Goal: Task Accomplishment & Management: Manage account settings

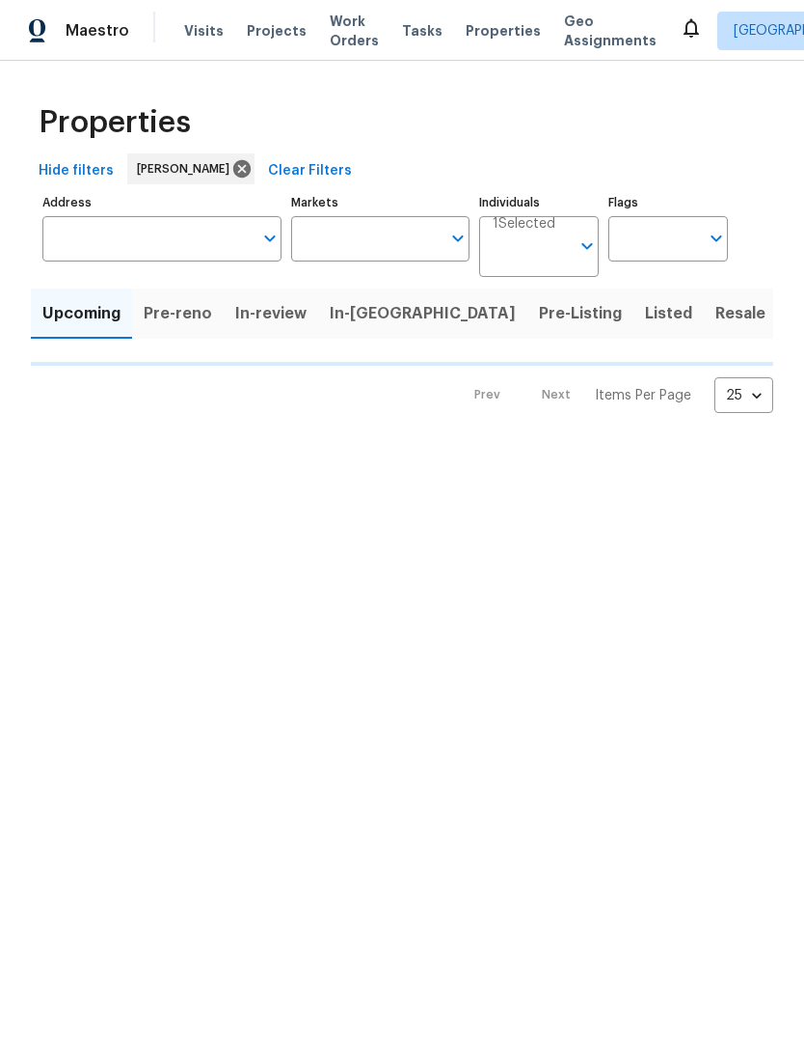
type input "100"
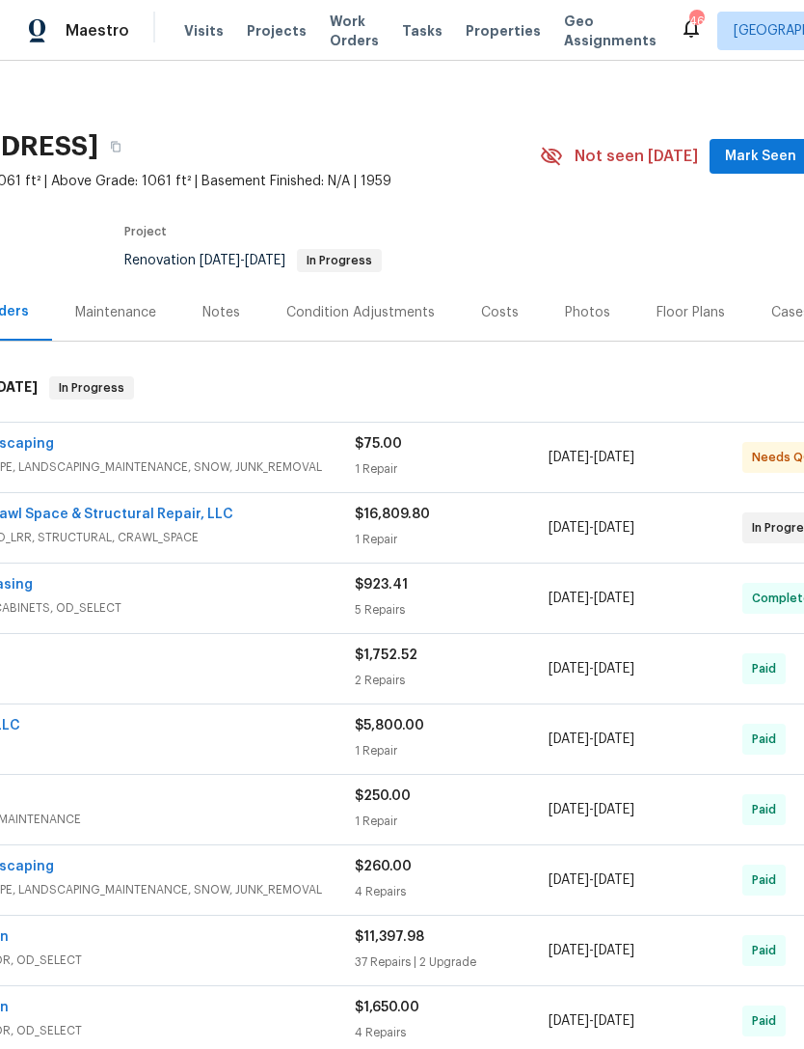
scroll to position [3, 164]
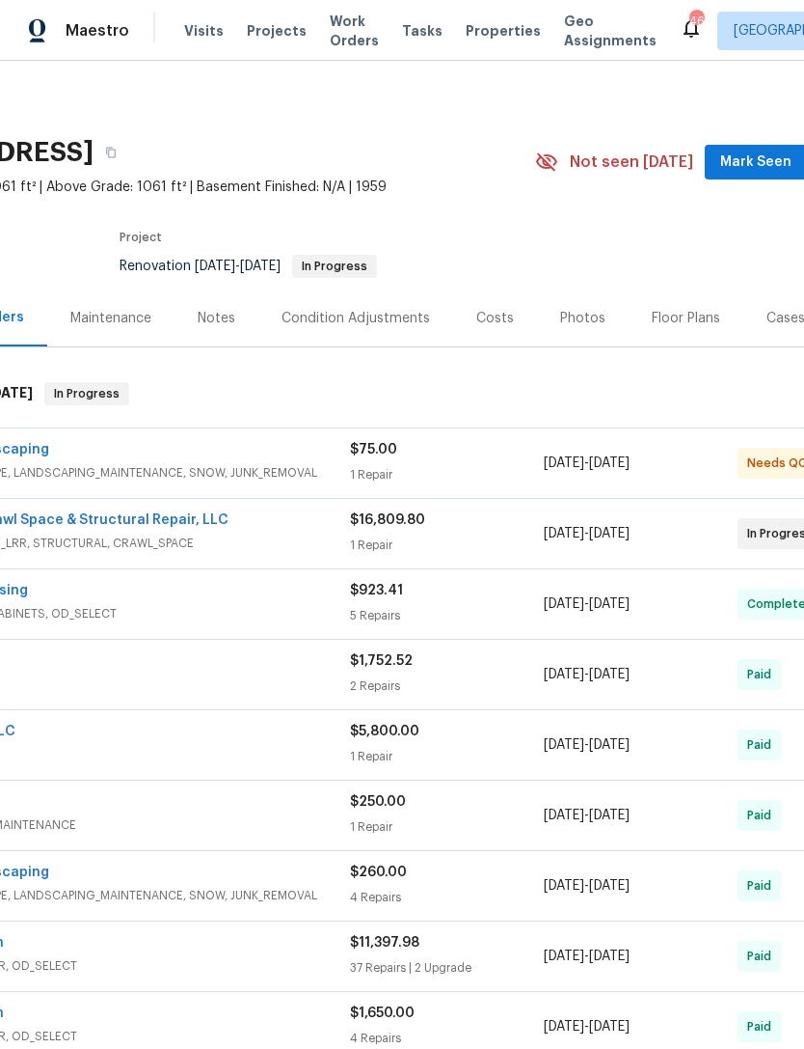
click at [764, 157] on span "Mark Seen" at bounding box center [756, 162] width 71 height 24
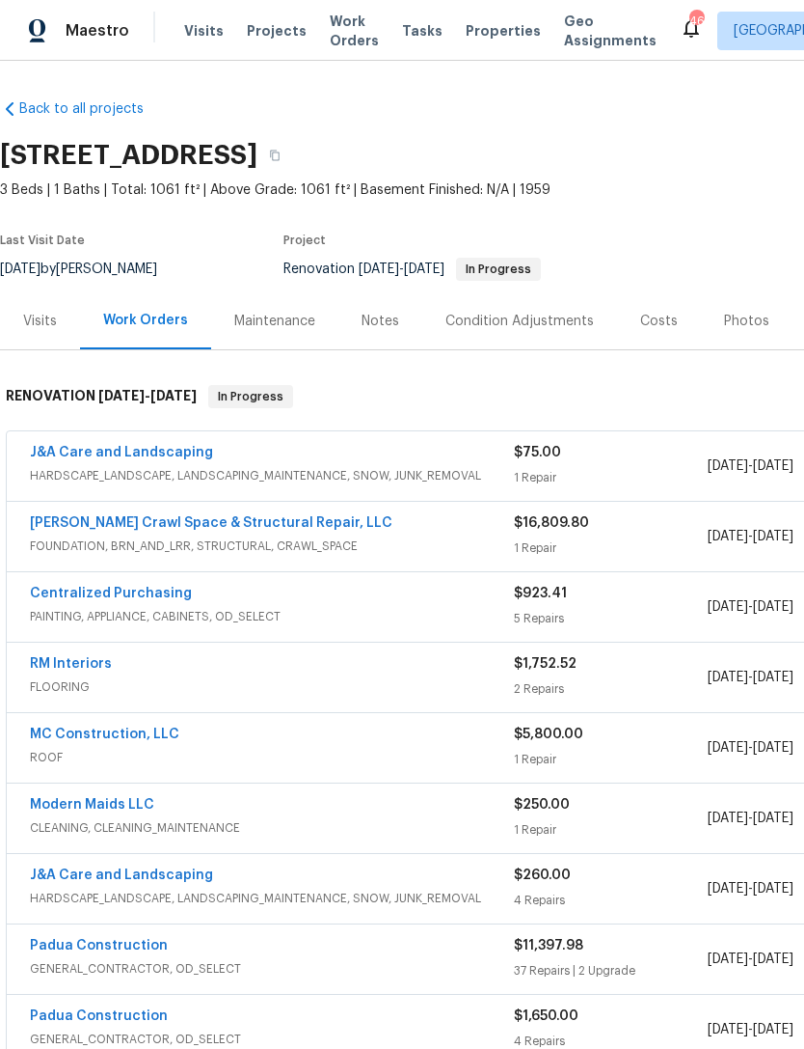
scroll to position [0, 0]
click at [177, 449] on link "J&A Care and Landscaping" at bounding box center [121, 453] width 183 height 14
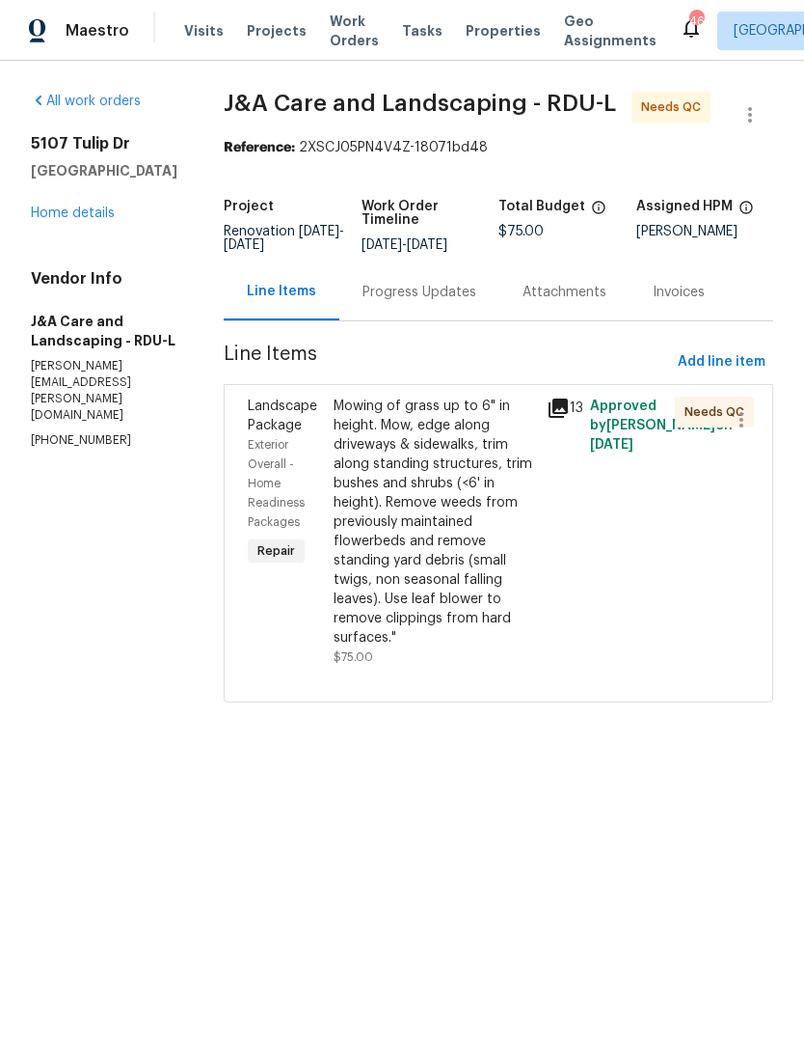
click at [485, 518] on div "Mowing of grass up to 6" in height. Mow, edge along driveways & sidewalks, trim…" at bounding box center [435, 521] width 203 height 251
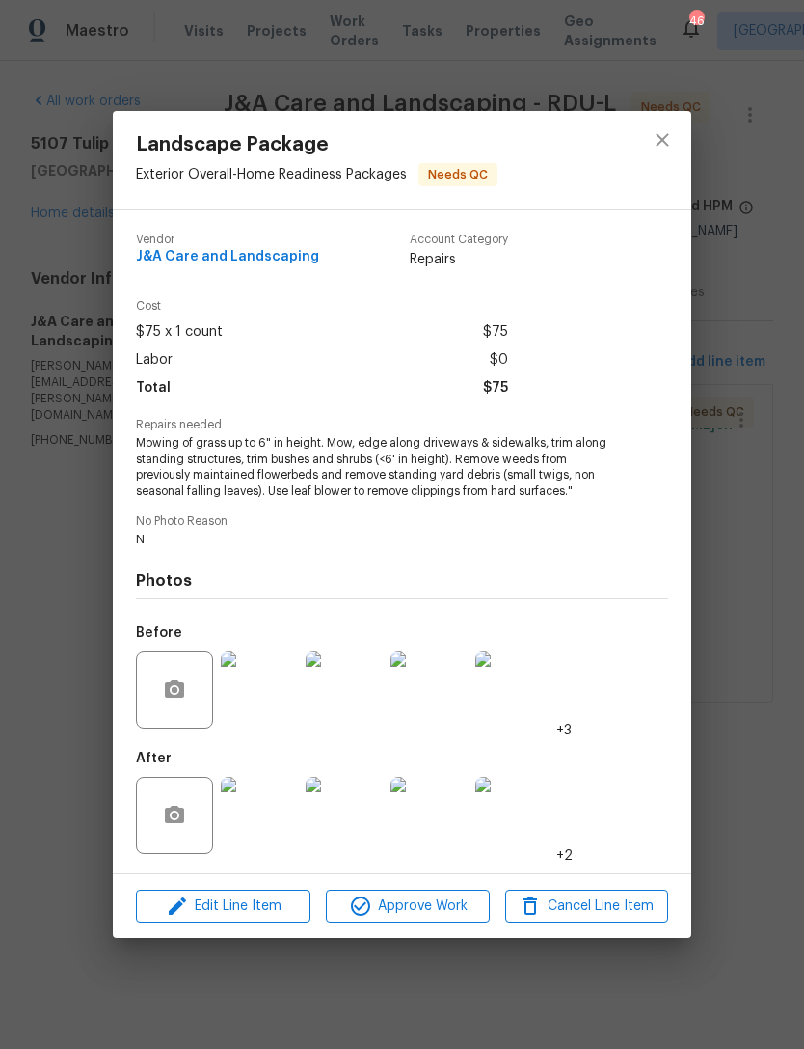
click at [263, 806] on img at bounding box center [259, 814] width 77 height 77
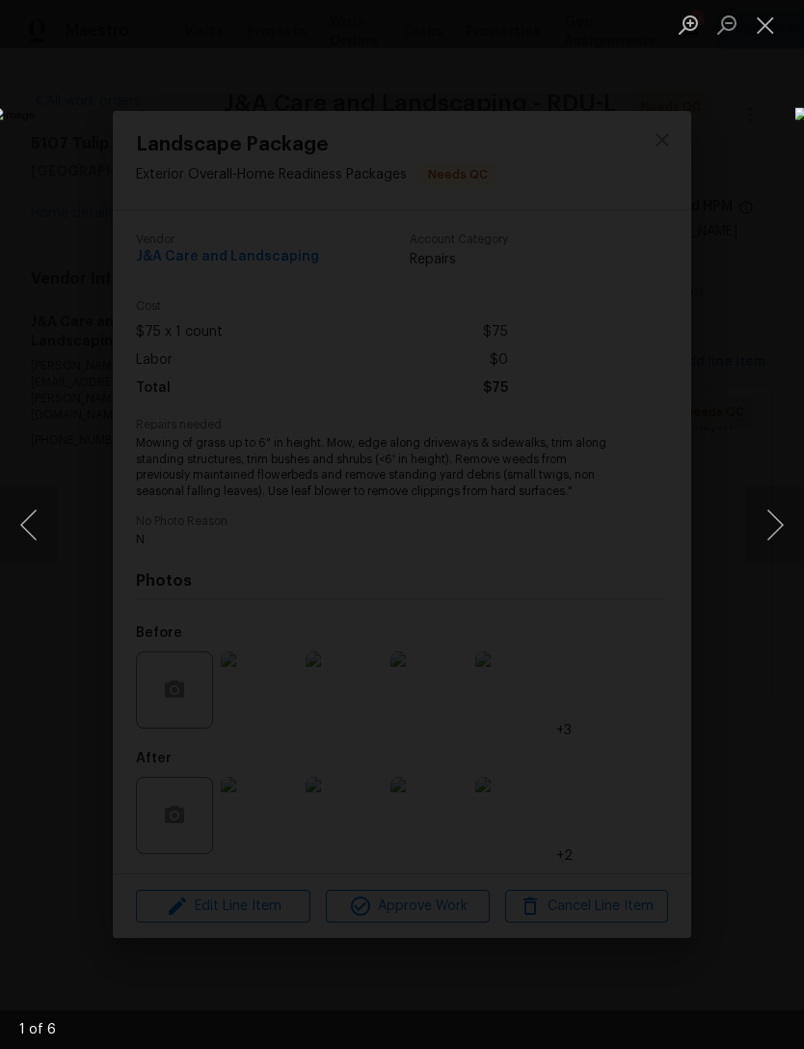
click at [784, 513] on button "Next image" at bounding box center [776, 524] width 58 height 77
click at [784, 510] on button "Next image" at bounding box center [776, 524] width 58 height 77
click at [785, 516] on button "Next image" at bounding box center [776, 524] width 58 height 77
click at [787, 497] on button "Next image" at bounding box center [776, 524] width 58 height 77
click at [782, 504] on button "Next image" at bounding box center [776, 524] width 58 height 77
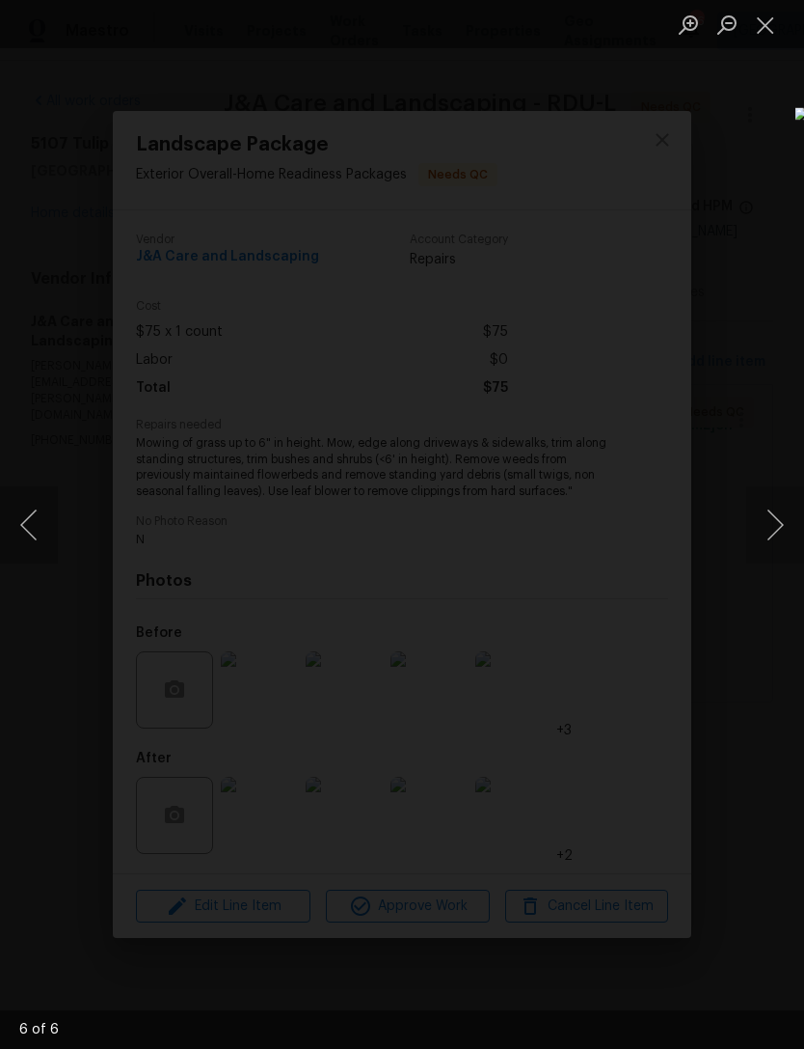
click at [790, 522] on button "Next image" at bounding box center [776, 524] width 58 height 77
click at [784, 536] on button "Next image" at bounding box center [776, 524] width 58 height 77
click at [782, 555] on button "Next image" at bounding box center [776, 524] width 58 height 77
click at [785, 560] on button "Next image" at bounding box center [776, 524] width 58 height 77
click at [786, 530] on button "Next image" at bounding box center [776, 524] width 58 height 77
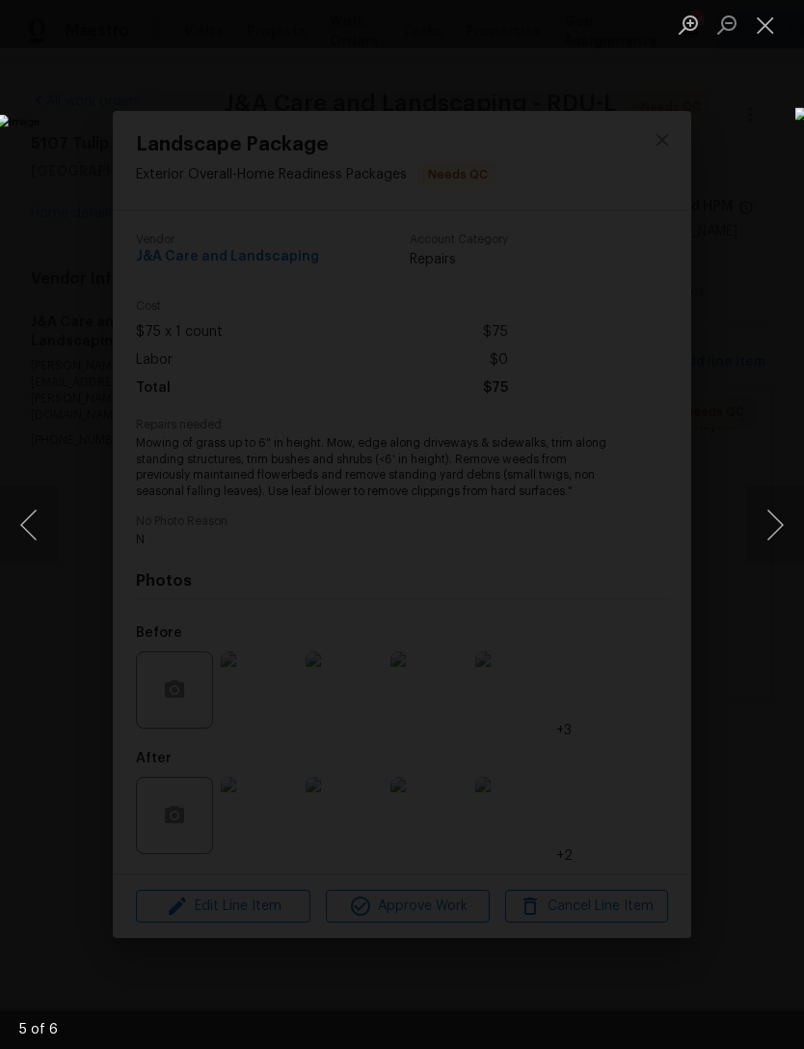
click at [785, 523] on button "Next image" at bounding box center [776, 524] width 58 height 77
click at [766, 13] on button "Close lightbox" at bounding box center [766, 25] width 39 height 34
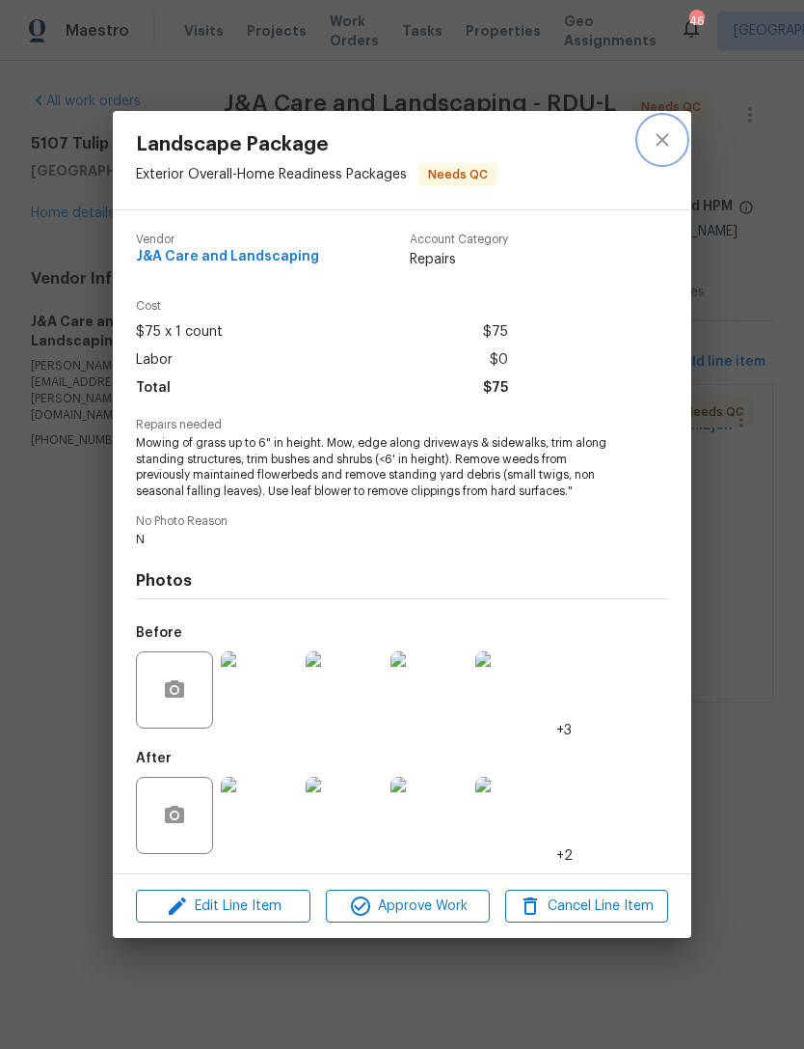
click at [664, 135] on icon "close" at bounding box center [662, 139] width 23 height 23
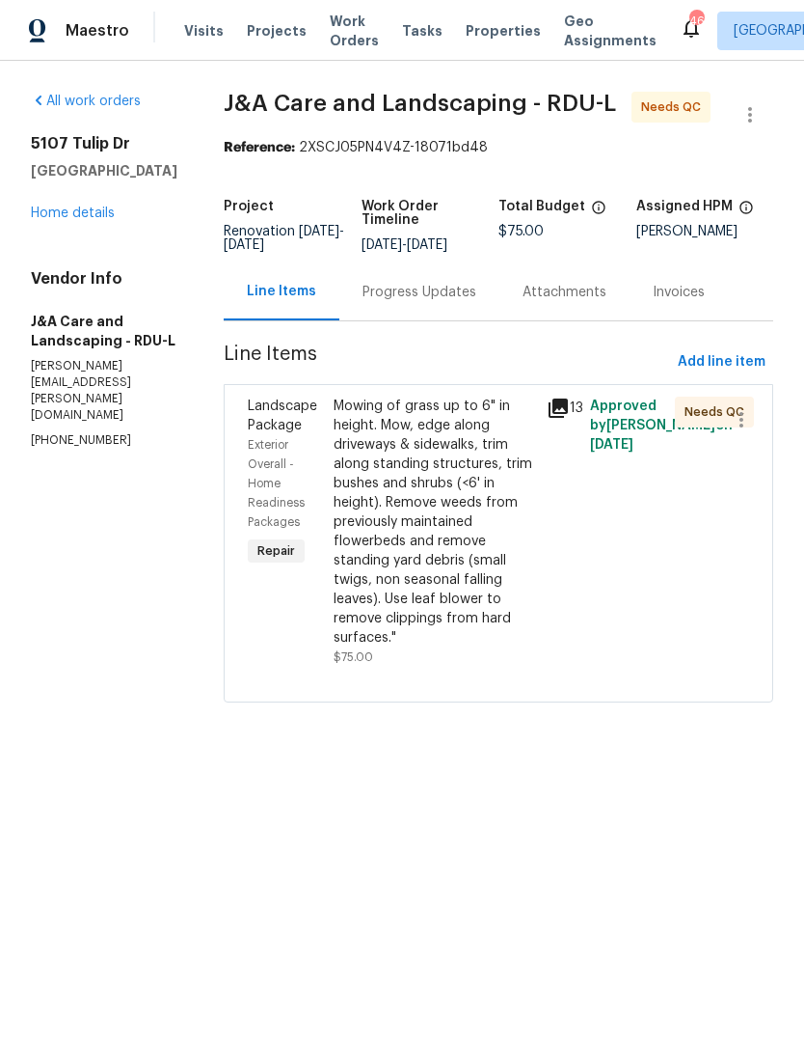
click at [482, 558] on div "Mowing of grass up to 6" in height. Mow, edge along driveways & sidewalks, trim…" at bounding box center [435, 521] width 203 height 251
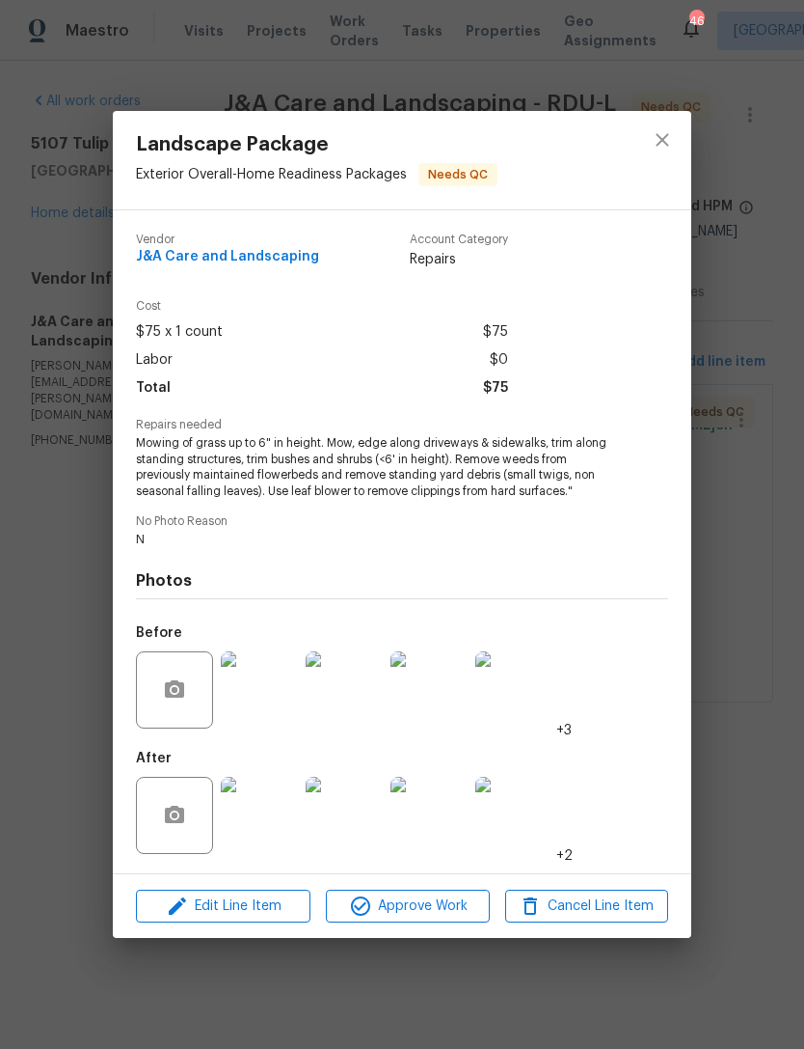
click at [272, 837] on img at bounding box center [259, 814] width 77 height 77
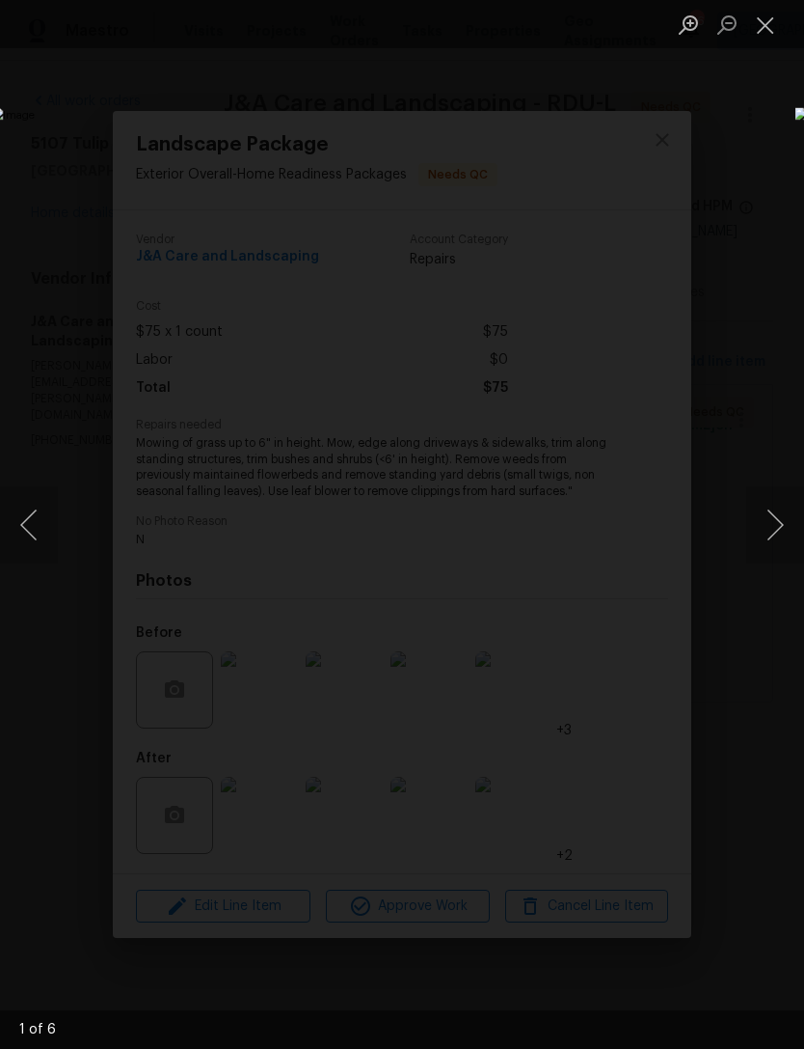
click at [778, 495] on button "Next image" at bounding box center [776, 524] width 58 height 77
click at [785, 506] on button "Next image" at bounding box center [776, 524] width 58 height 77
click at [785, 511] on button "Next image" at bounding box center [776, 524] width 58 height 77
click at [786, 501] on button "Next image" at bounding box center [776, 524] width 58 height 77
click at [783, 502] on button "Next image" at bounding box center [776, 524] width 58 height 77
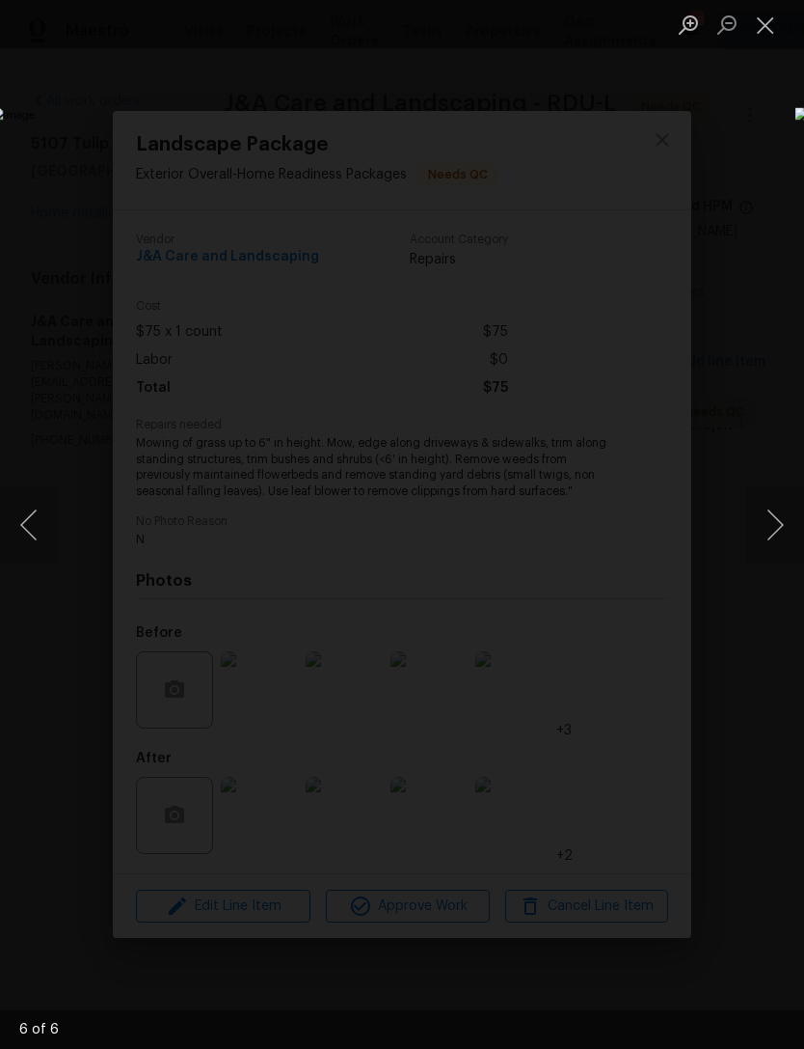
click at [782, 501] on button "Next image" at bounding box center [776, 524] width 58 height 77
click at [785, 503] on button "Next image" at bounding box center [776, 524] width 58 height 77
click at [772, 516] on button "Next image" at bounding box center [776, 524] width 58 height 77
click at [785, 520] on button "Next image" at bounding box center [776, 524] width 58 height 77
click at [784, 523] on button "Next image" at bounding box center [776, 524] width 58 height 77
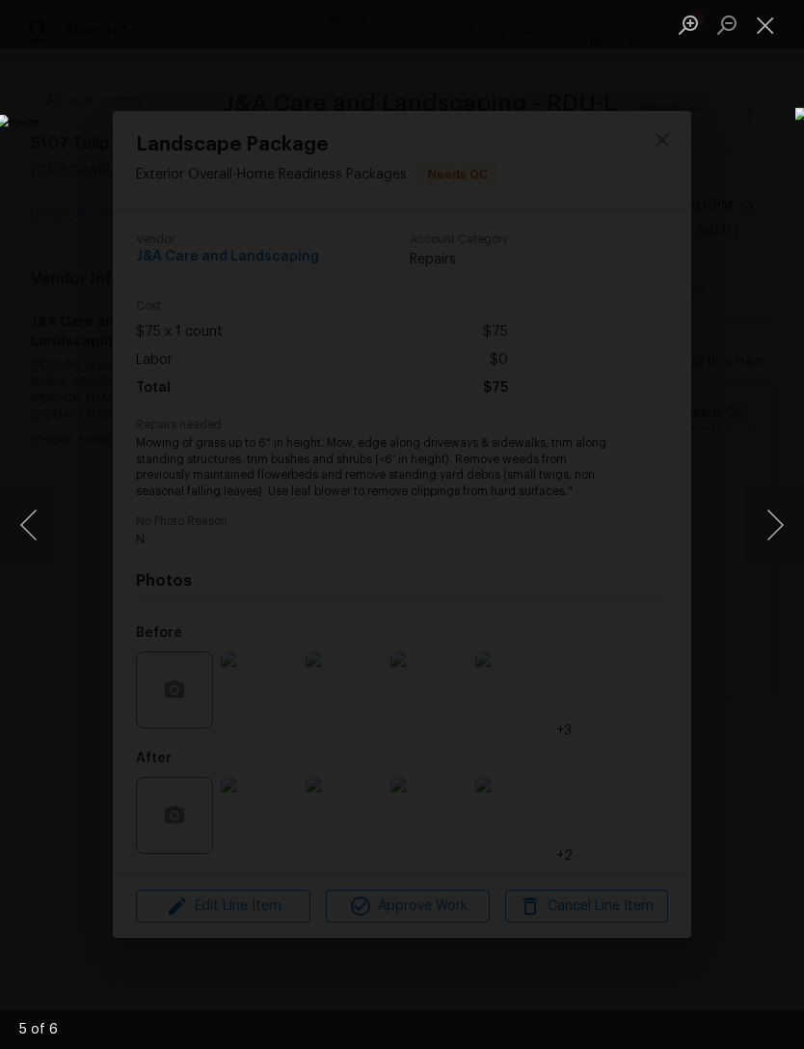
click at [785, 525] on button "Next image" at bounding box center [776, 524] width 58 height 77
click at [767, 23] on button "Close lightbox" at bounding box center [766, 25] width 39 height 34
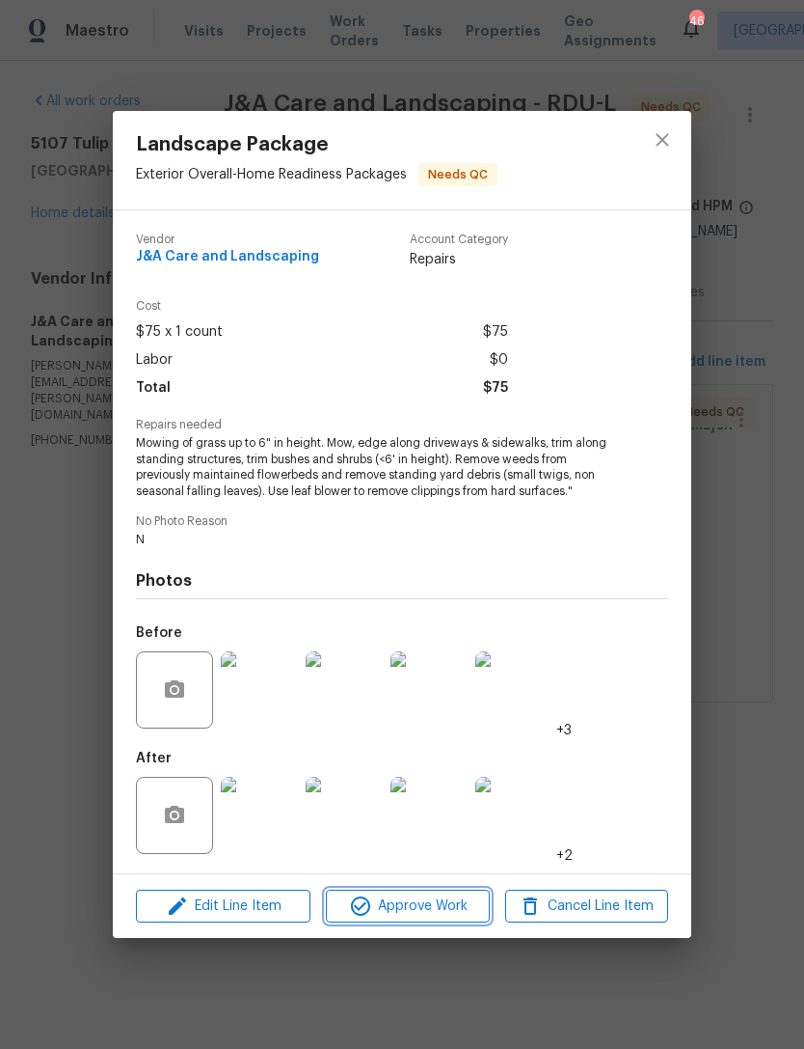
click at [407, 910] on span "Approve Work" at bounding box center [407, 906] width 151 height 24
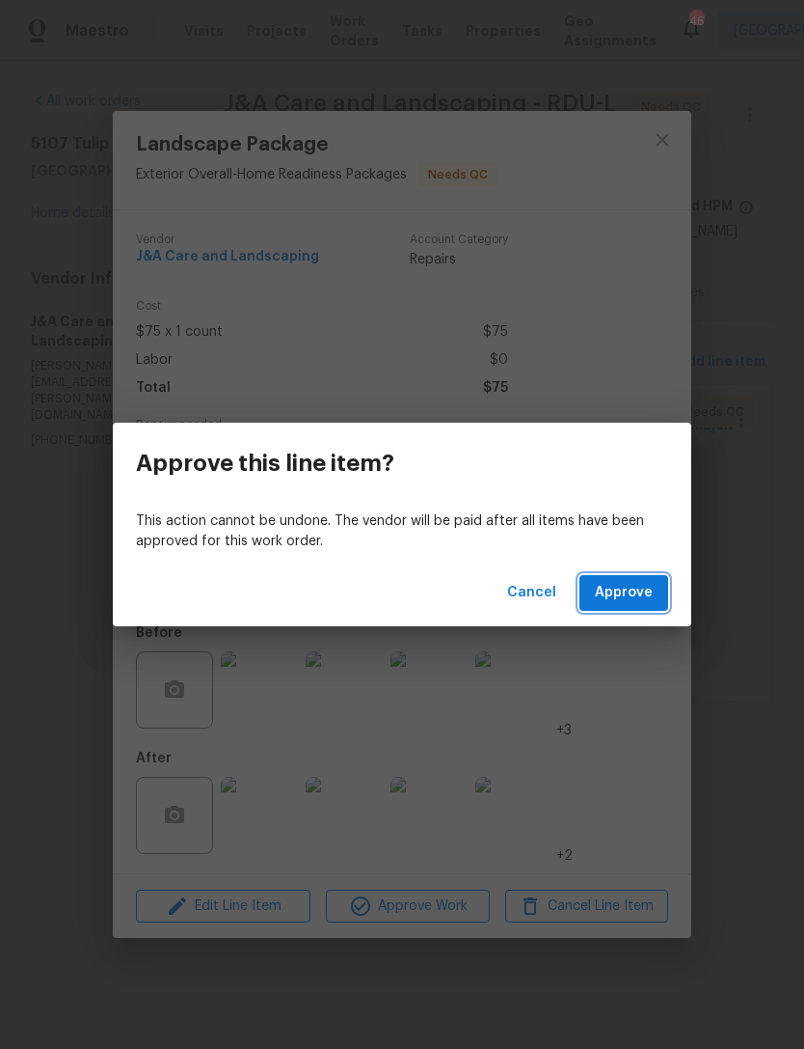
click at [624, 597] on span "Approve" at bounding box center [624, 593] width 58 height 24
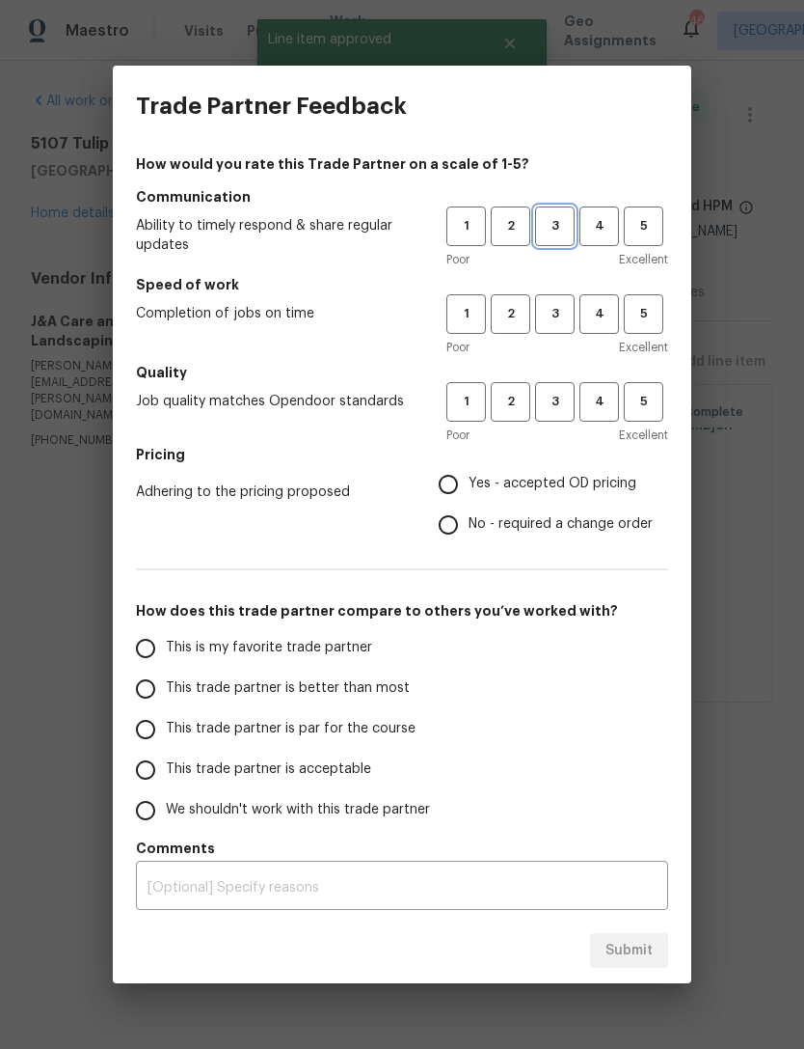
click at [552, 231] on span "3" at bounding box center [555, 226] width 36 height 22
click at [558, 309] on span "3" at bounding box center [555, 314] width 36 height 22
click at [565, 400] on span "3" at bounding box center [555, 402] width 36 height 22
click at [461, 482] on input "Yes - accepted OD pricing" at bounding box center [448, 484] width 41 height 41
radio input "true"
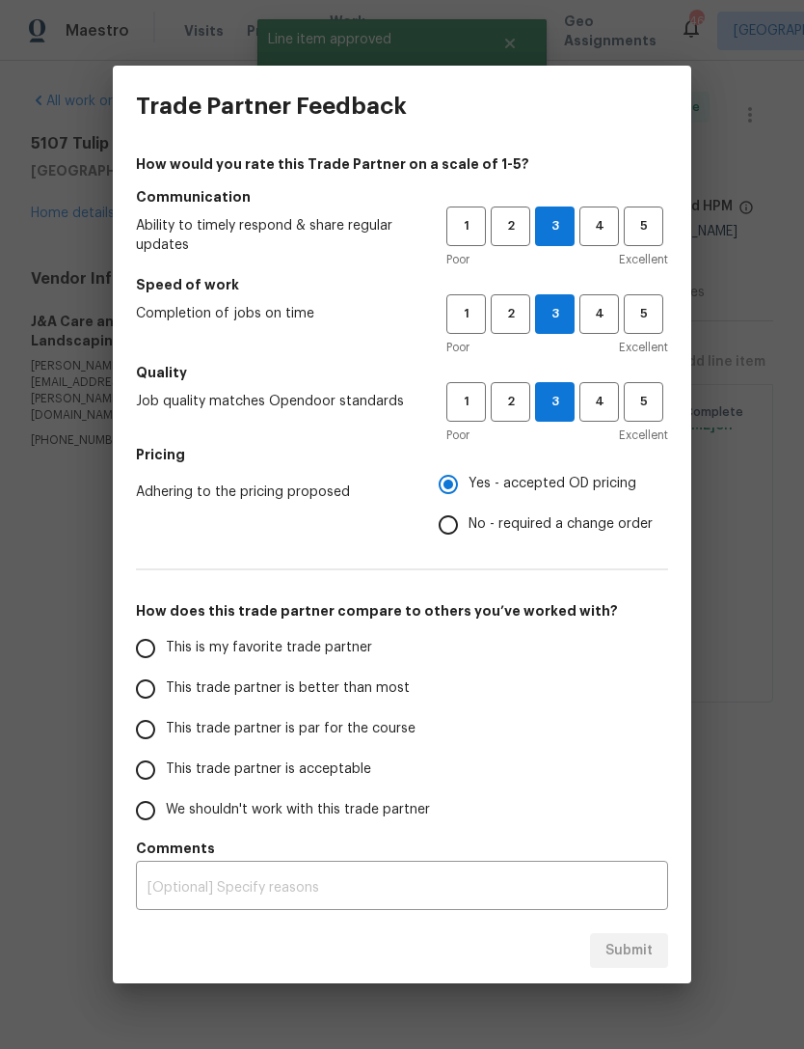
click at [137, 768] on input "This trade partner is acceptable" at bounding box center [145, 769] width 41 height 41
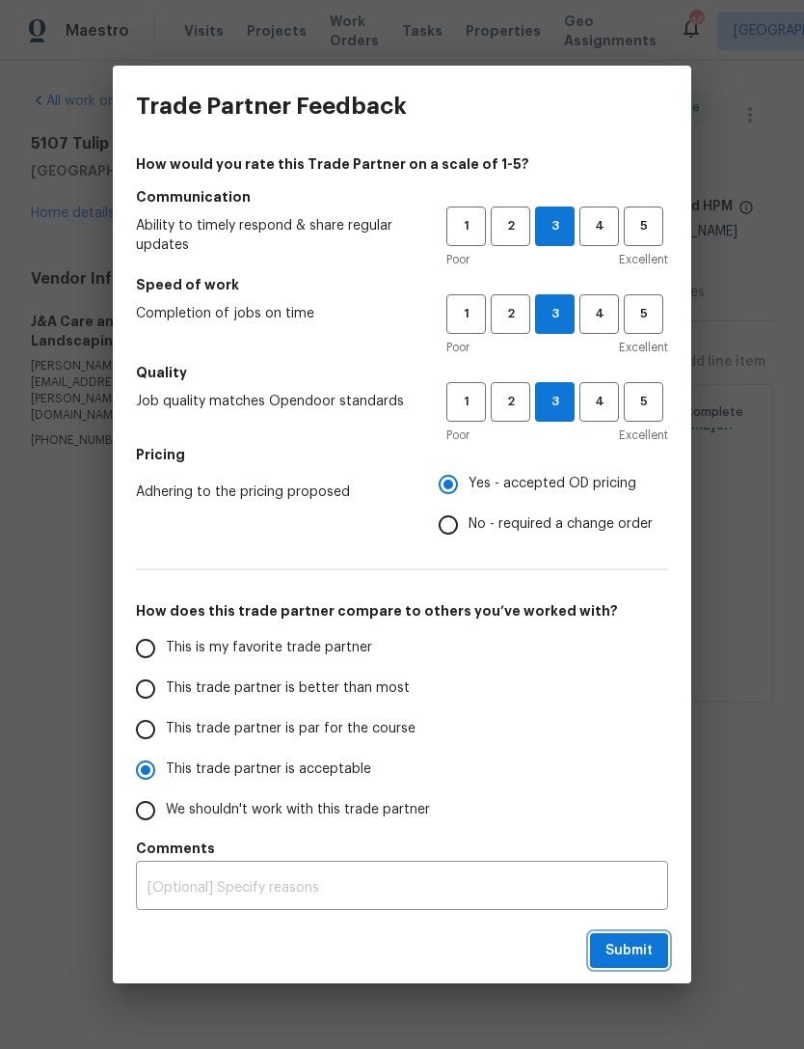
click at [617, 946] on span "Submit" at bounding box center [629, 951] width 47 height 24
radio input "true"
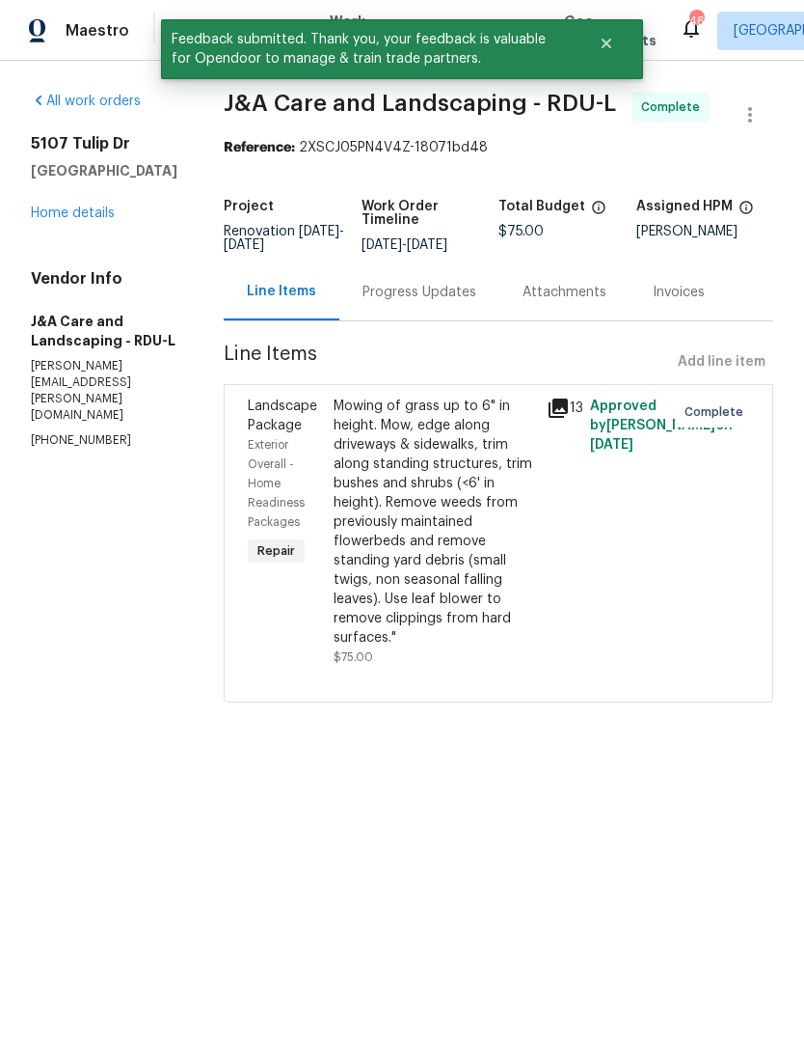
click at [85, 210] on link "Home details" at bounding box center [73, 213] width 84 height 14
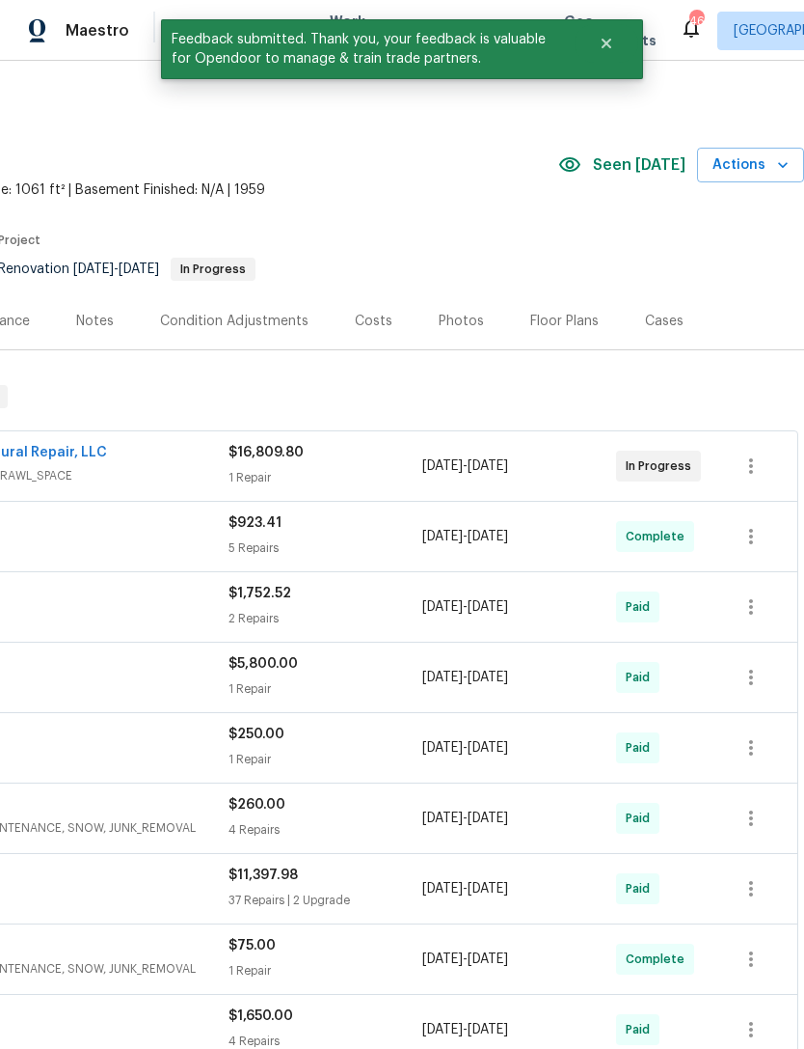
scroll to position [0, 286]
click at [560, 620] on div "8/19/2025 - 9/1/2025" at bounding box center [519, 607] width 194 height 46
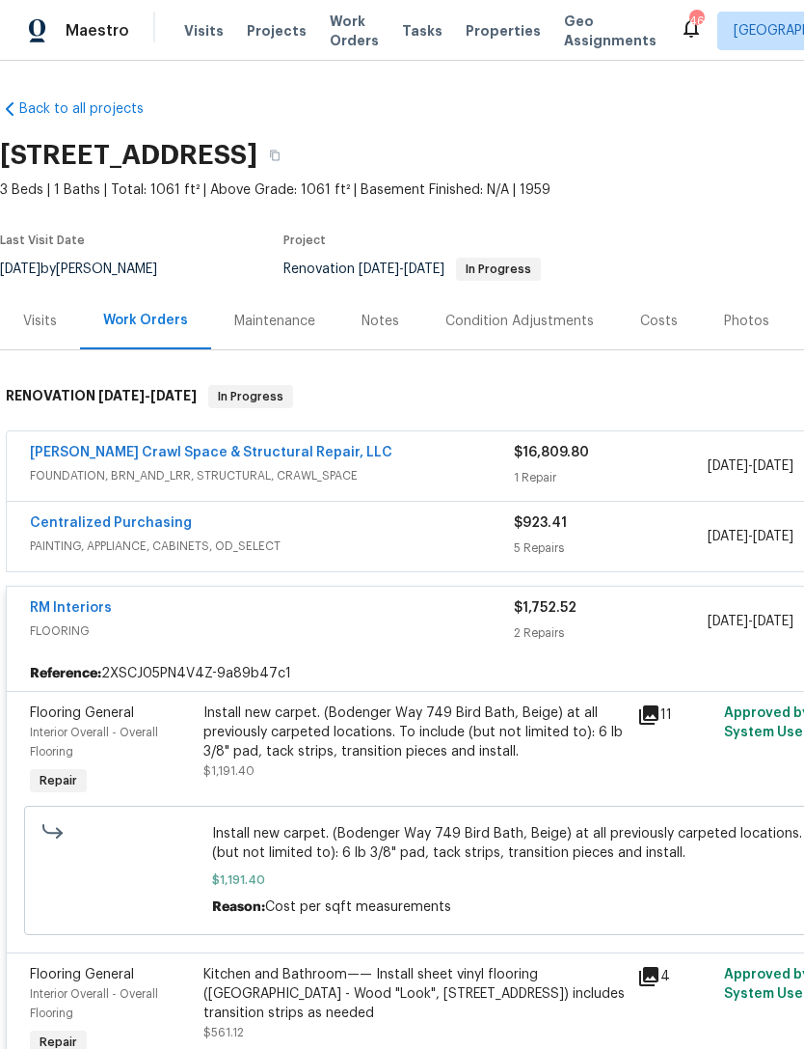
scroll to position [0, 0]
click at [351, 634] on span "FLOORING" at bounding box center [272, 630] width 484 height 19
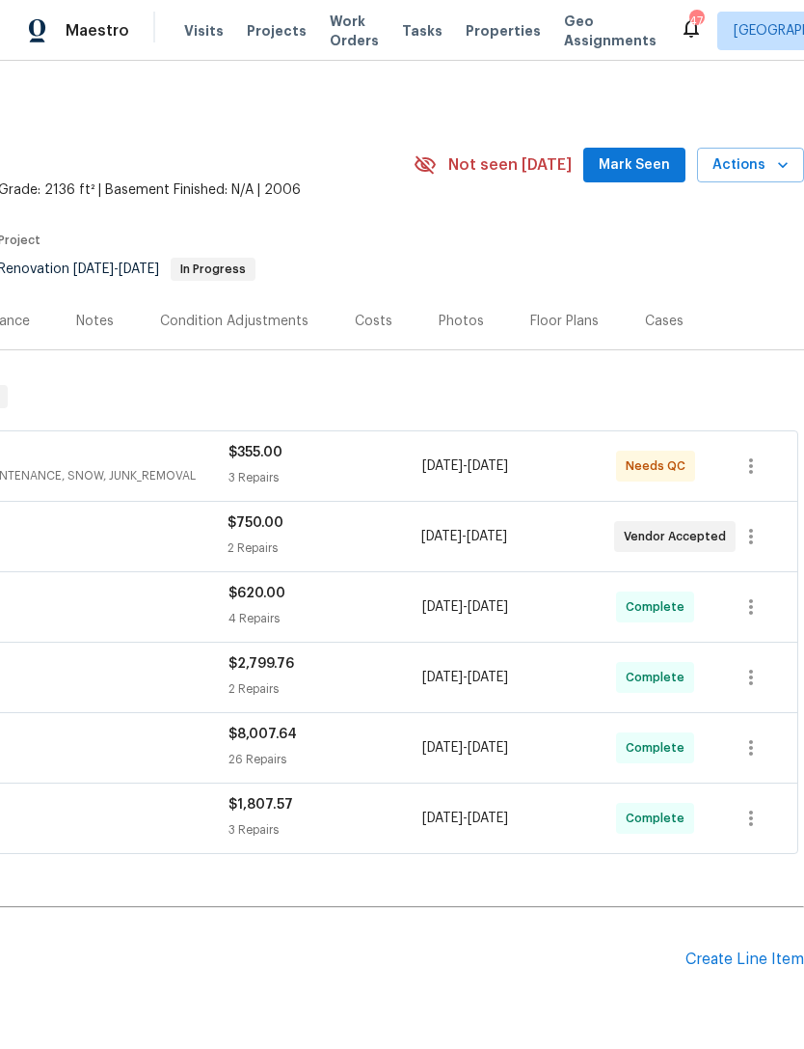
scroll to position [0, 286]
click at [648, 166] on span "Mark Seen" at bounding box center [634, 165] width 71 height 24
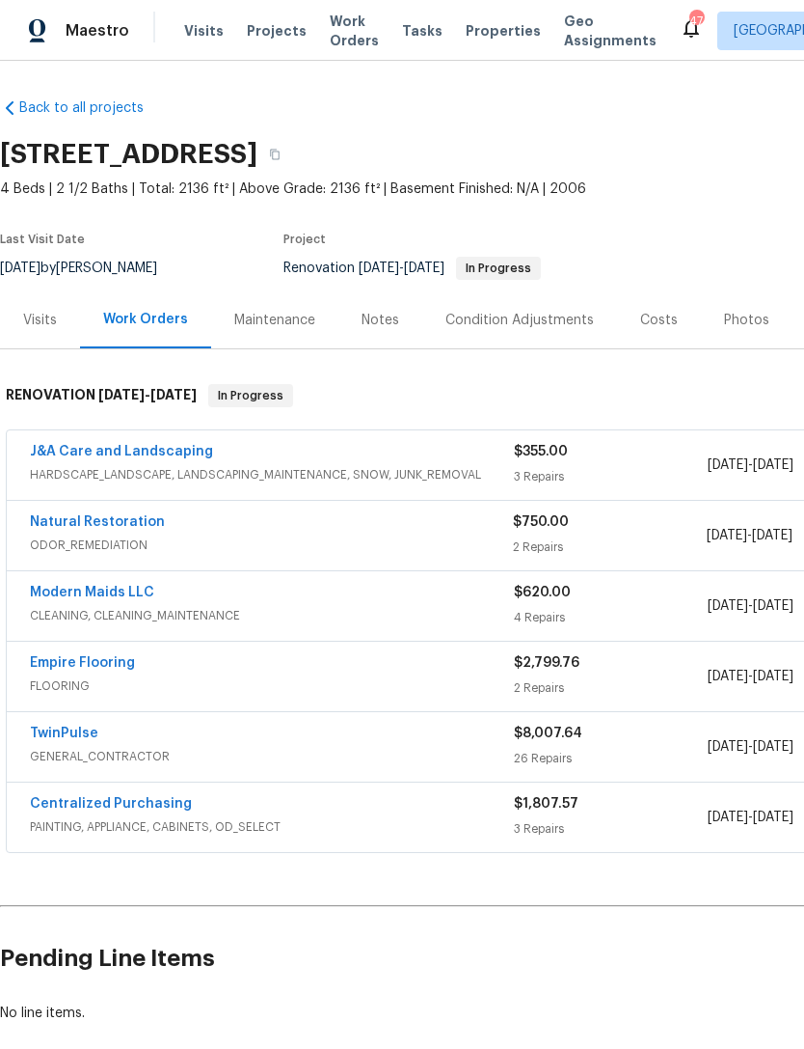
scroll to position [1, 0]
click at [177, 453] on link "J&A Care and Landscaping" at bounding box center [121, 452] width 183 height 14
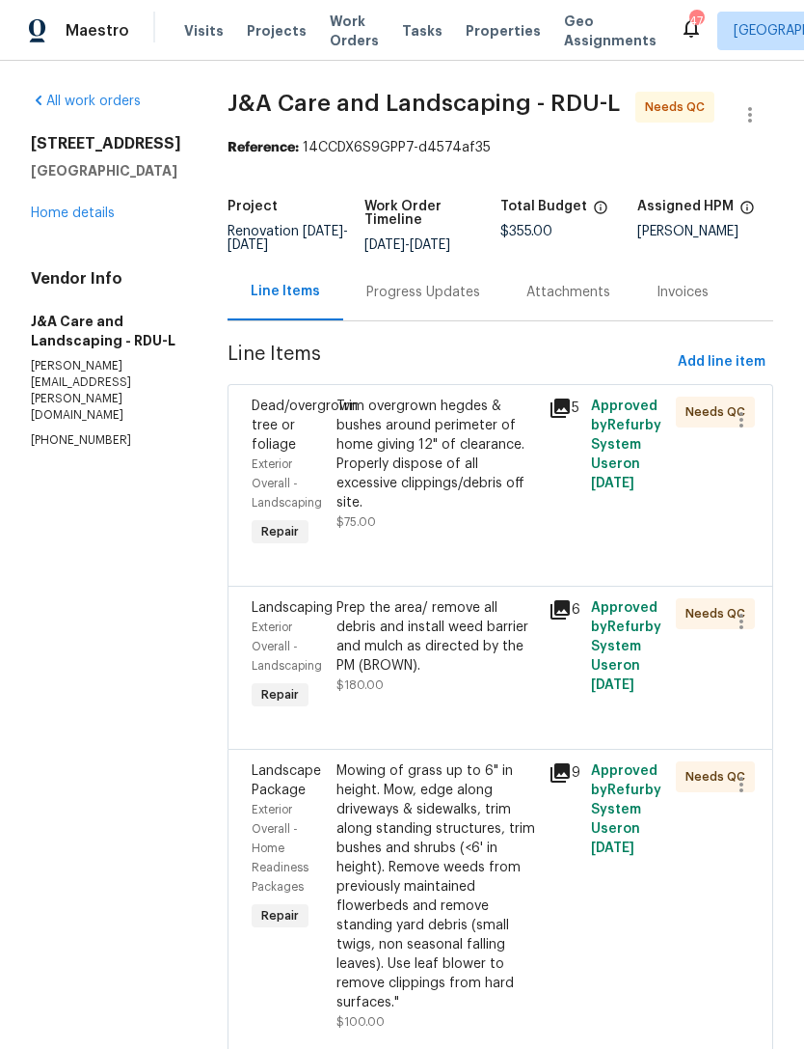
click at [474, 512] on div "Trim overgrown hegdes & bushes around perimeter of home giving 12" of clearance…" at bounding box center [437, 454] width 201 height 116
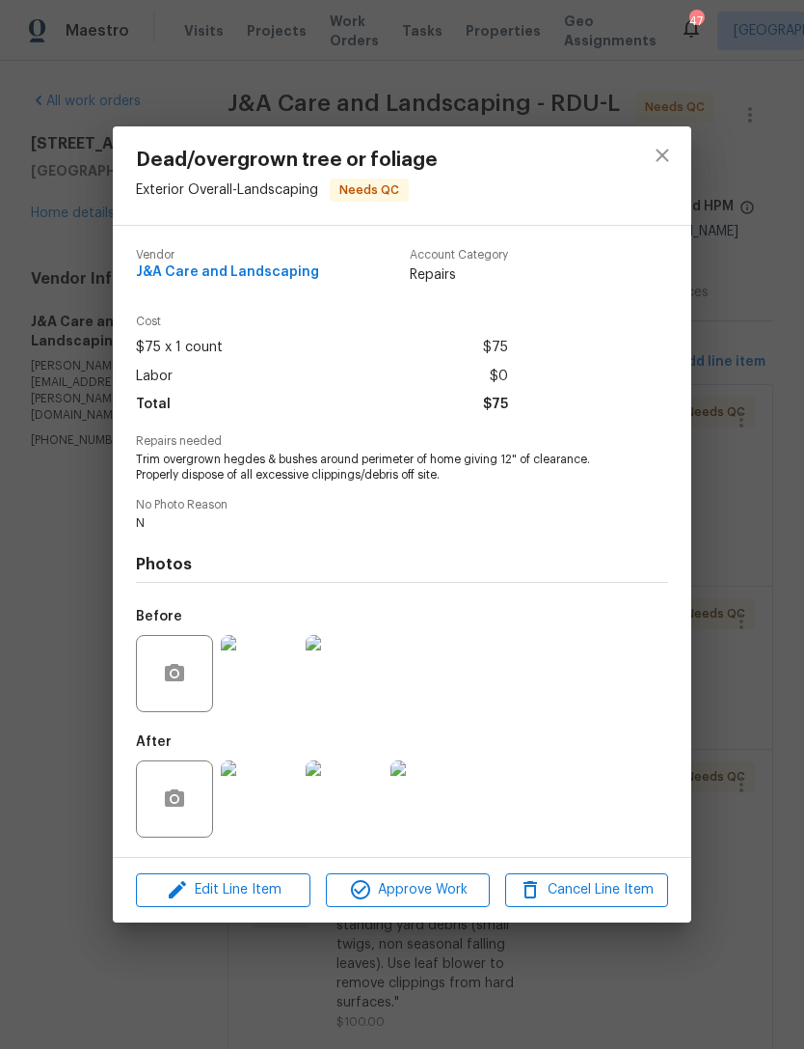
click at [278, 831] on img at bounding box center [259, 798] width 77 height 77
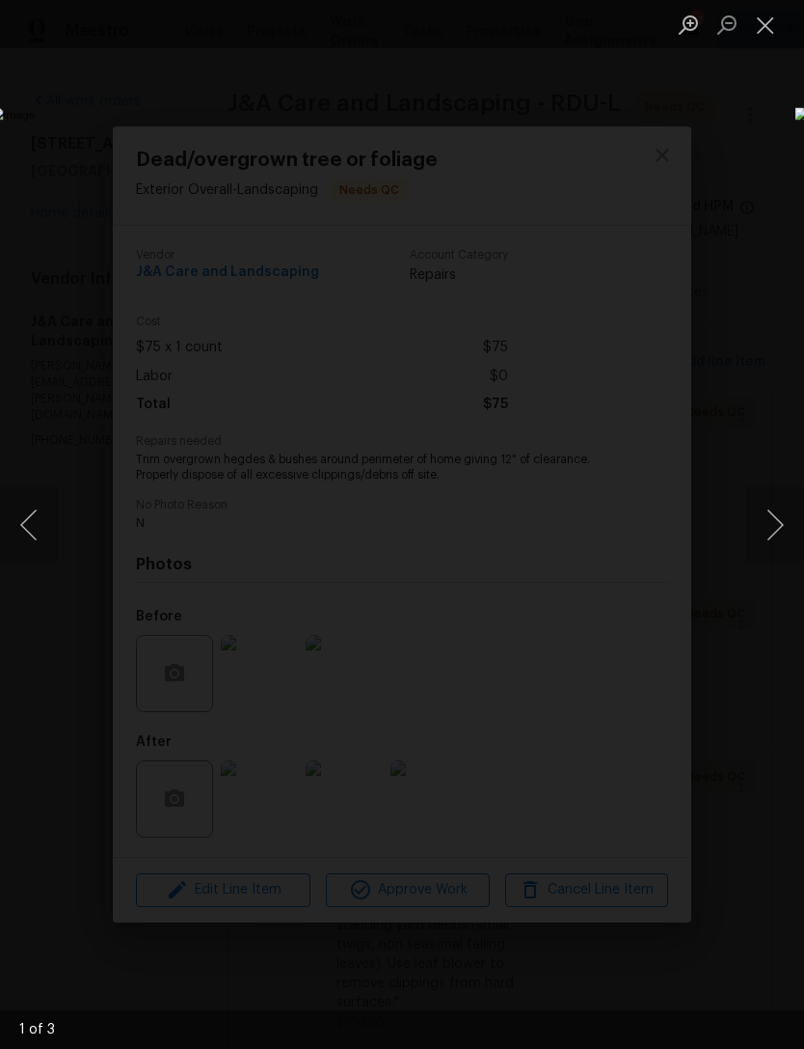
click at [792, 519] on button "Next image" at bounding box center [776, 524] width 58 height 77
click at [783, 529] on button "Next image" at bounding box center [776, 524] width 58 height 77
click at [788, 543] on button "Next image" at bounding box center [776, 524] width 58 height 77
click at [767, 21] on button "Close lightbox" at bounding box center [766, 25] width 39 height 34
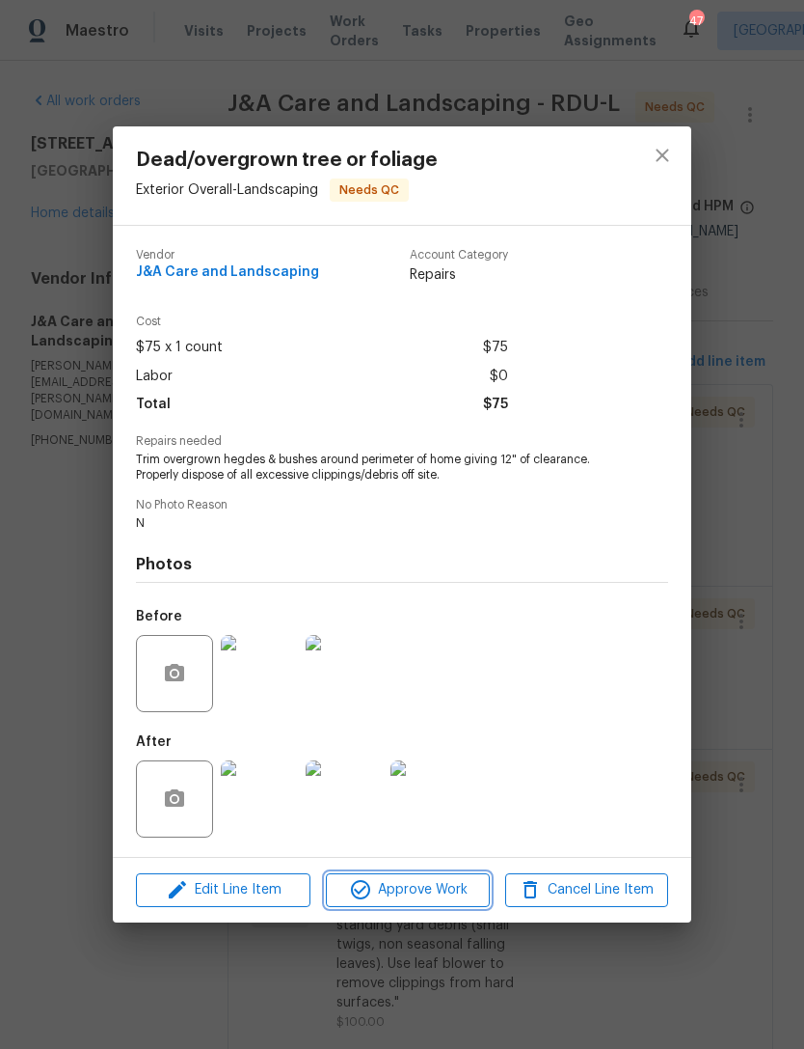
click at [422, 900] on span "Approve Work" at bounding box center [407, 890] width 151 height 24
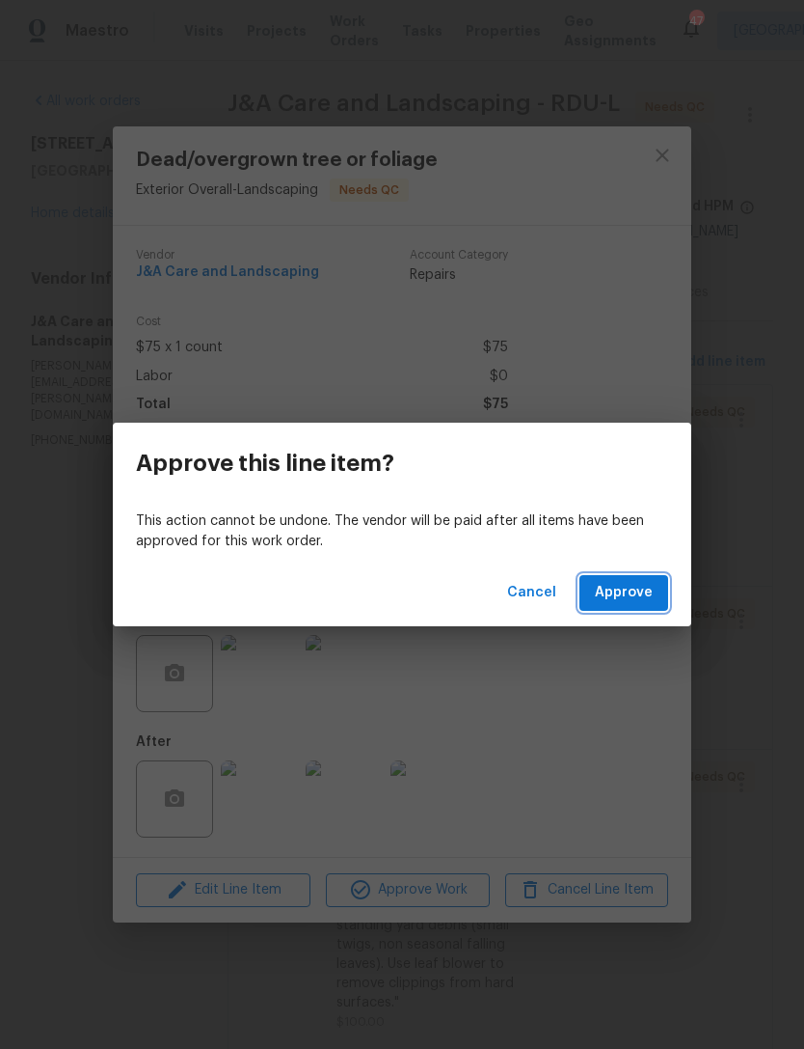
click at [641, 591] on span "Approve" at bounding box center [624, 593] width 58 height 24
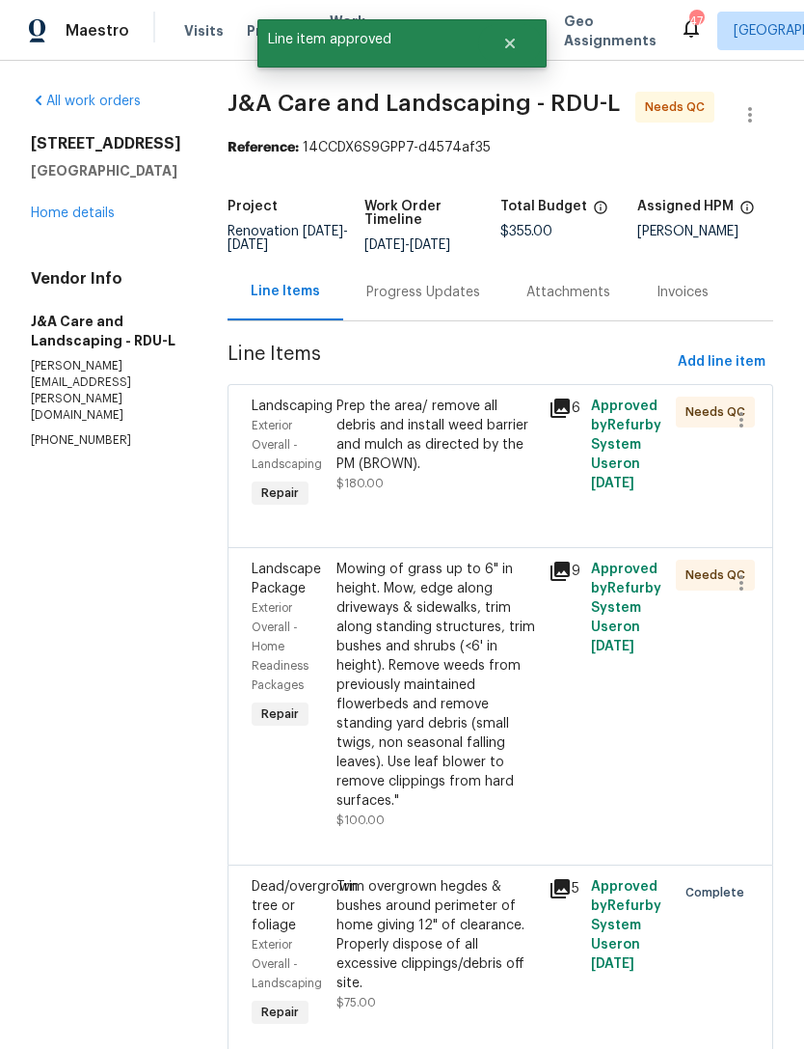
click at [436, 469] on div "Prep the area/ remove all debris and install weed barrier and mulch as directed…" at bounding box center [437, 434] width 201 height 77
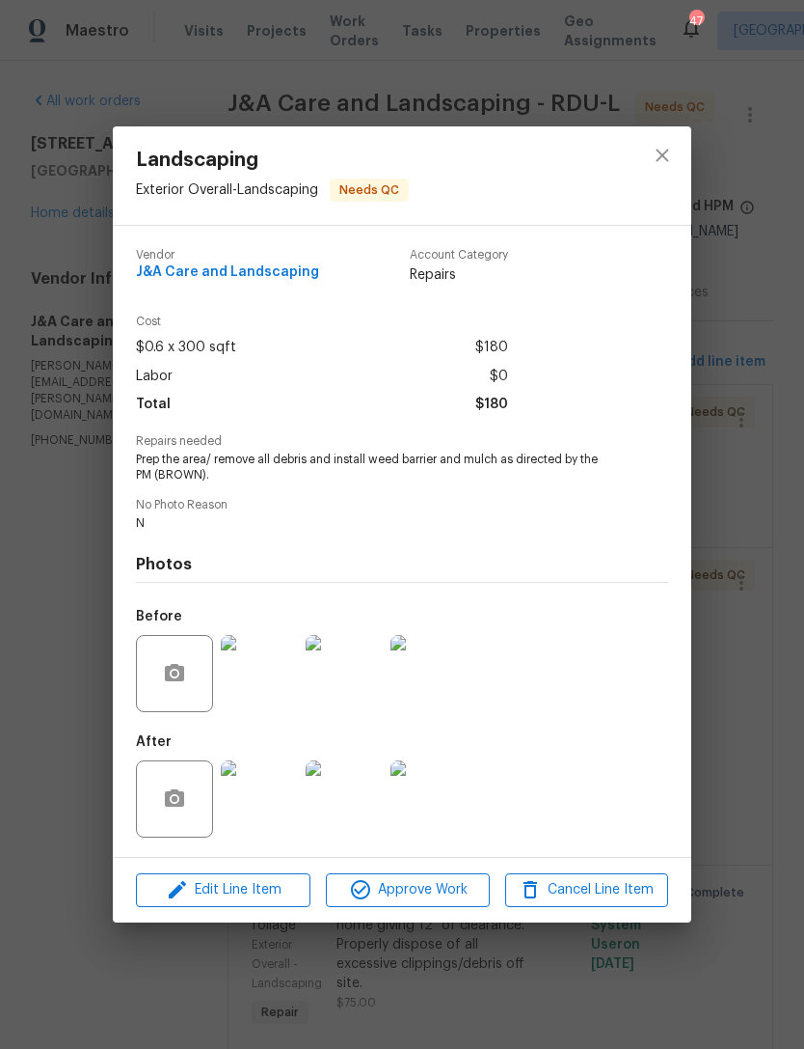
click at [252, 794] on img at bounding box center [259, 798] width 77 height 77
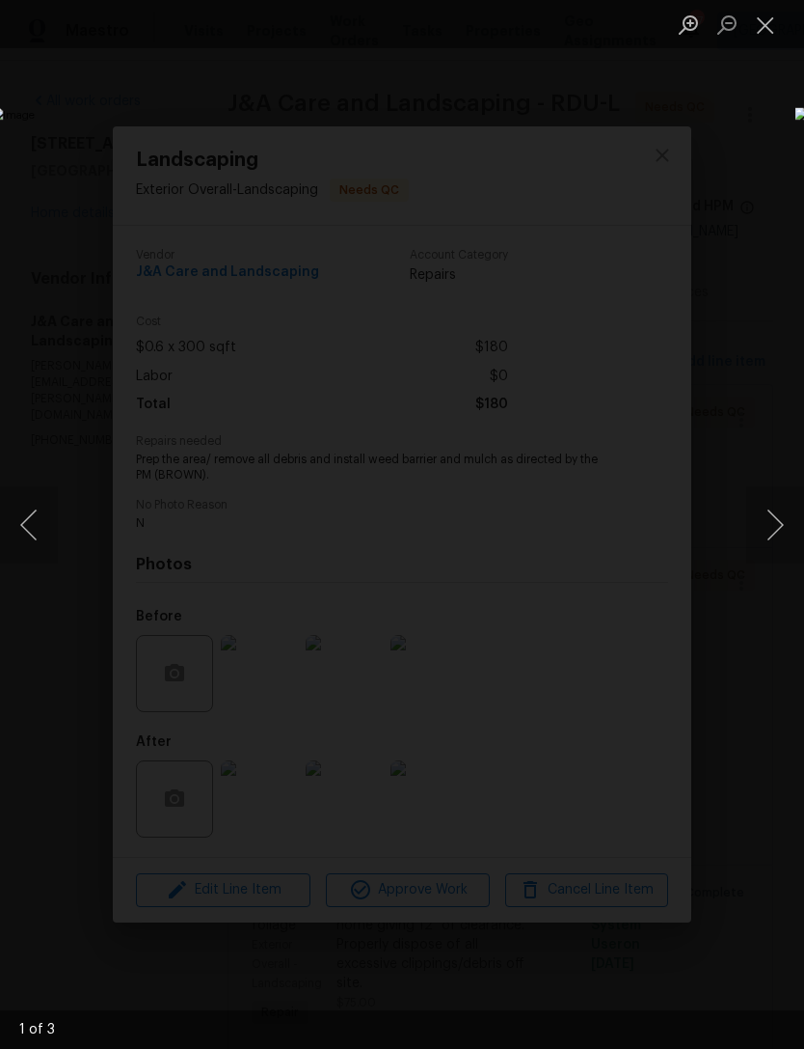
click at [774, 527] on button "Next image" at bounding box center [776, 524] width 58 height 77
click at [781, 529] on button "Next image" at bounding box center [776, 524] width 58 height 77
click at [784, 538] on button "Next image" at bounding box center [776, 524] width 58 height 77
click at [773, 536] on button "Next image" at bounding box center [776, 524] width 58 height 77
click at [762, 24] on button "Close lightbox" at bounding box center [766, 25] width 39 height 34
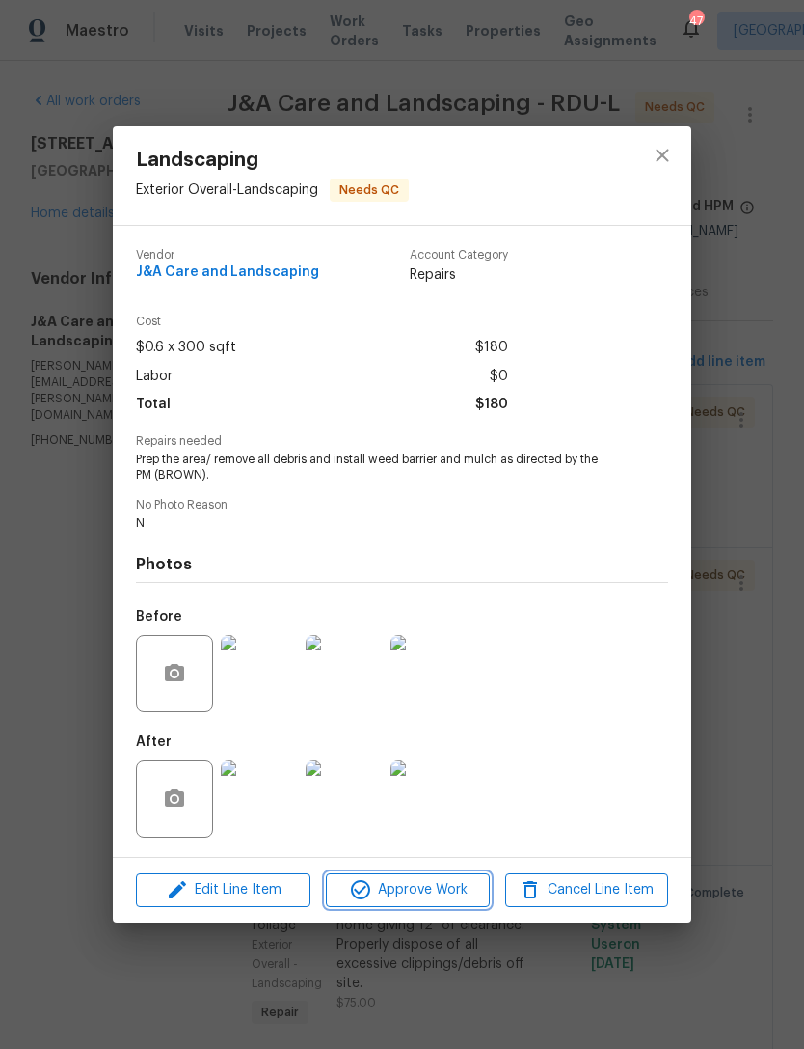
click at [433, 904] on button "Approve Work" at bounding box center [407, 890] width 163 height 34
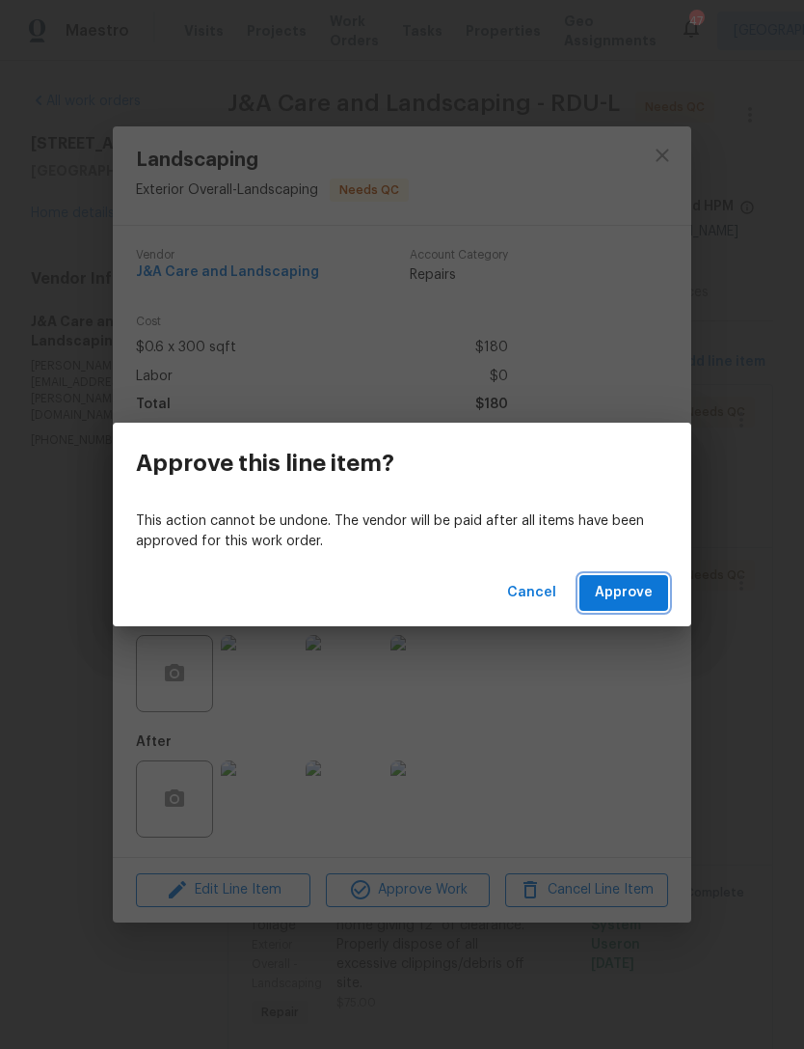
click at [635, 601] on span "Approve" at bounding box center [624, 593] width 58 height 24
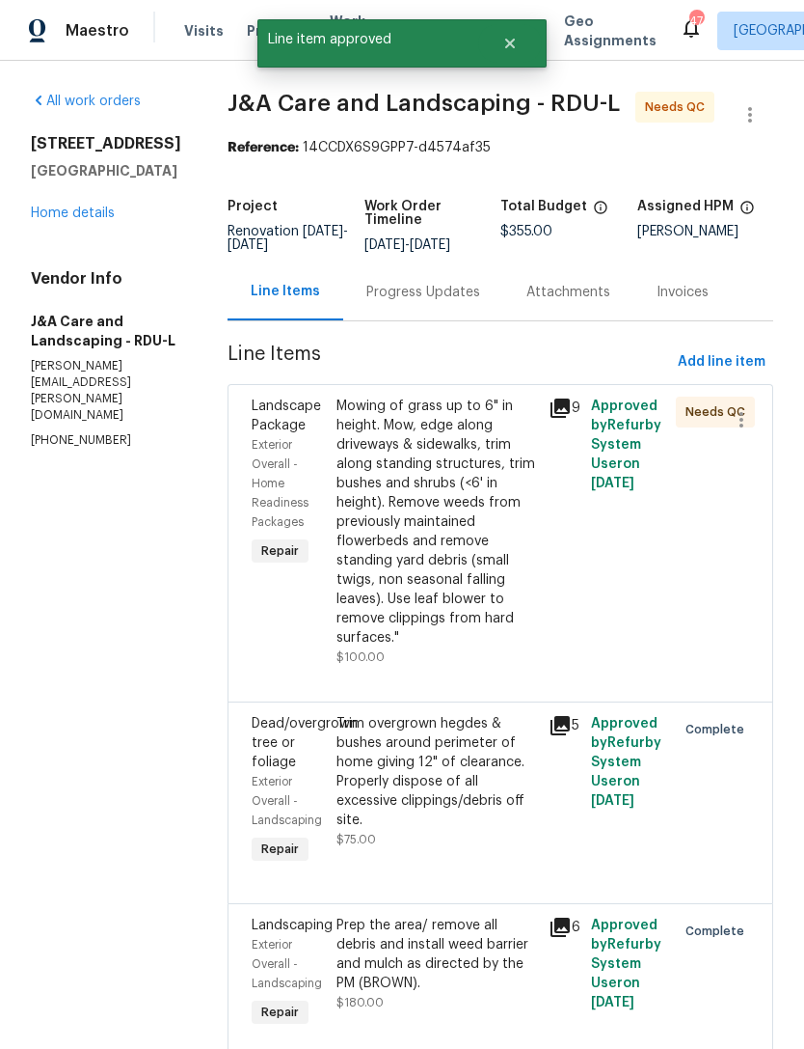
click at [442, 536] on div "Mowing of grass up to 6" in height. Mow, edge along driveways & sidewalks, trim…" at bounding box center [437, 521] width 201 height 251
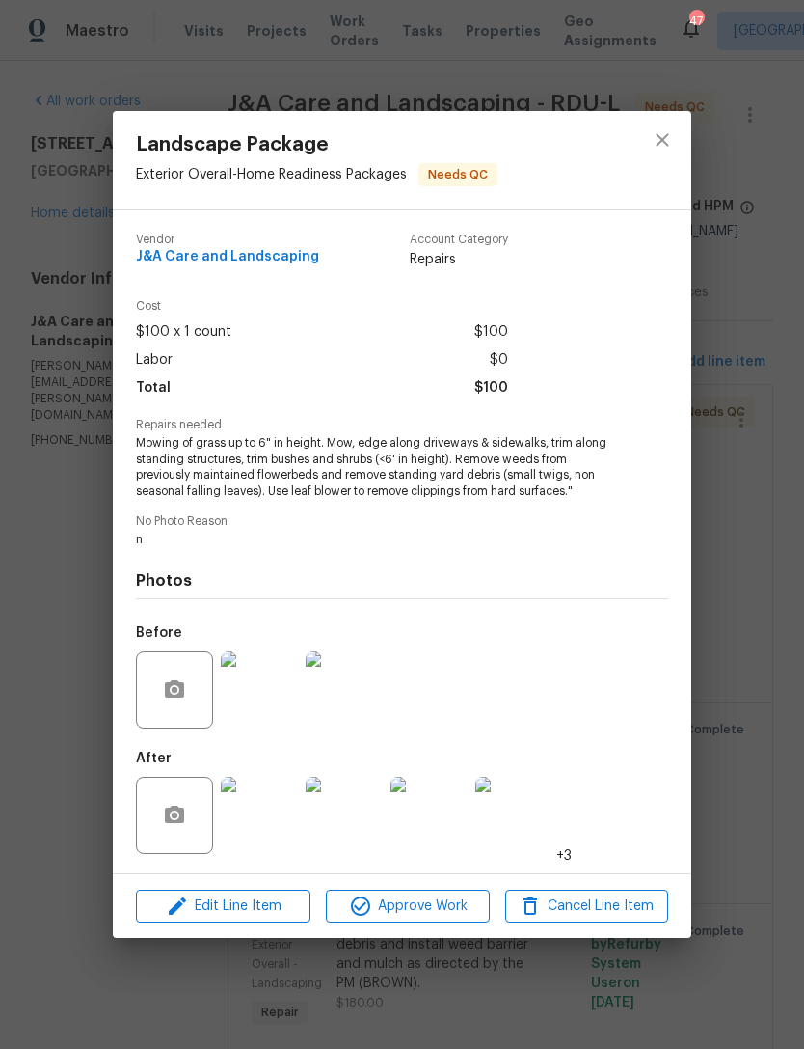
click at [253, 823] on img at bounding box center [259, 814] width 77 height 77
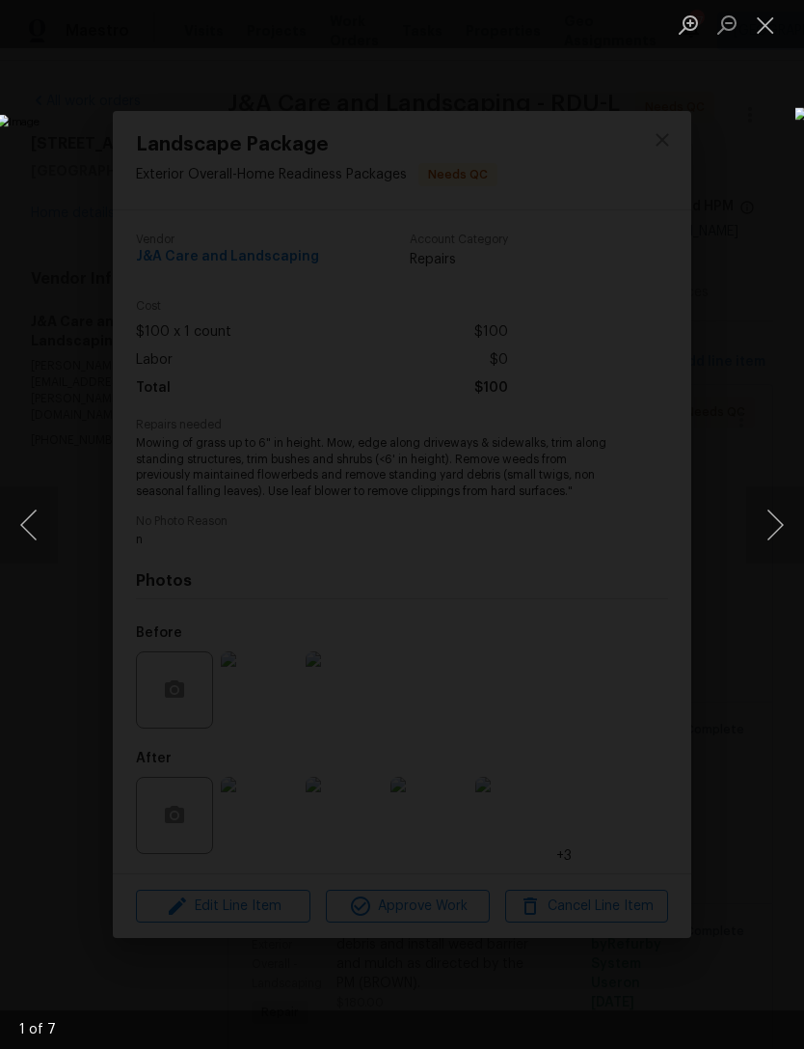
click at [778, 525] on button "Next image" at bounding box center [776, 524] width 58 height 77
click at [780, 524] on button "Next image" at bounding box center [776, 524] width 58 height 77
click at [778, 522] on button "Next image" at bounding box center [776, 524] width 58 height 77
click at [781, 529] on button "Next image" at bounding box center [776, 524] width 58 height 77
click at [782, 513] on button "Next image" at bounding box center [776, 524] width 58 height 77
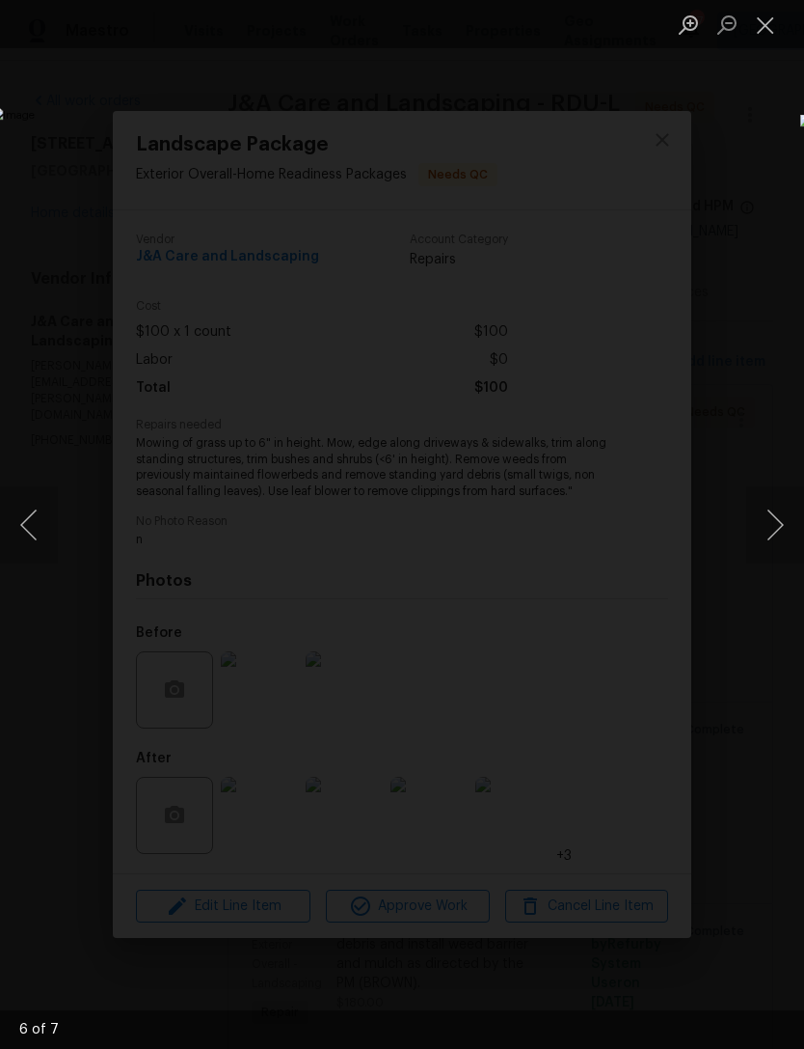
click at [789, 512] on button "Next image" at bounding box center [776, 524] width 58 height 77
click at [758, 25] on button "Close lightbox" at bounding box center [766, 25] width 39 height 34
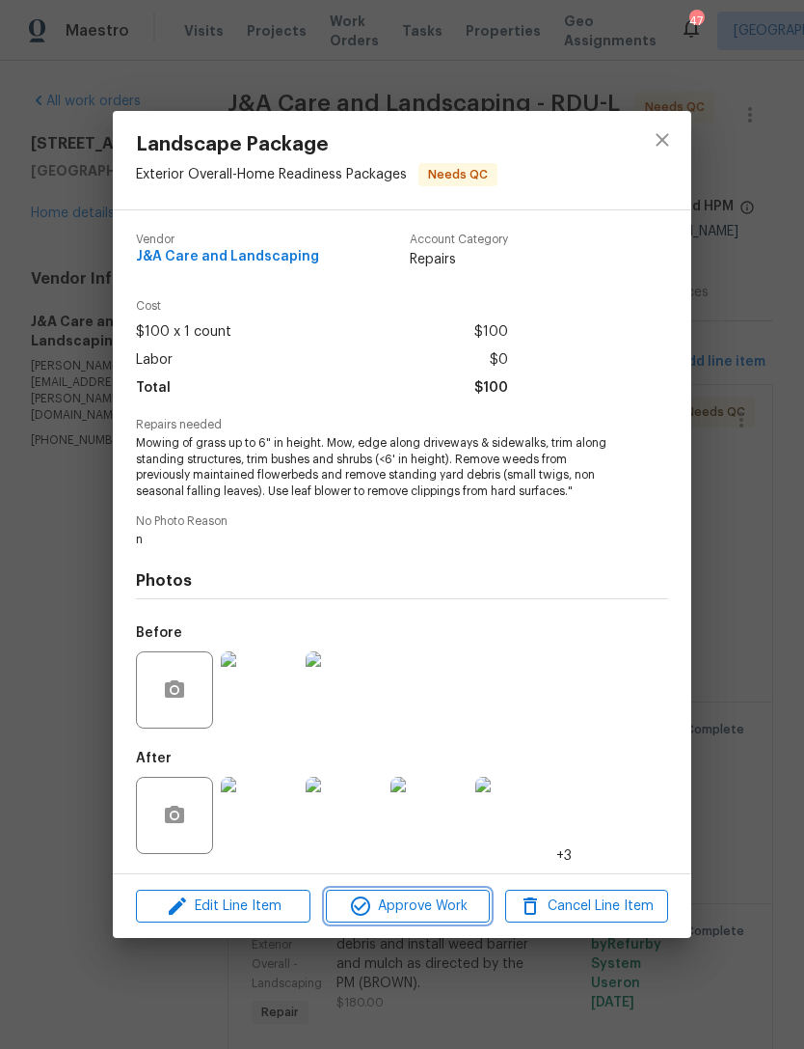
click at [429, 909] on span "Approve Work" at bounding box center [407, 906] width 151 height 24
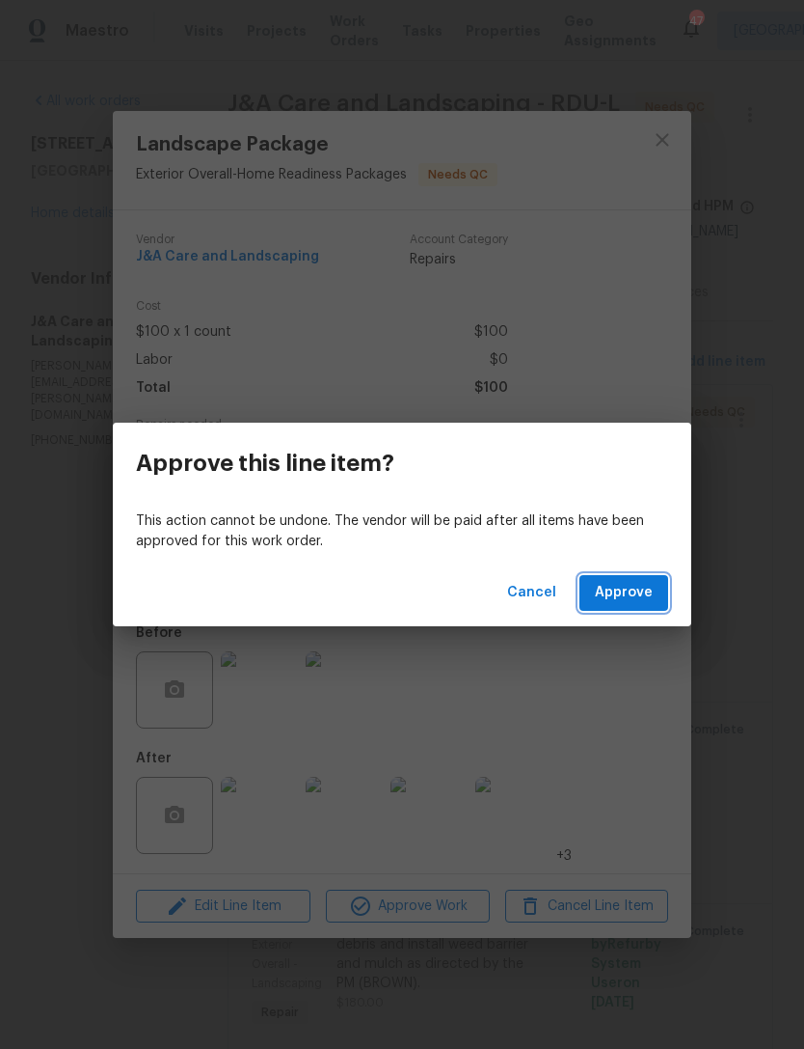
click at [650, 586] on span "Approve" at bounding box center [624, 593] width 58 height 24
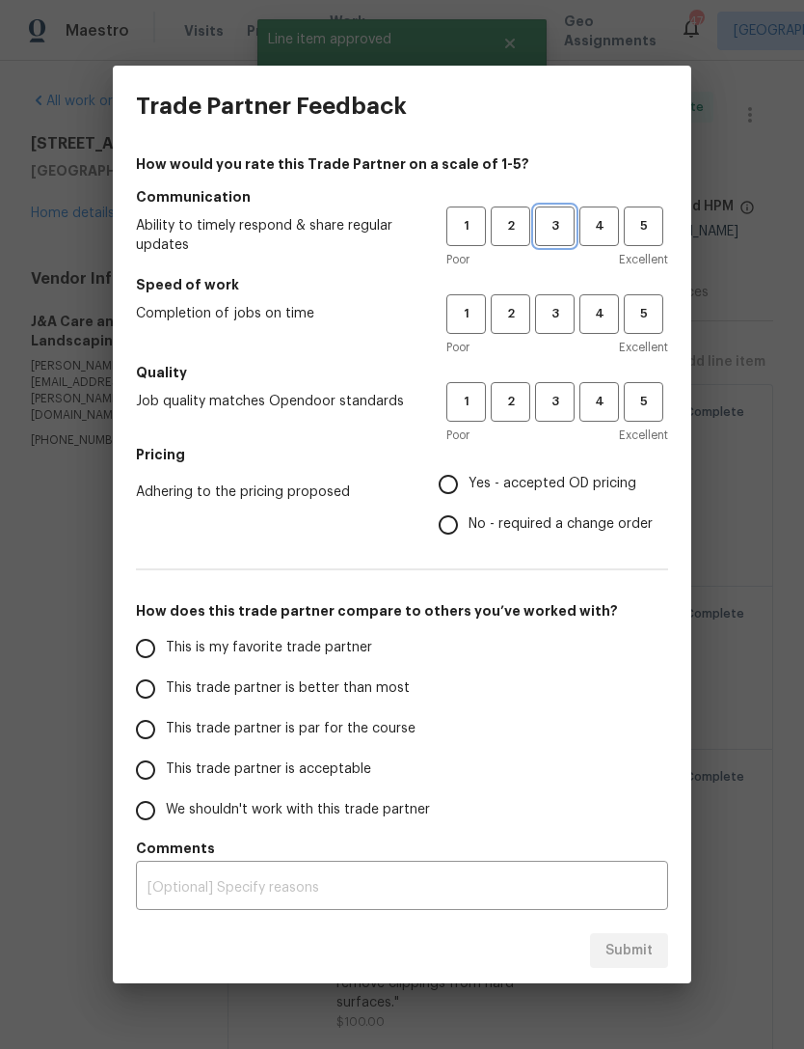
click at [563, 227] on span "3" at bounding box center [555, 226] width 36 height 22
click at [554, 322] on span "3" at bounding box center [555, 314] width 36 height 22
click at [560, 413] on button "3" at bounding box center [555, 402] width 40 height 40
click at [457, 479] on input "Yes - accepted OD pricing" at bounding box center [448, 484] width 41 height 41
radio input "true"
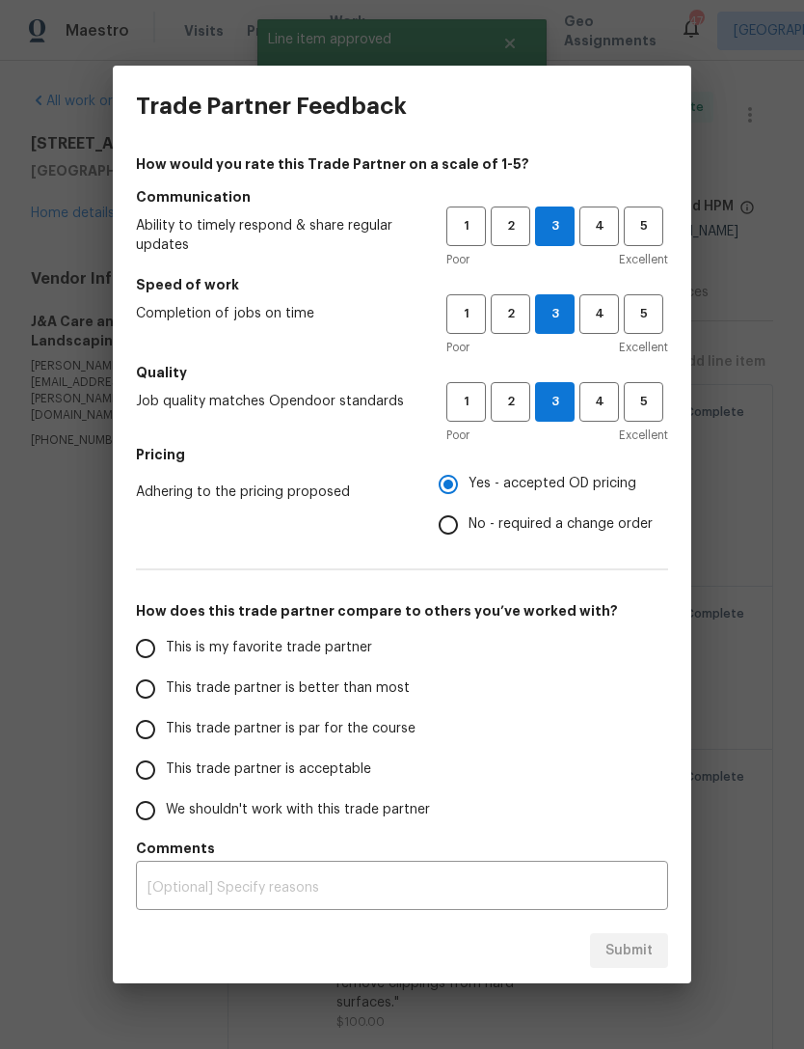
click at [133, 768] on input "This trade partner is acceptable" at bounding box center [145, 769] width 41 height 41
click at [616, 954] on span "Submit" at bounding box center [629, 951] width 47 height 24
radio input "true"
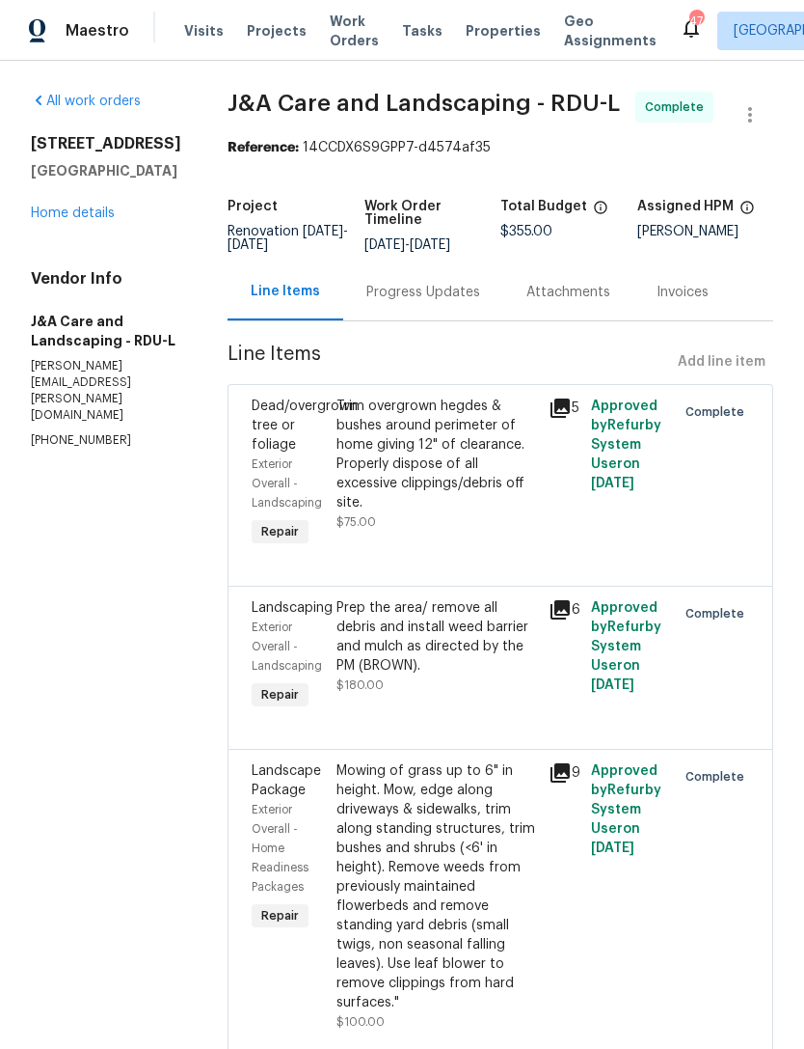
radio input "false"
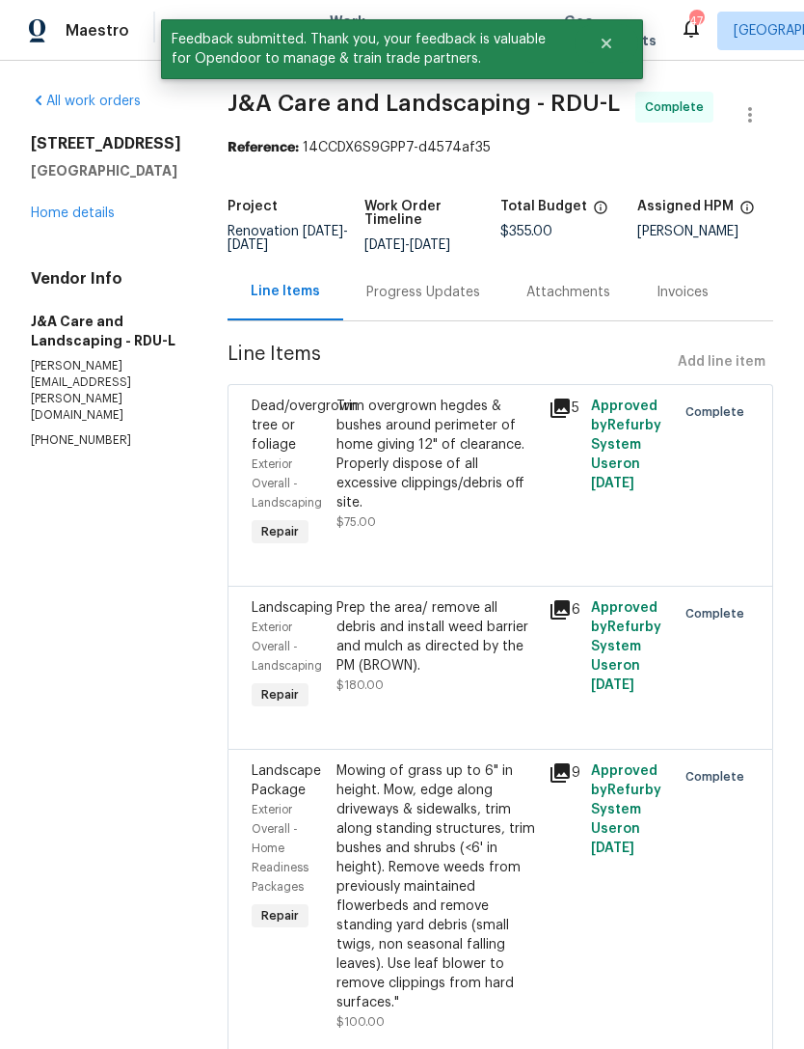
click at [68, 214] on link "Home details" at bounding box center [73, 213] width 84 height 14
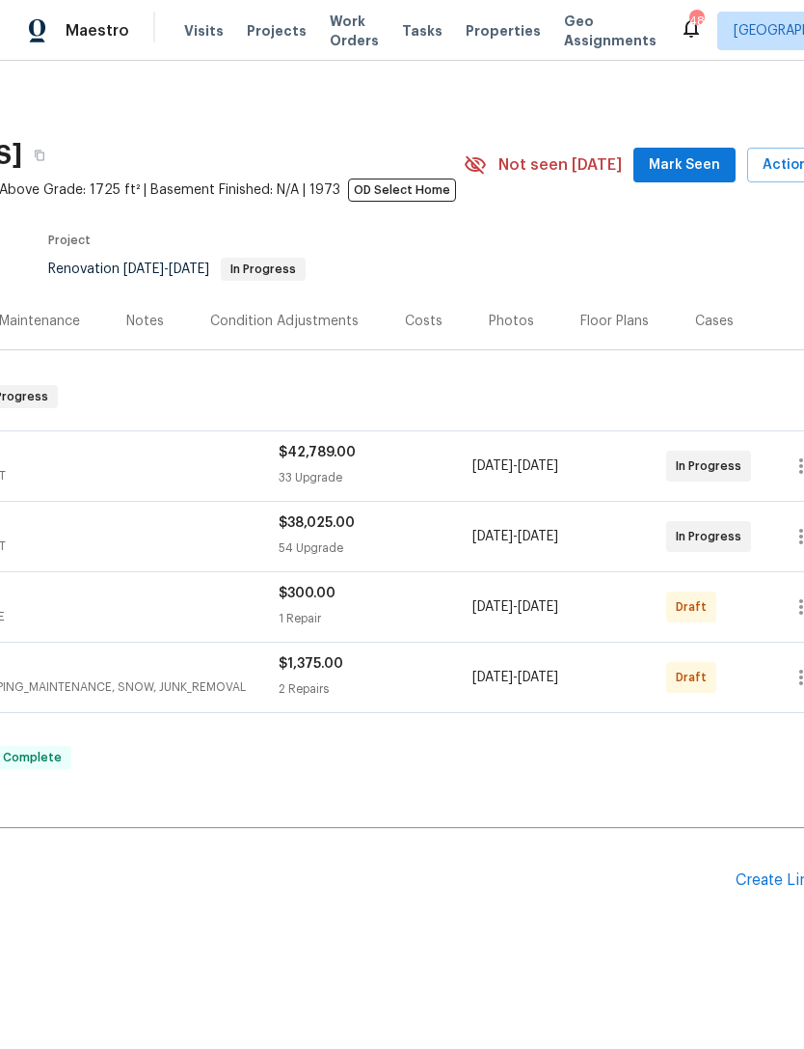
scroll to position [0, 254]
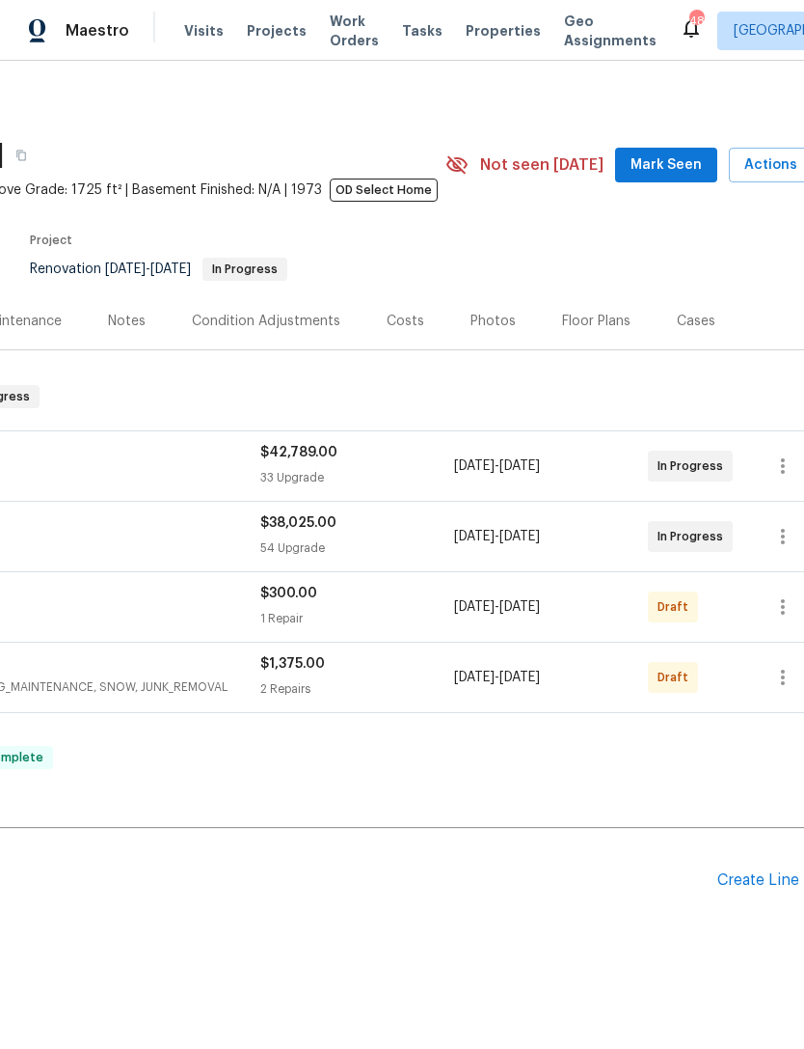
click at [687, 168] on span "Mark Seen" at bounding box center [666, 165] width 71 height 24
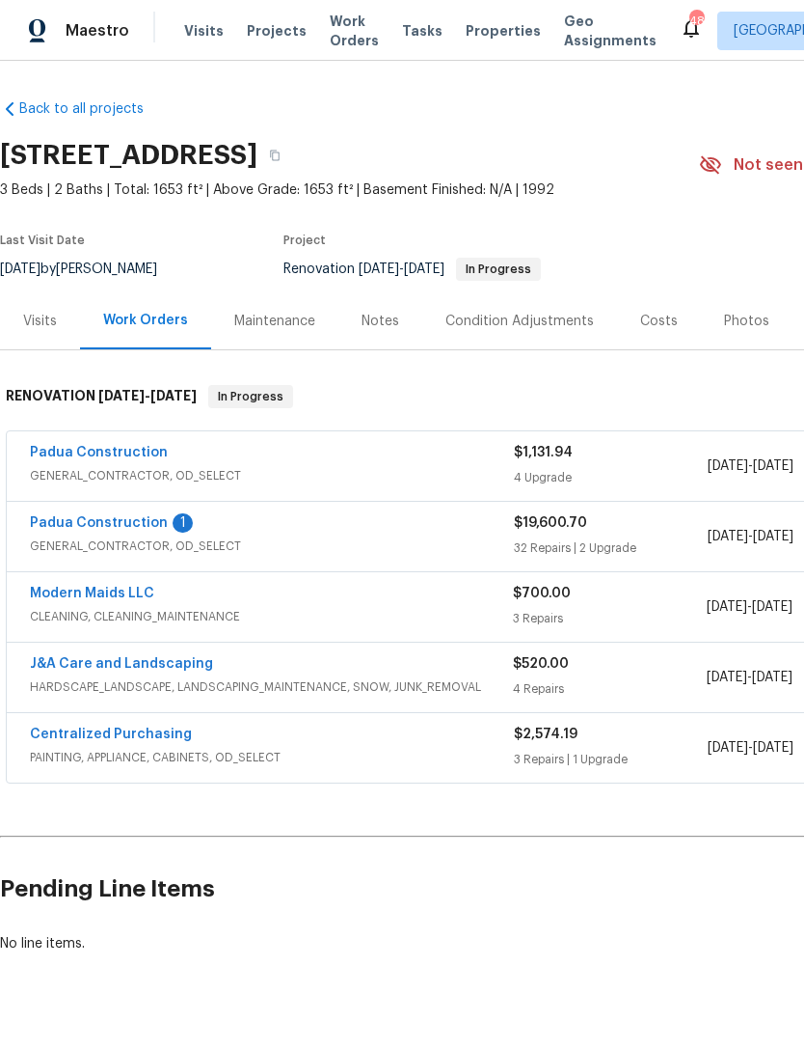
click at [155, 520] on link "Padua Construction" at bounding box center [99, 523] width 138 height 14
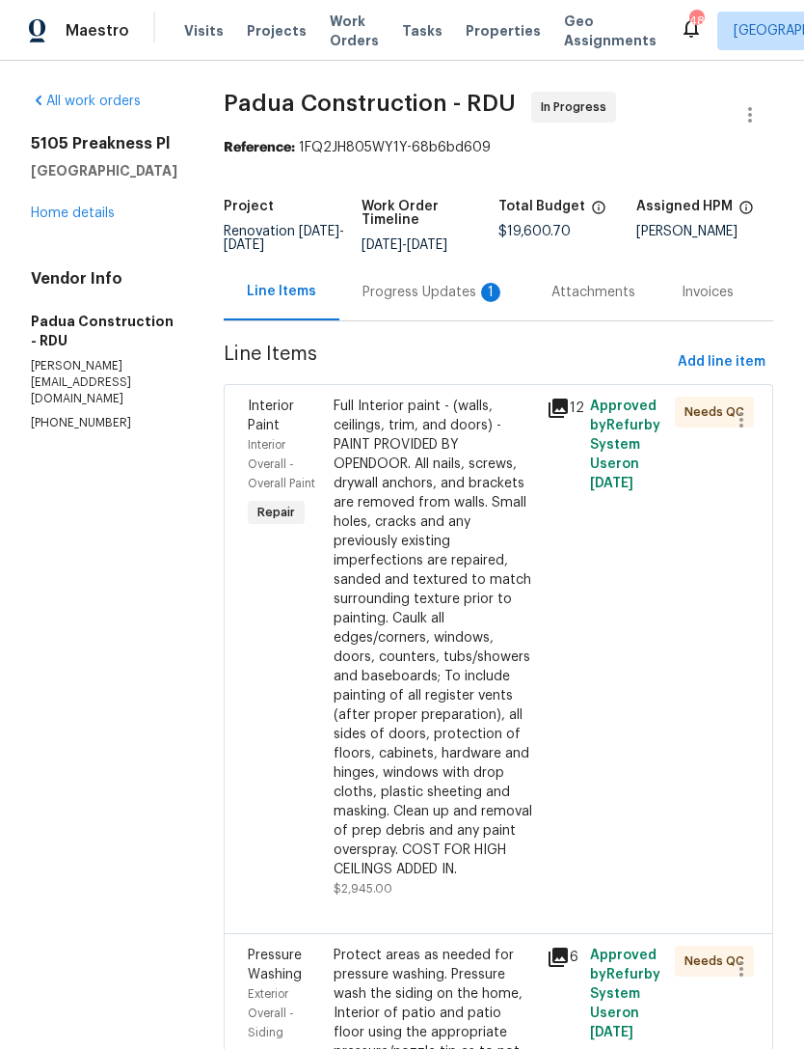
click at [415, 278] on div "Progress Updates 1" at bounding box center [434, 291] width 189 height 57
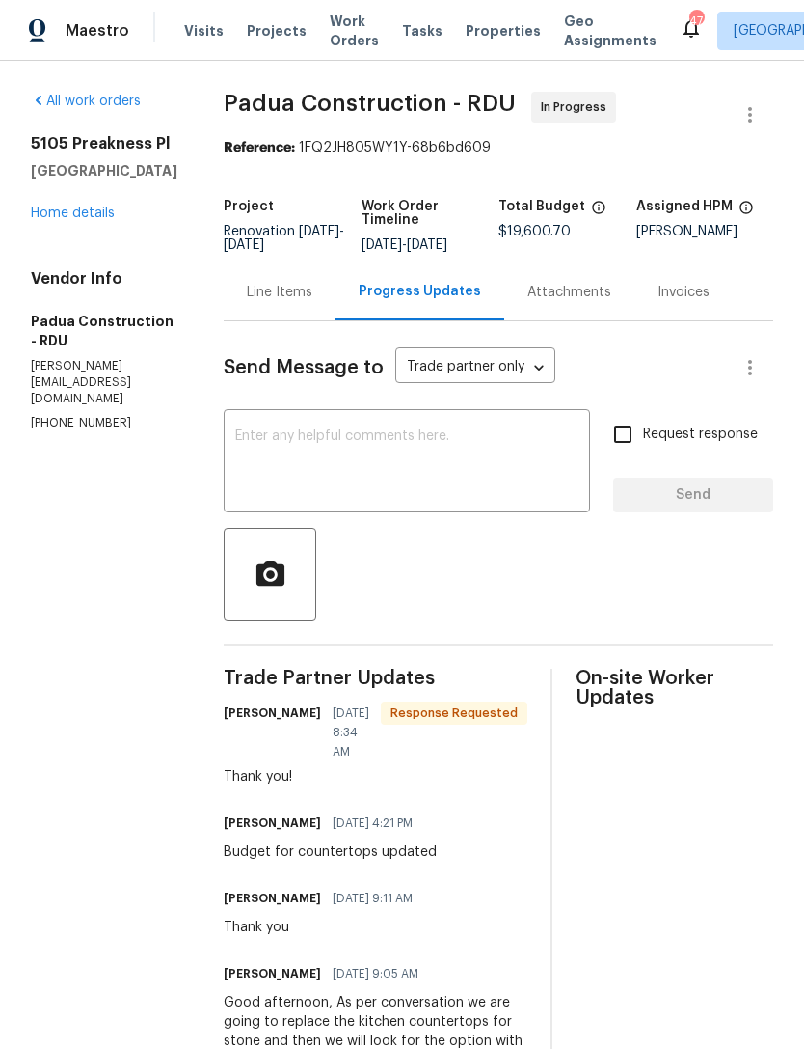
click at [62, 220] on link "Home details" at bounding box center [73, 213] width 84 height 14
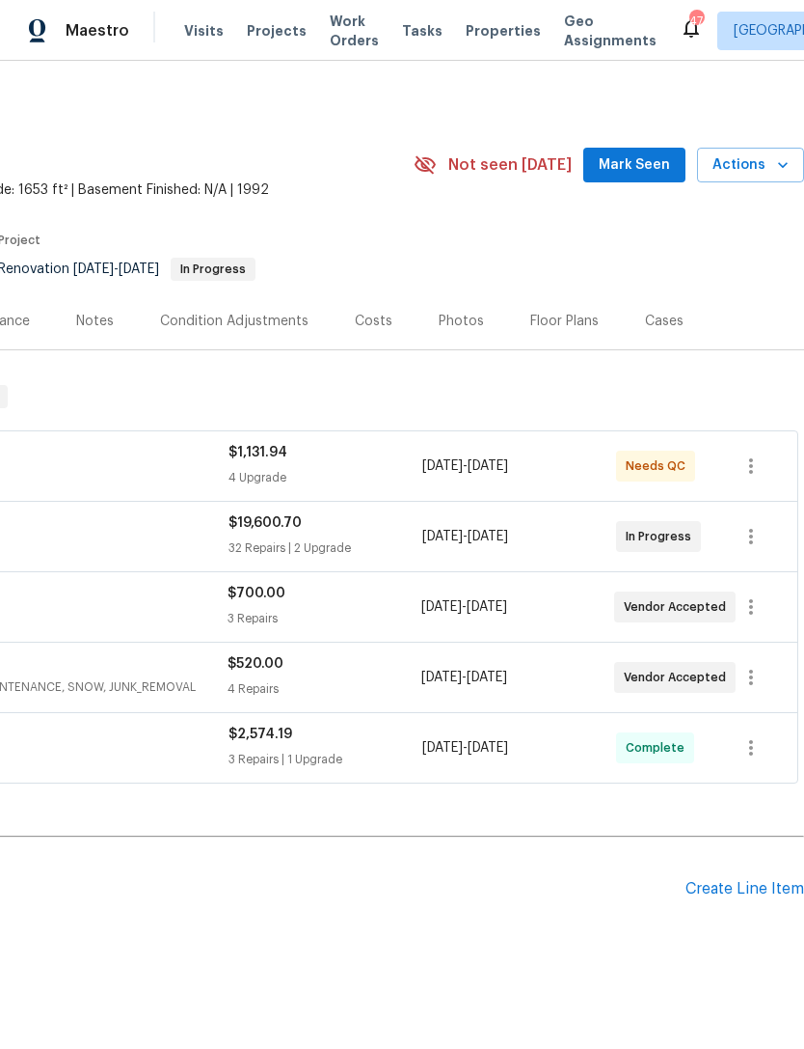
scroll to position [0, 286]
click at [627, 157] on span "Mark Seen" at bounding box center [634, 165] width 71 height 24
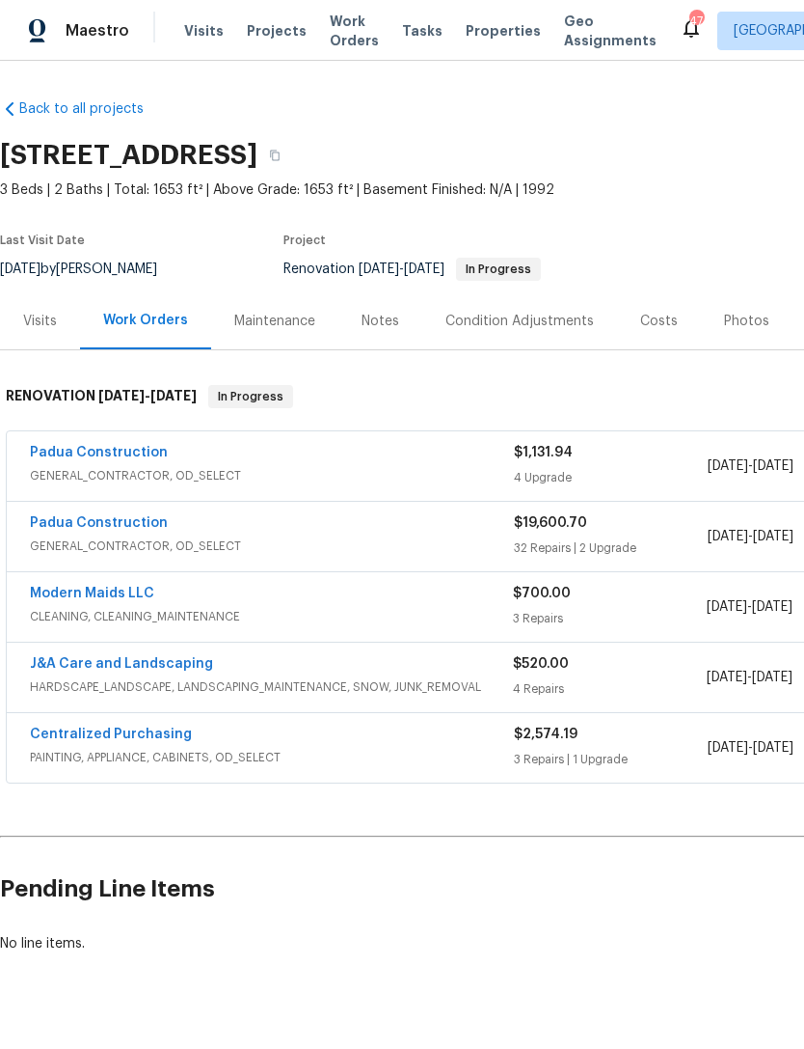
scroll to position [0, 0]
click at [125, 456] on link "Padua Construction" at bounding box center [99, 453] width 138 height 14
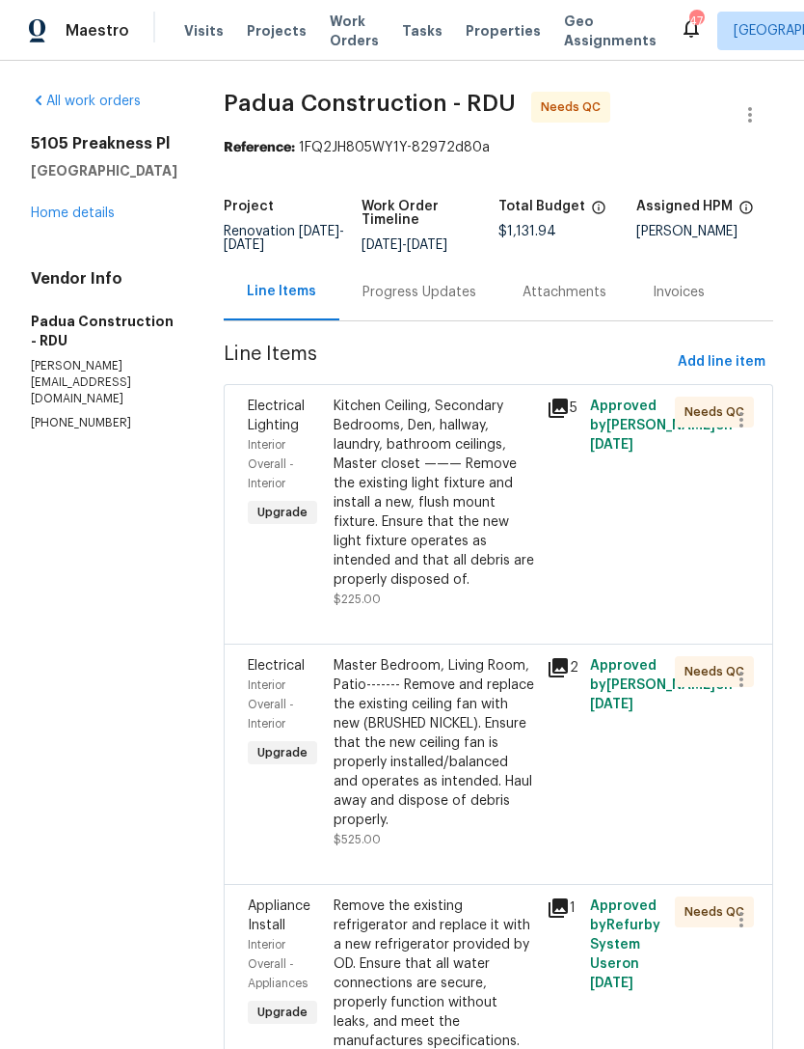
click at [79, 220] on link "Home details" at bounding box center [73, 213] width 84 height 14
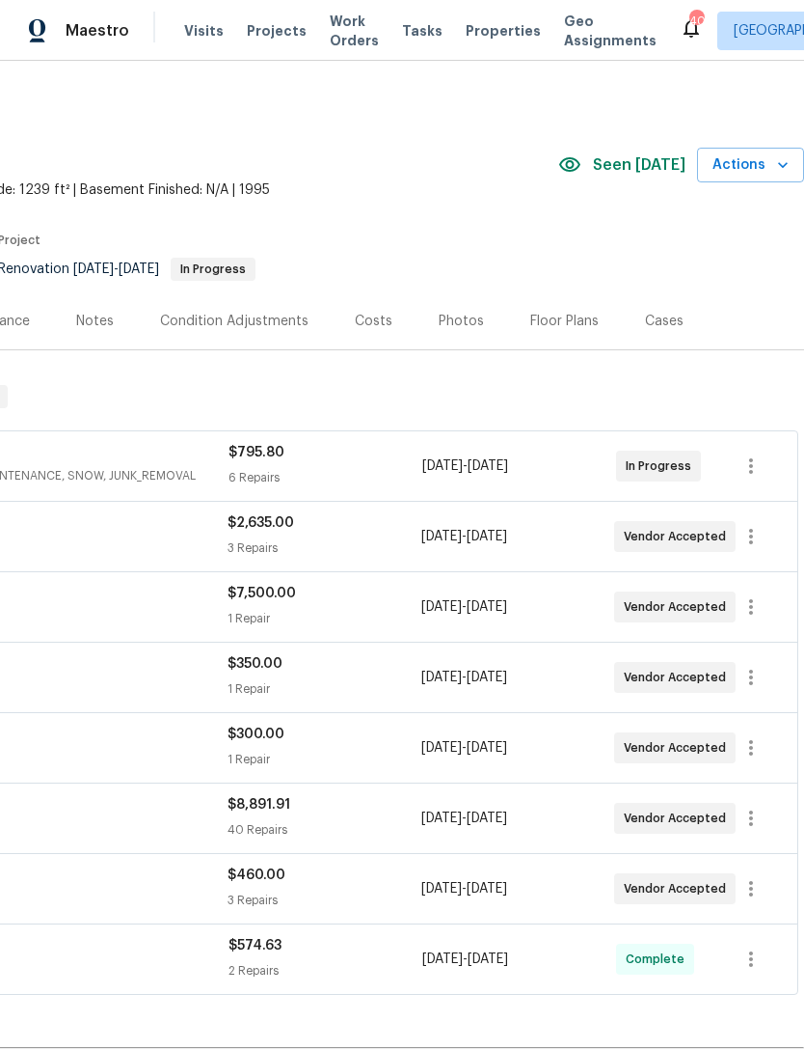
scroll to position [0, 286]
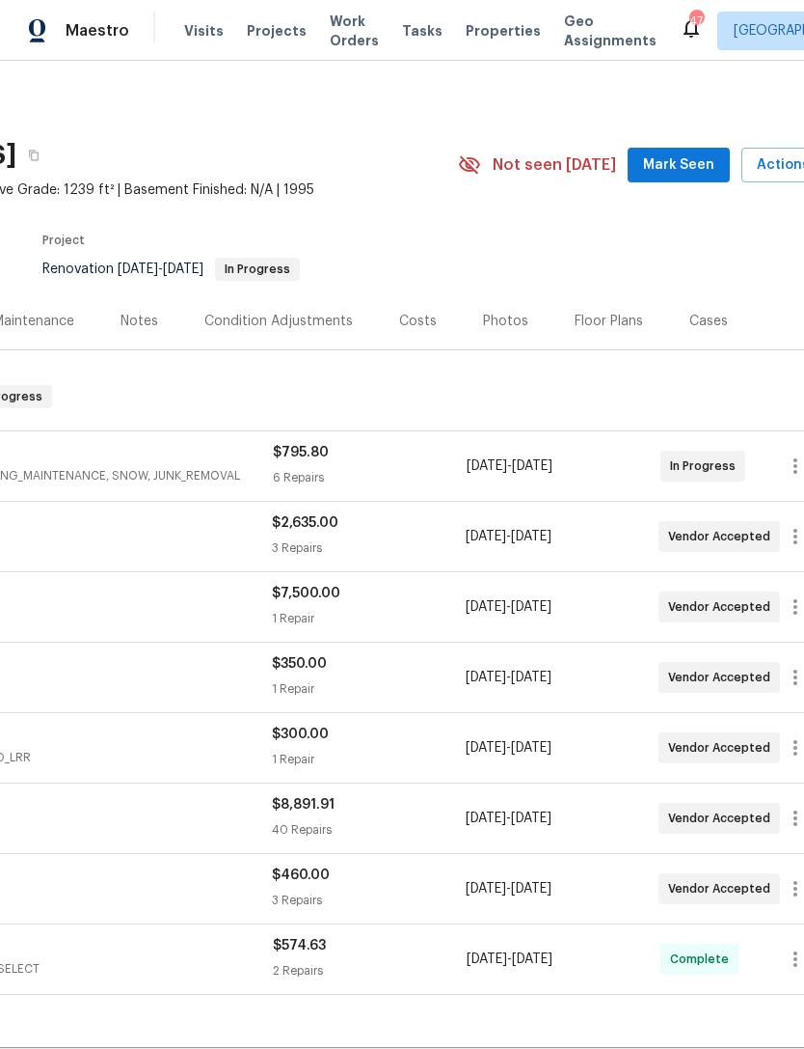
scroll to position [1, 276]
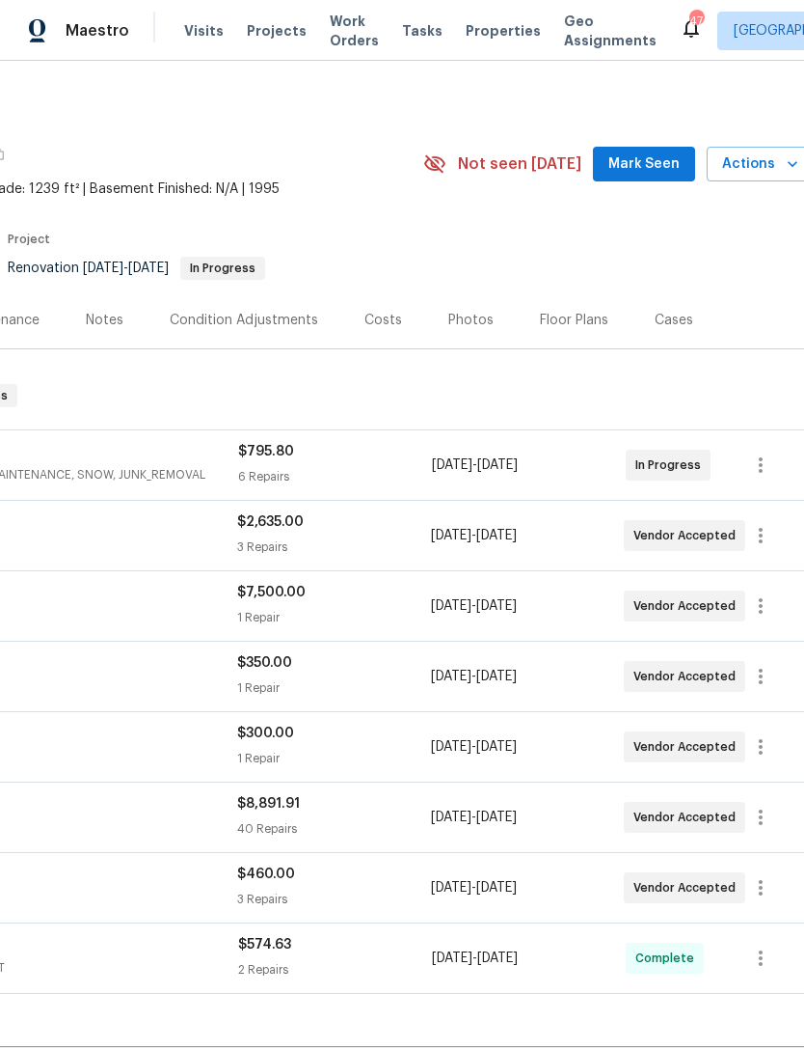
click at [661, 160] on span "Mark Seen" at bounding box center [644, 164] width 71 height 24
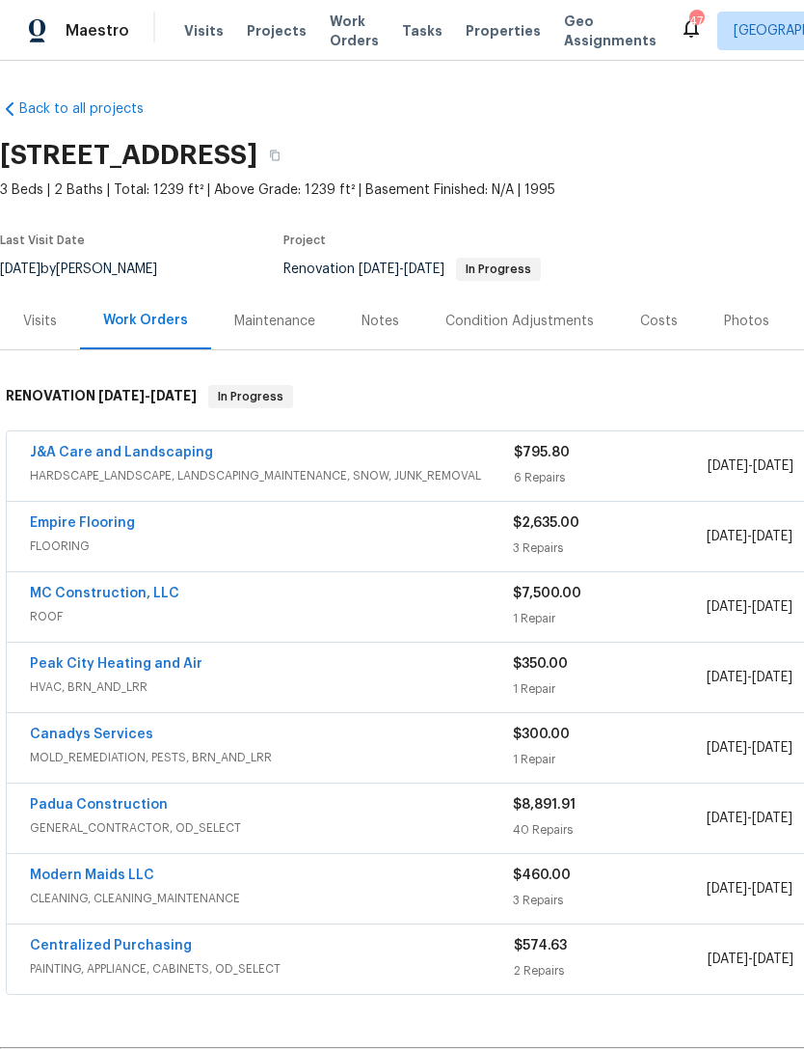
scroll to position [0, 0]
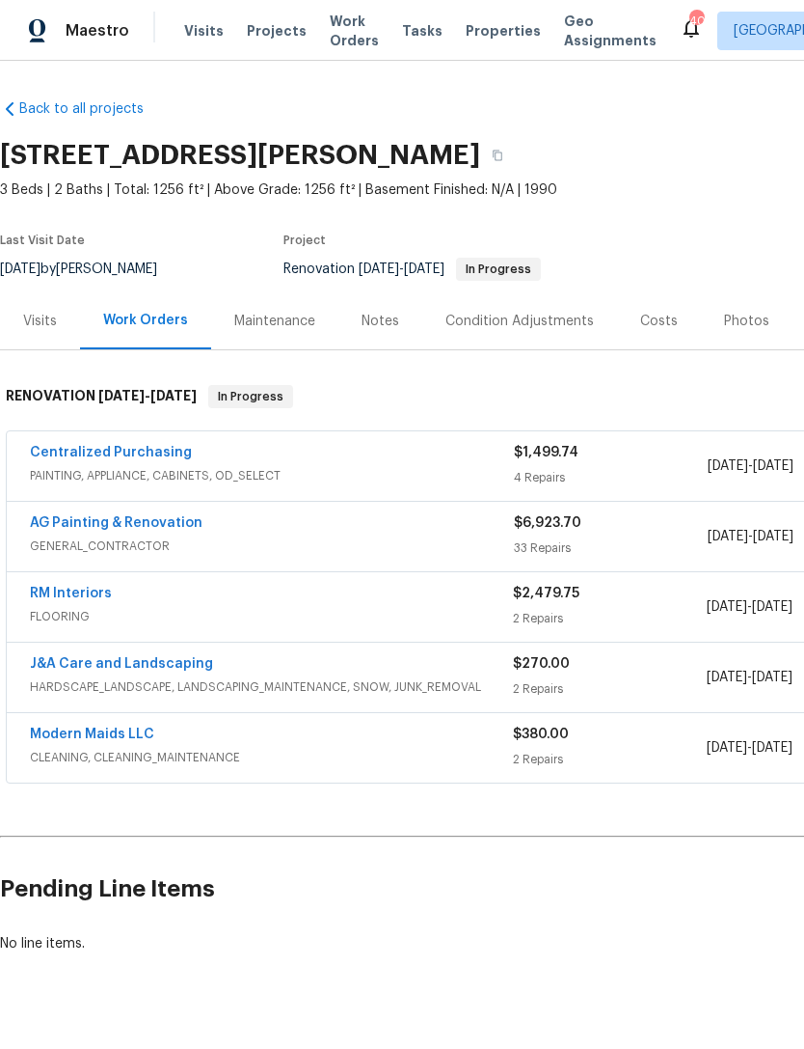
scroll to position [1, 0]
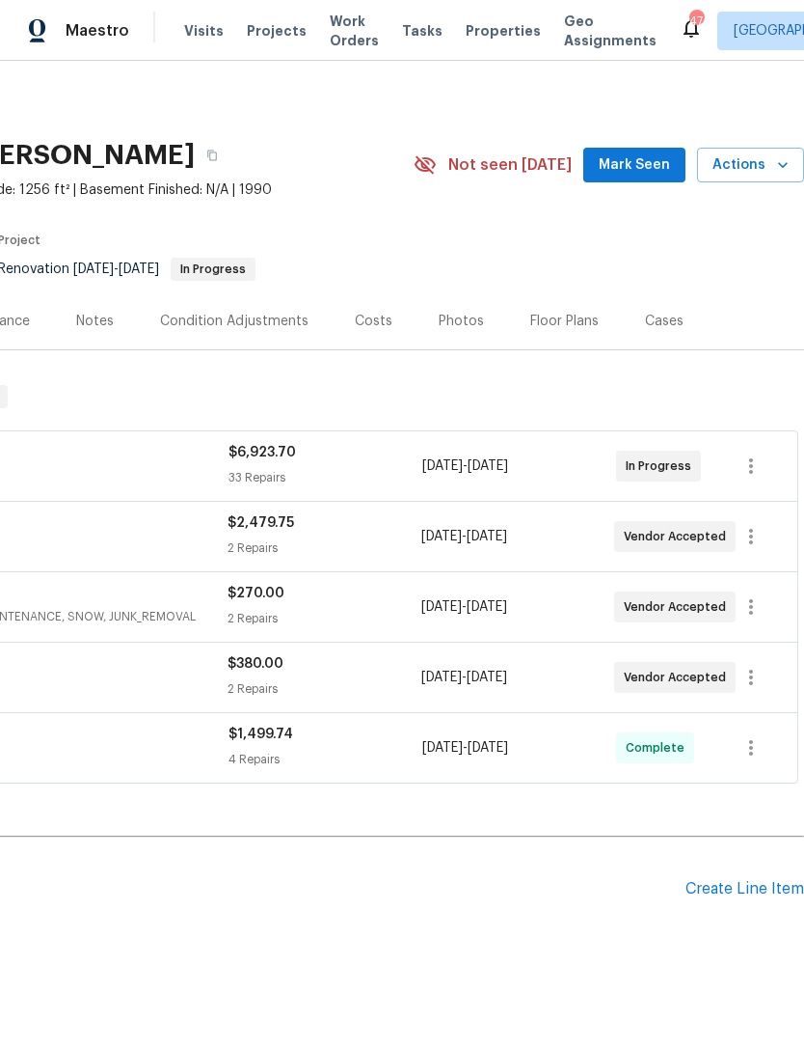
scroll to position [0, 286]
click at [640, 158] on span "Mark Seen" at bounding box center [634, 165] width 71 height 24
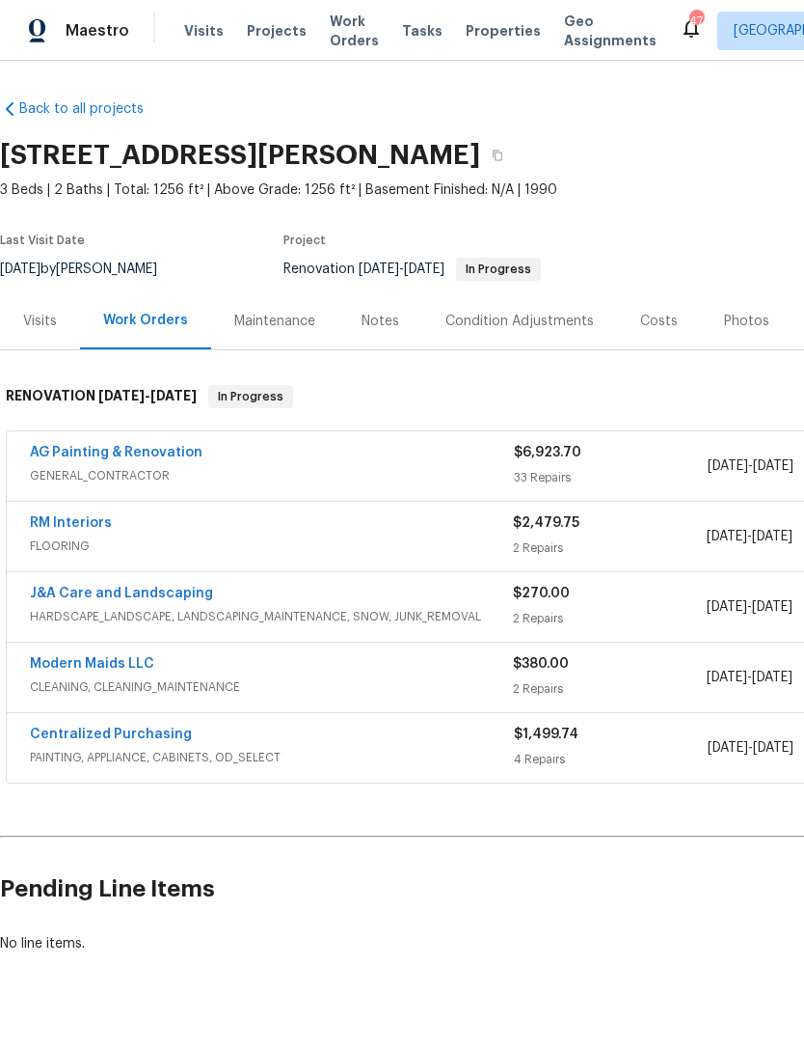
scroll to position [0, 0]
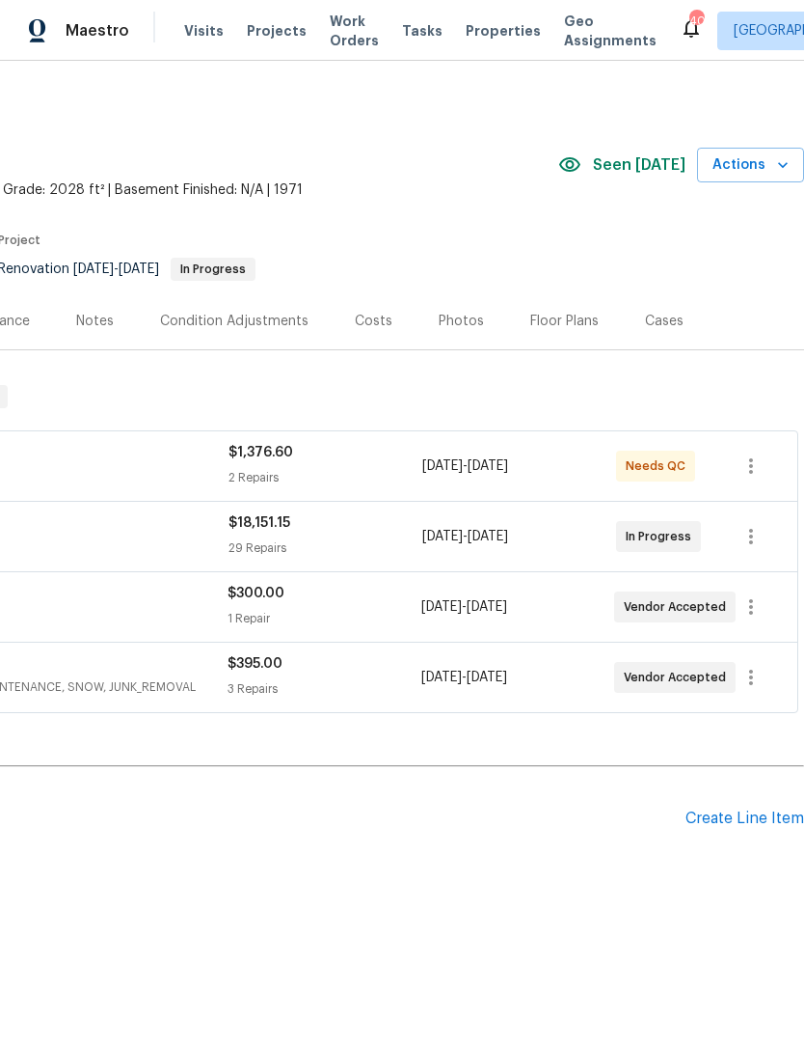
scroll to position [0, 286]
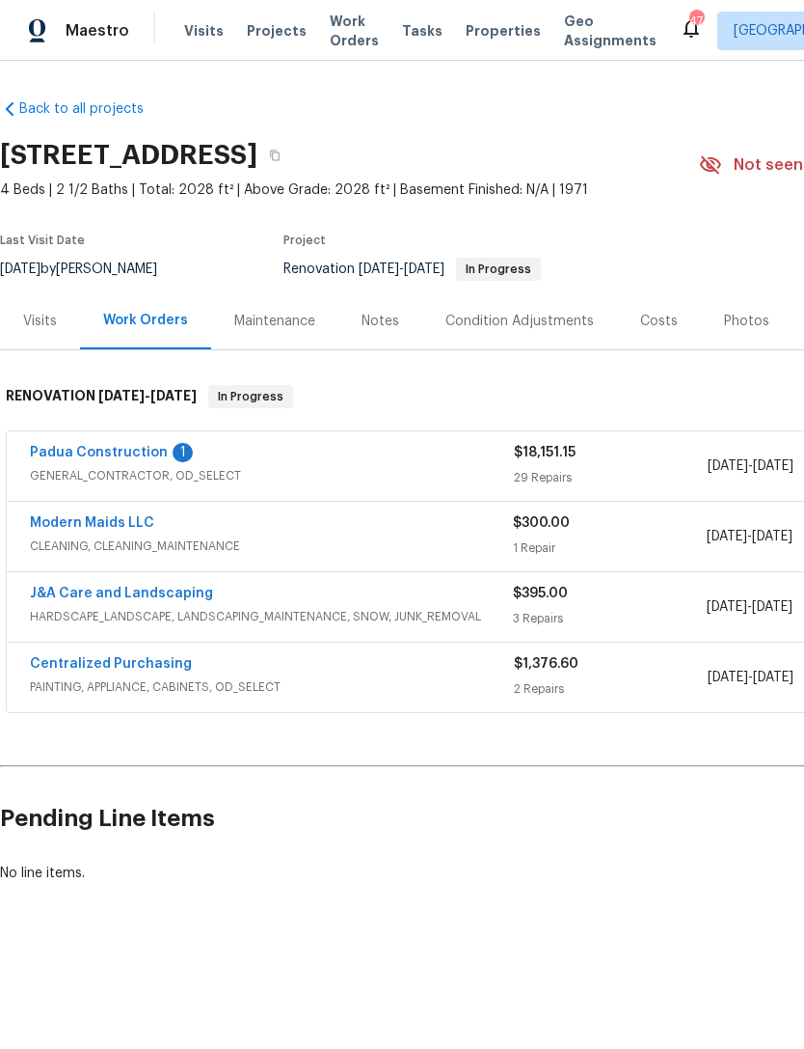
click at [130, 457] on link "Padua Construction" at bounding box center [99, 453] width 138 height 14
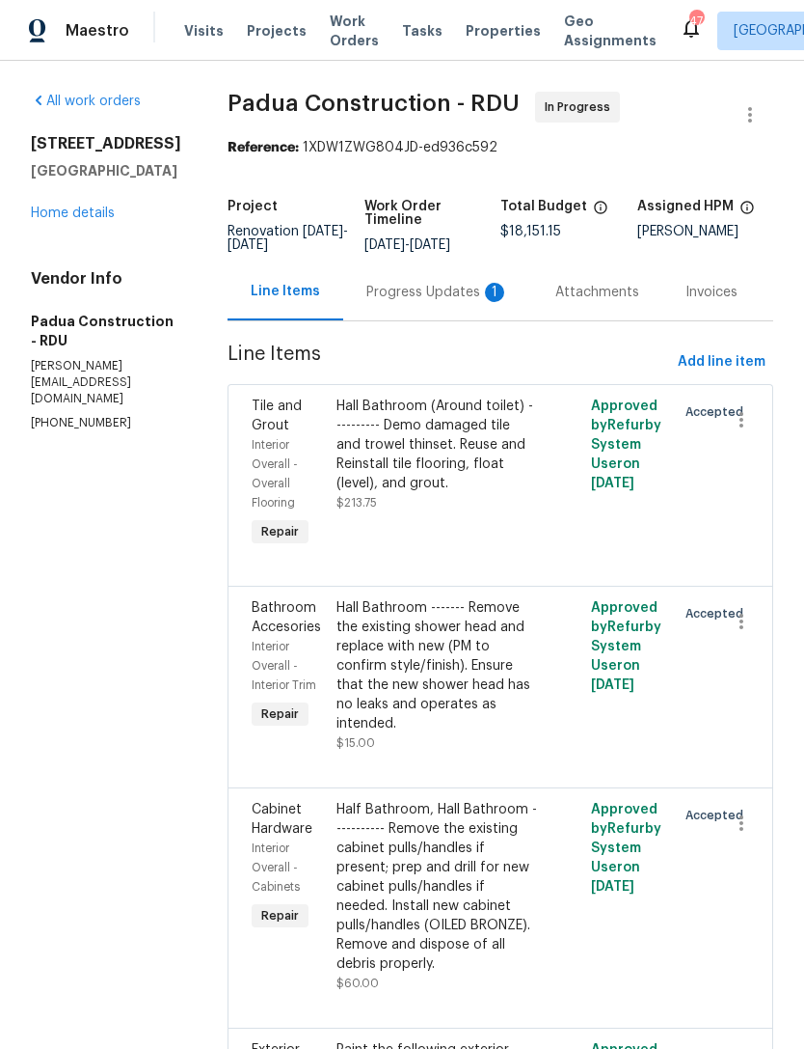
click at [425, 286] on div "Progress Updates 1" at bounding box center [438, 292] width 143 height 19
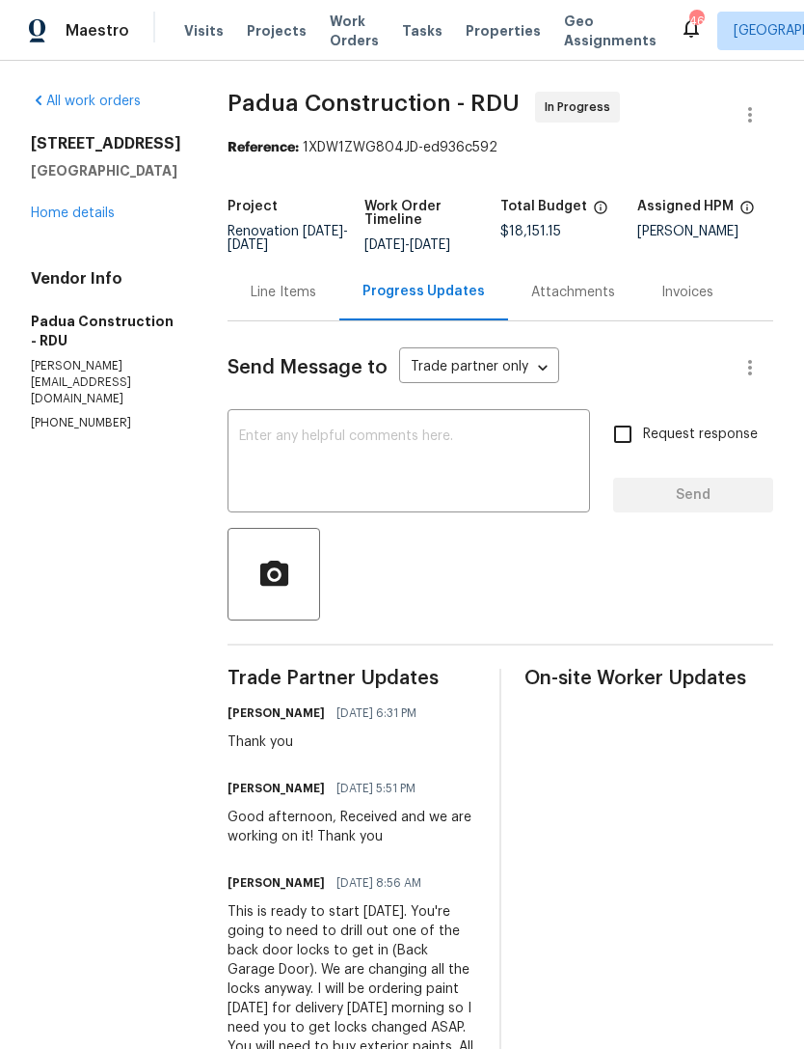
scroll to position [5, 0]
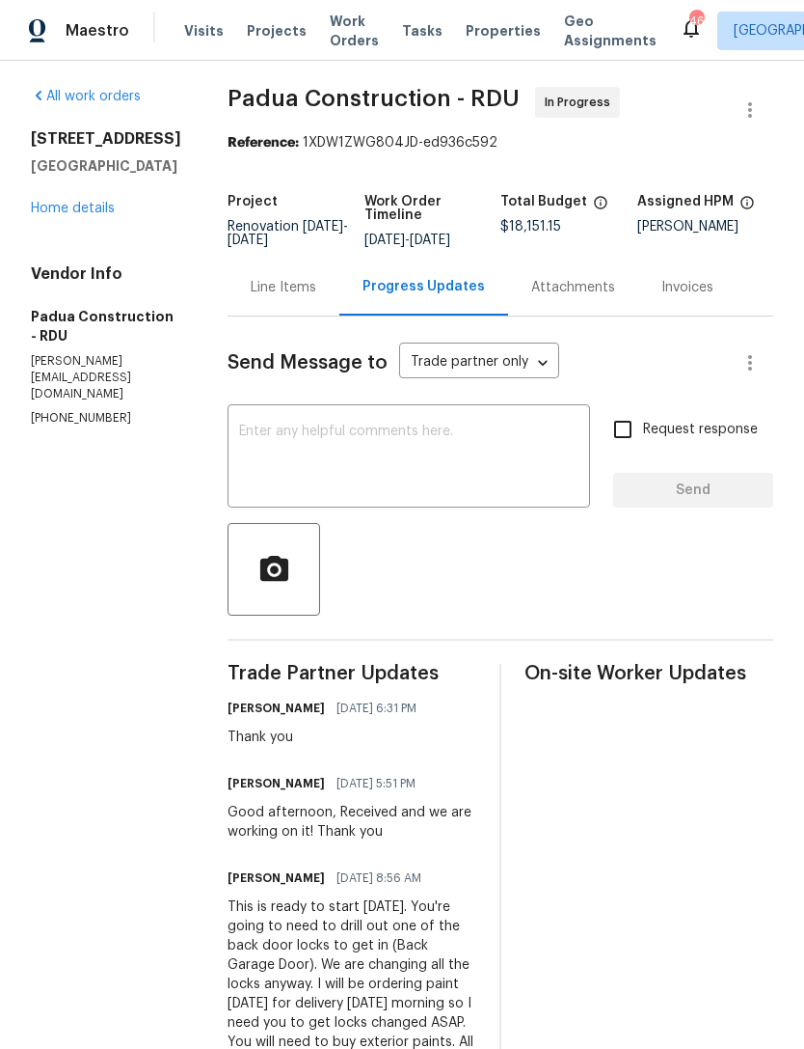
click at [87, 215] on link "Home details" at bounding box center [73, 209] width 84 height 14
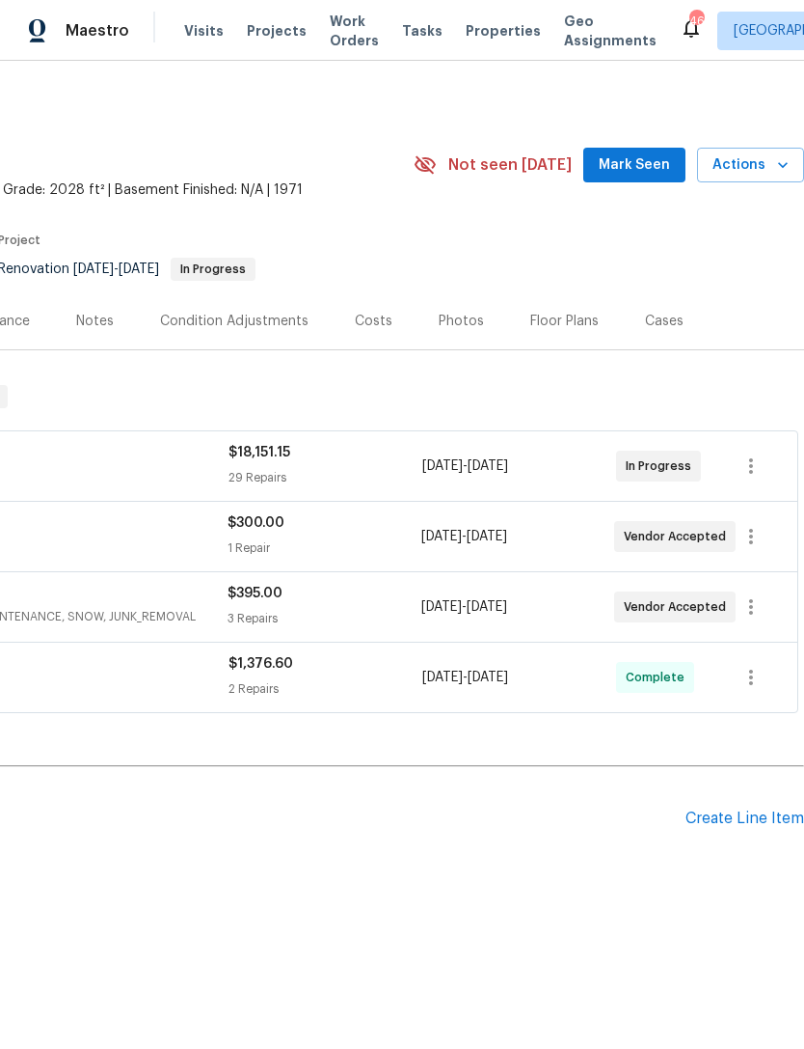
scroll to position [0, 286]
click at [635, 171] on span "Mark Seen" at bounding box center [634, 165] width 71 height 24
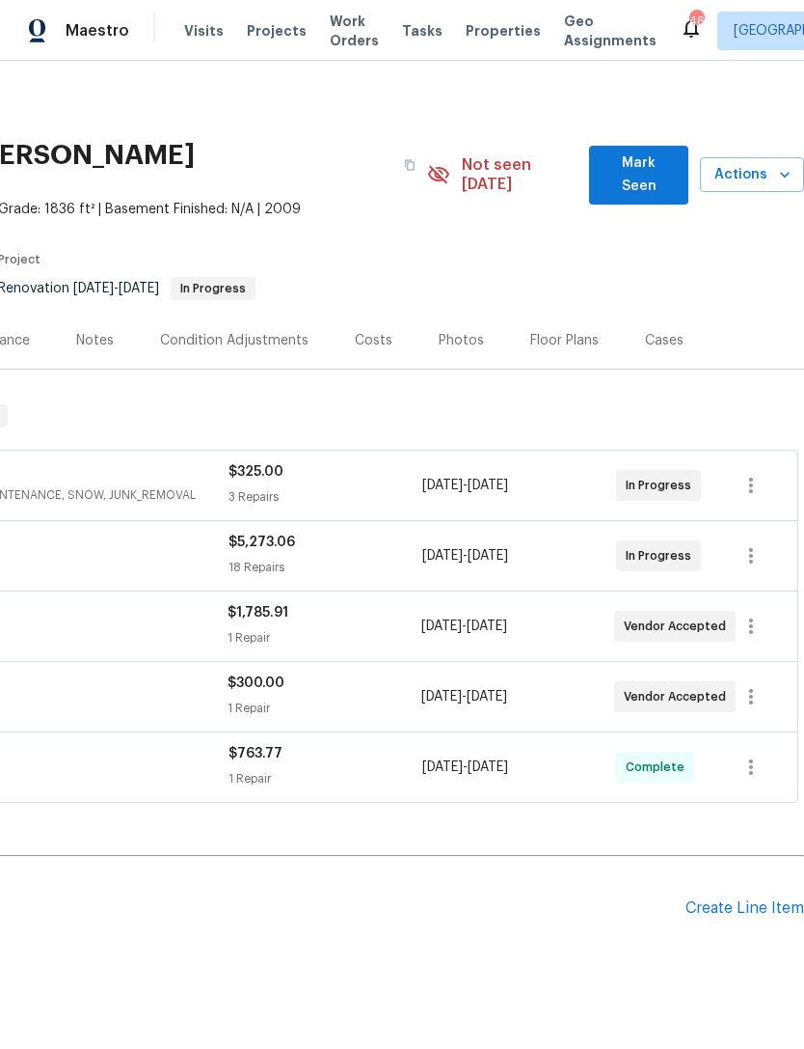
scroll to position [0, 286]
click at [650, 167] on span "Mark Seen" at bounding box center [639, 174] width 68 height 47
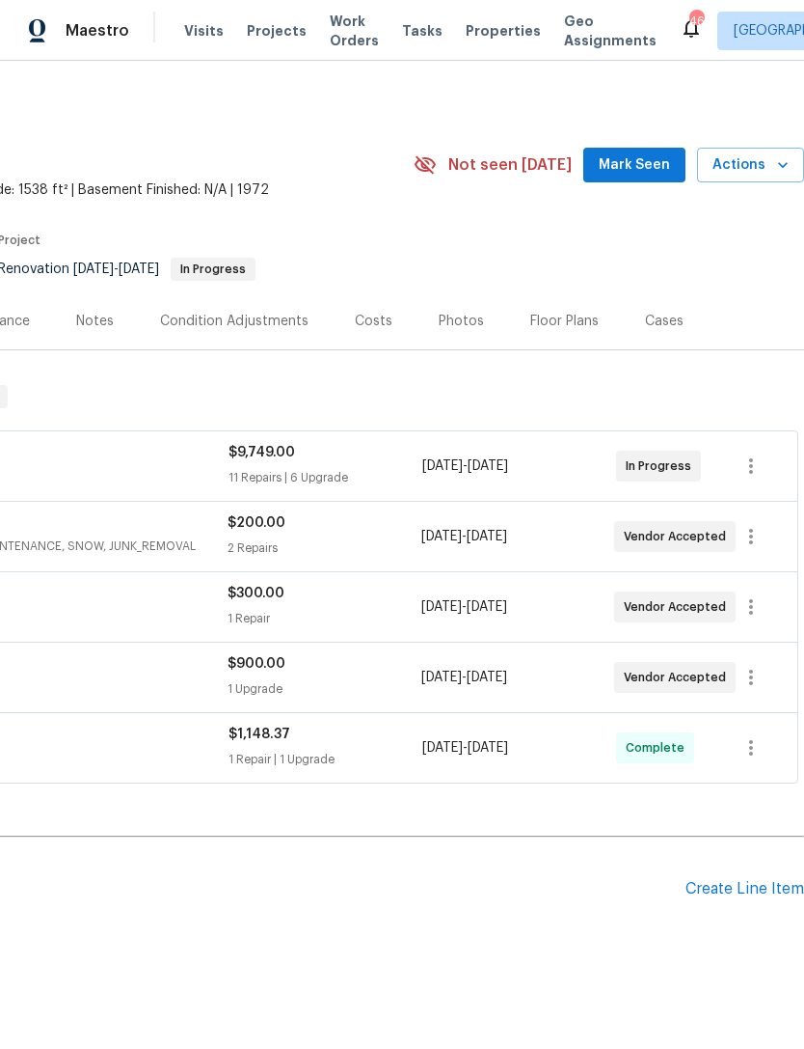
scroll to position [0, 286]
click at [644, 160] on span "Mark Seen" at bounding box center [634, 165] width 71 height 24
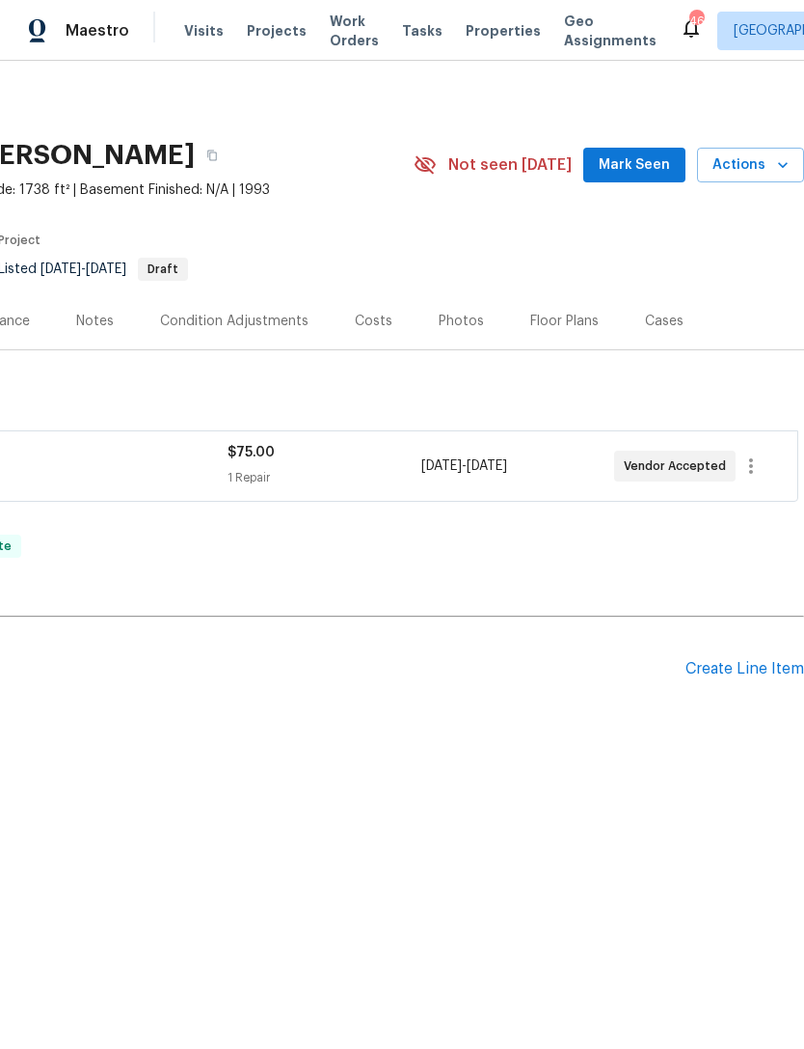
scroll to position [0, 286]
click at [652, 174] on span "Mark Seen" at bounding box center [634, 165] width 71 height 24
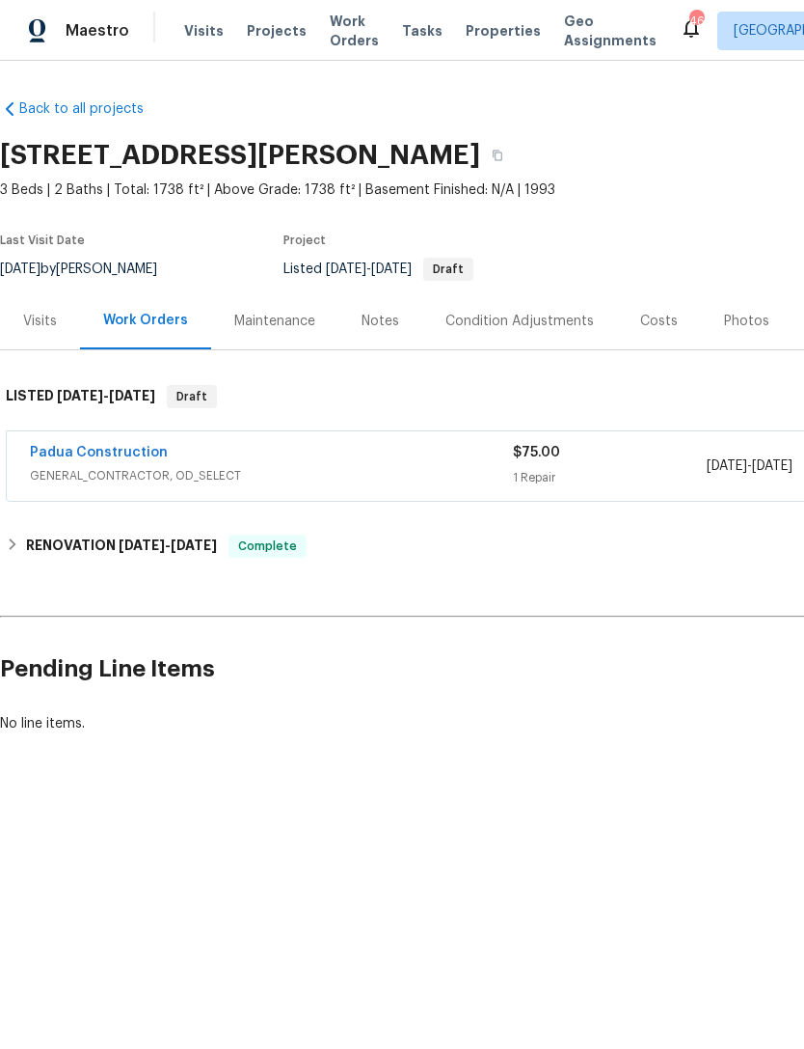
scroll to position [0, 0]
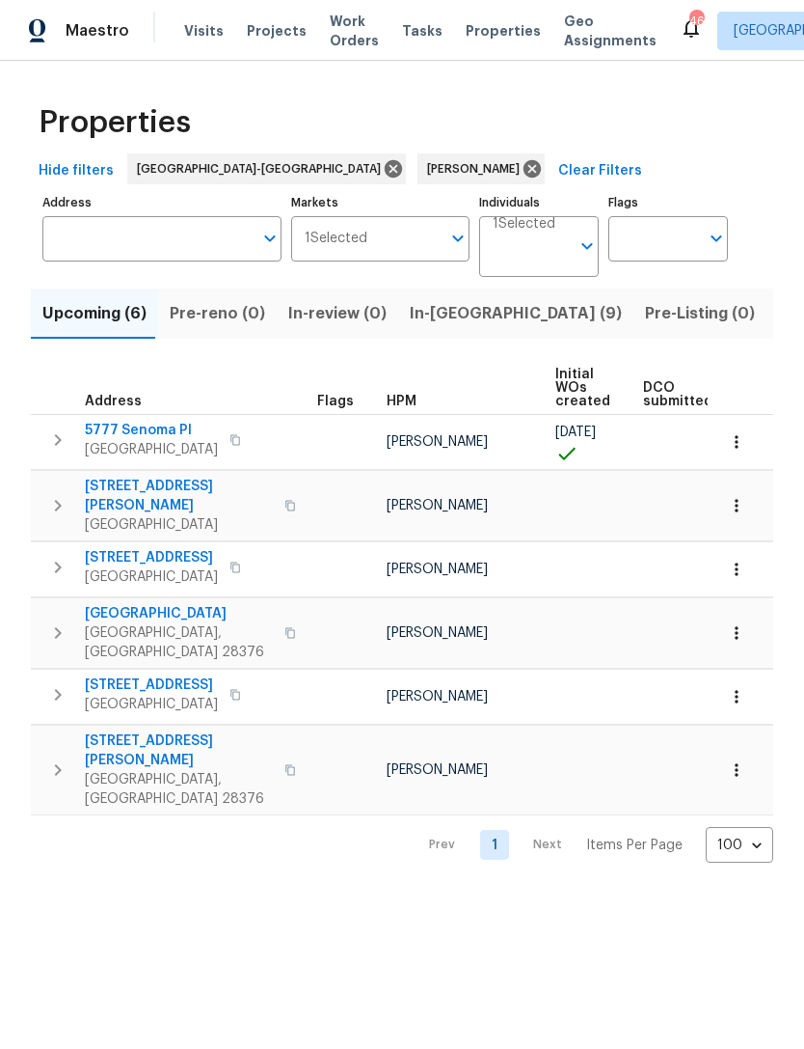
click at [428, 311] on span "In-[GEOGRAPHIC_DATA] (9)" at bounding box center [516, 313] width 212 height 27
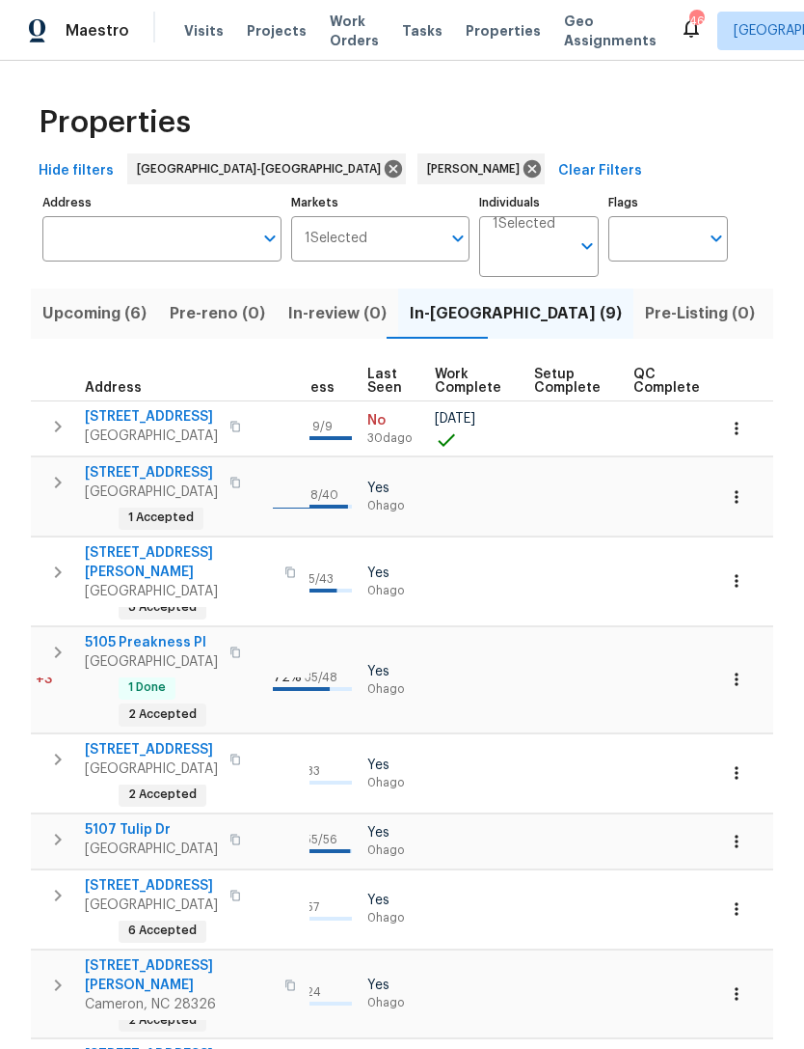
scroll to position [14, 921]
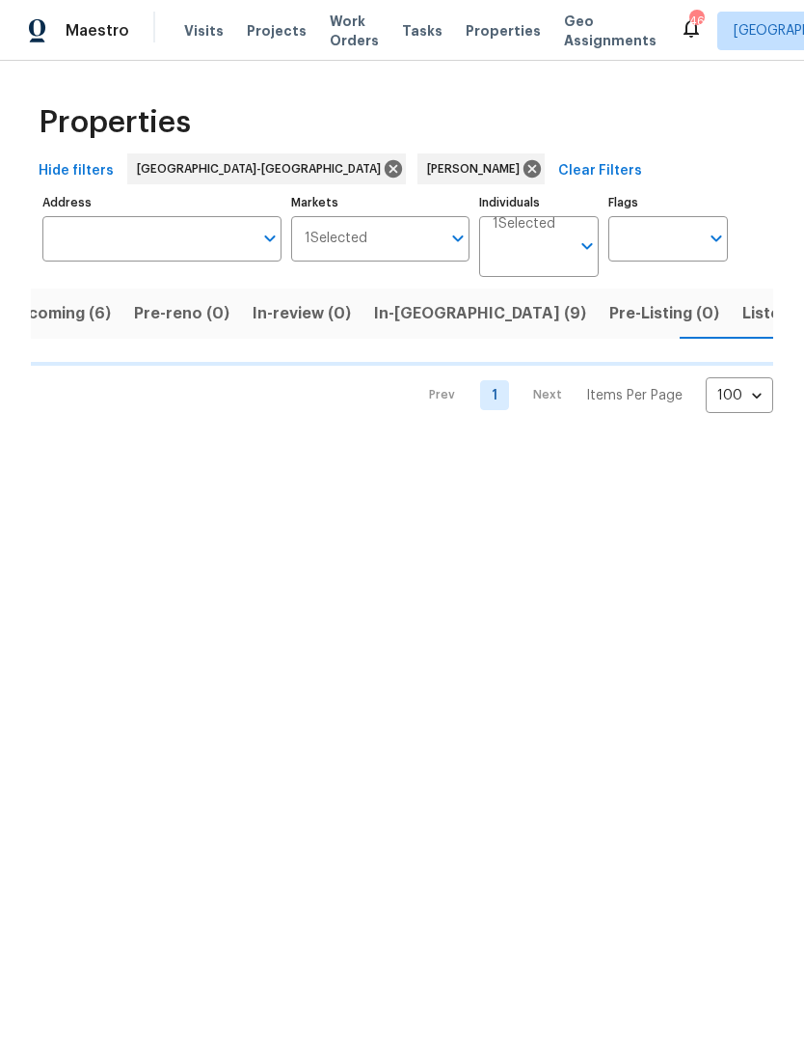
scroll to position [0, 37]
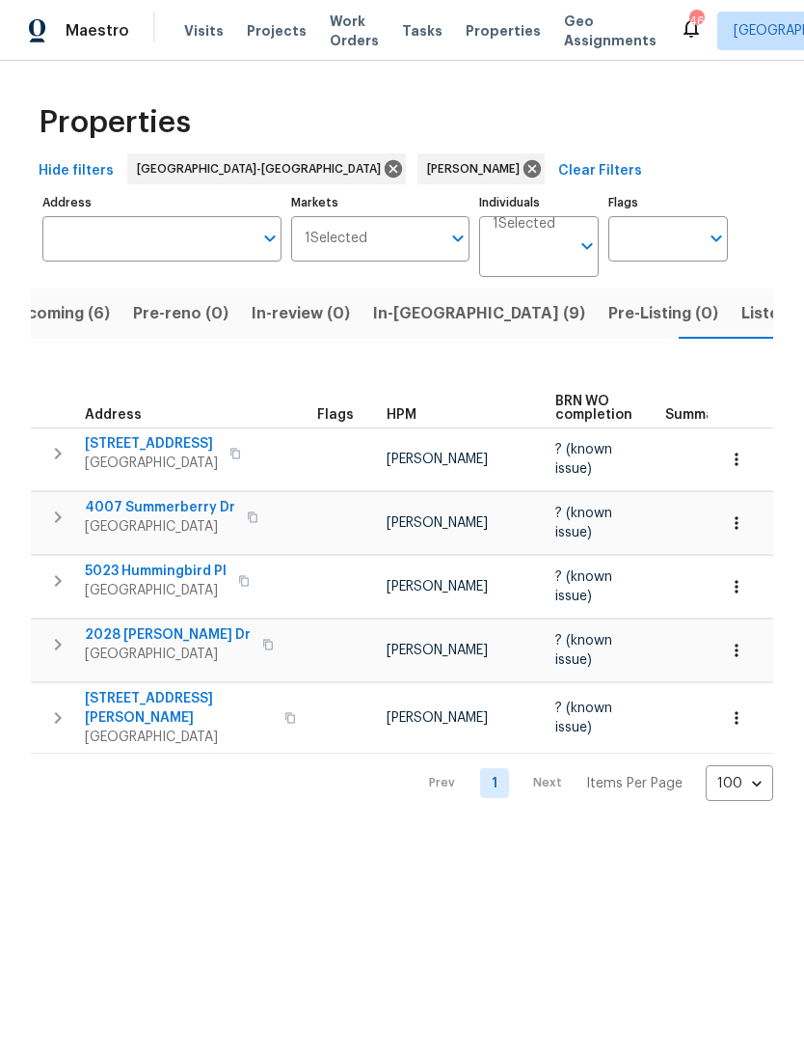
click at [742, 322] on span "Listed (12)" at bounding box center [781, 313] width 79 height 27
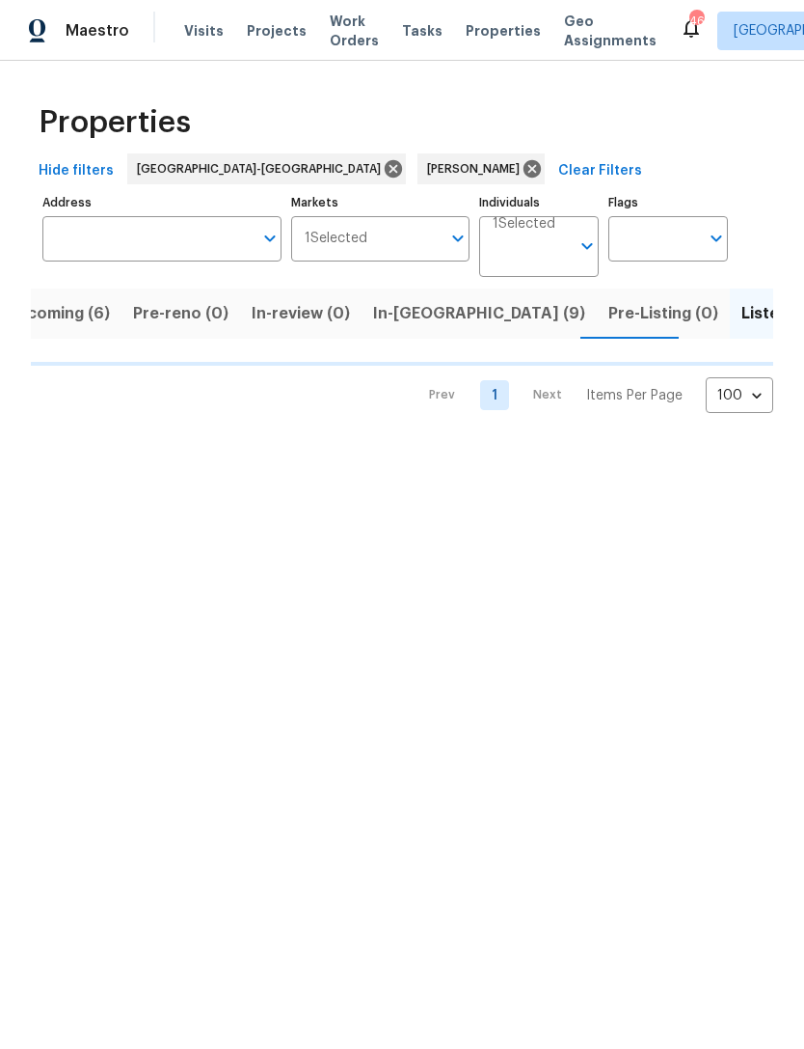
click at [742, 321] on span "Listed (12)" at bounding box center [781, 313] width 79 height 27
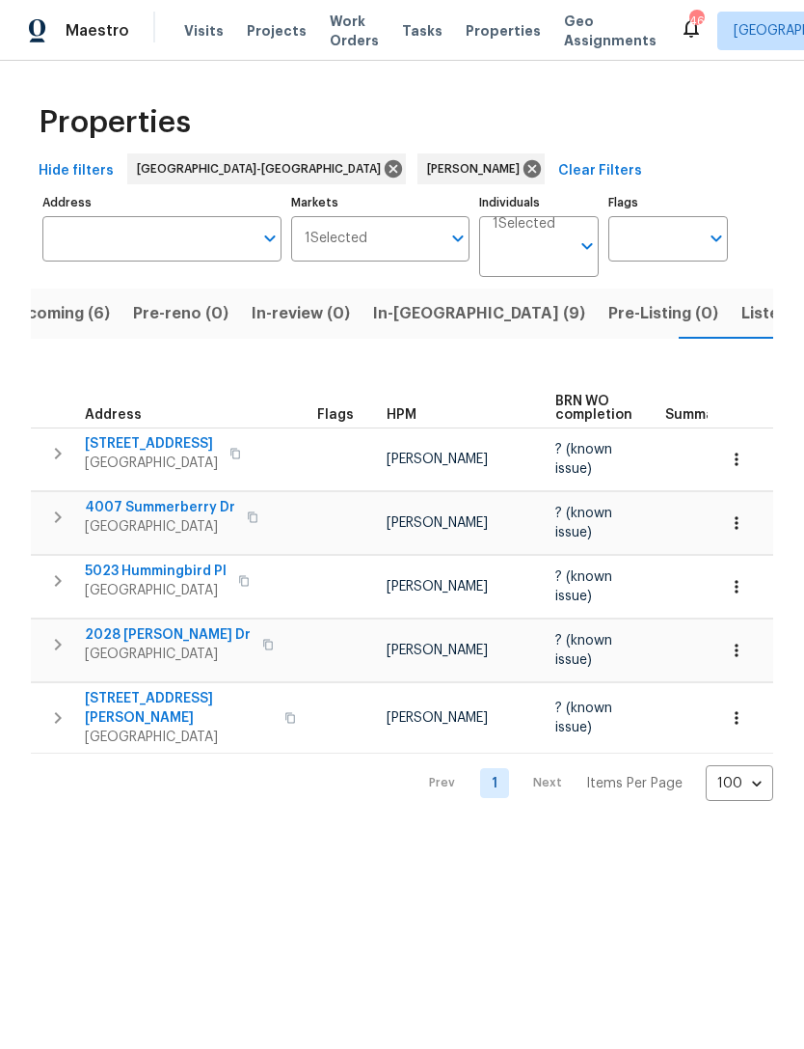
click at [742, 320] on span "Listed (12)" at bounding box center [781, 313] width 79 height 27
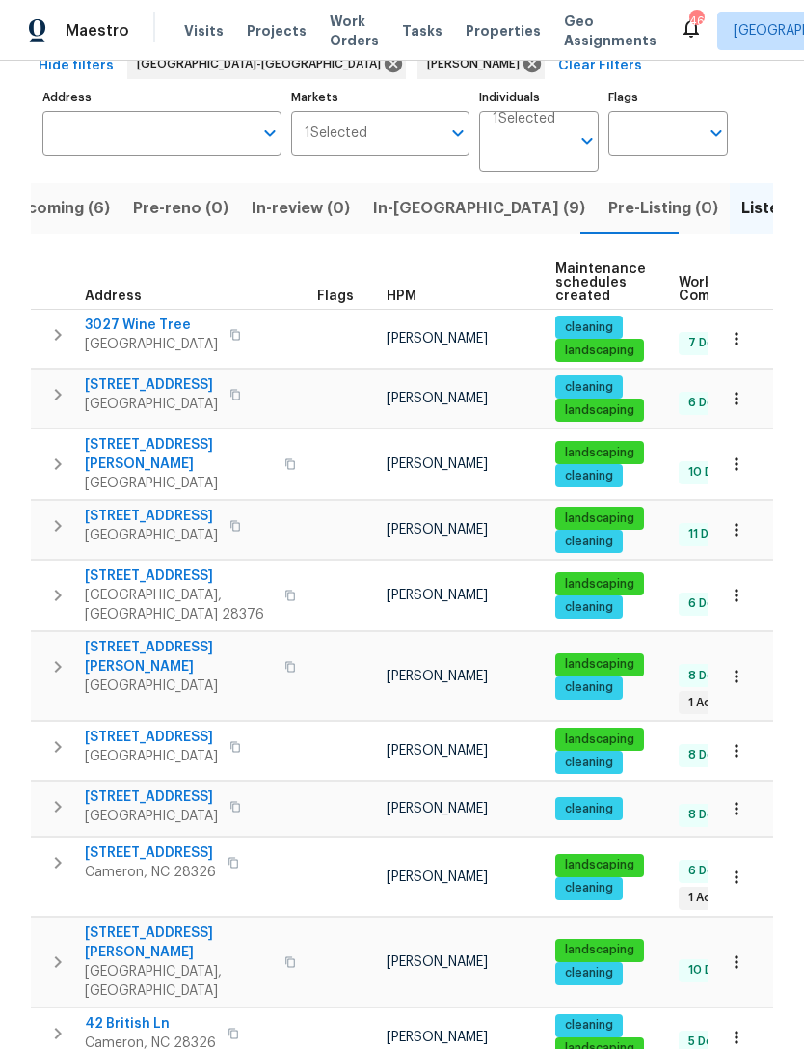
scroll to position [104, 0]
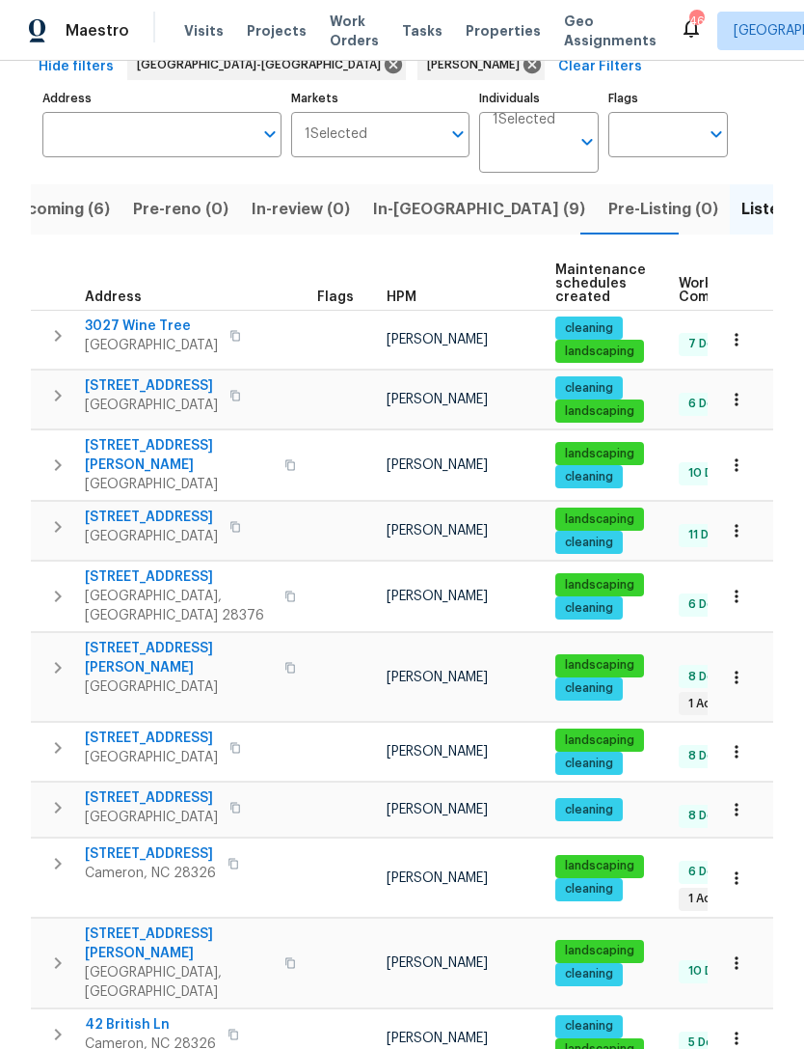
click at [76, 209] on span "Upcoming (6)" at bounding box center [58, 209] width 104 height 27
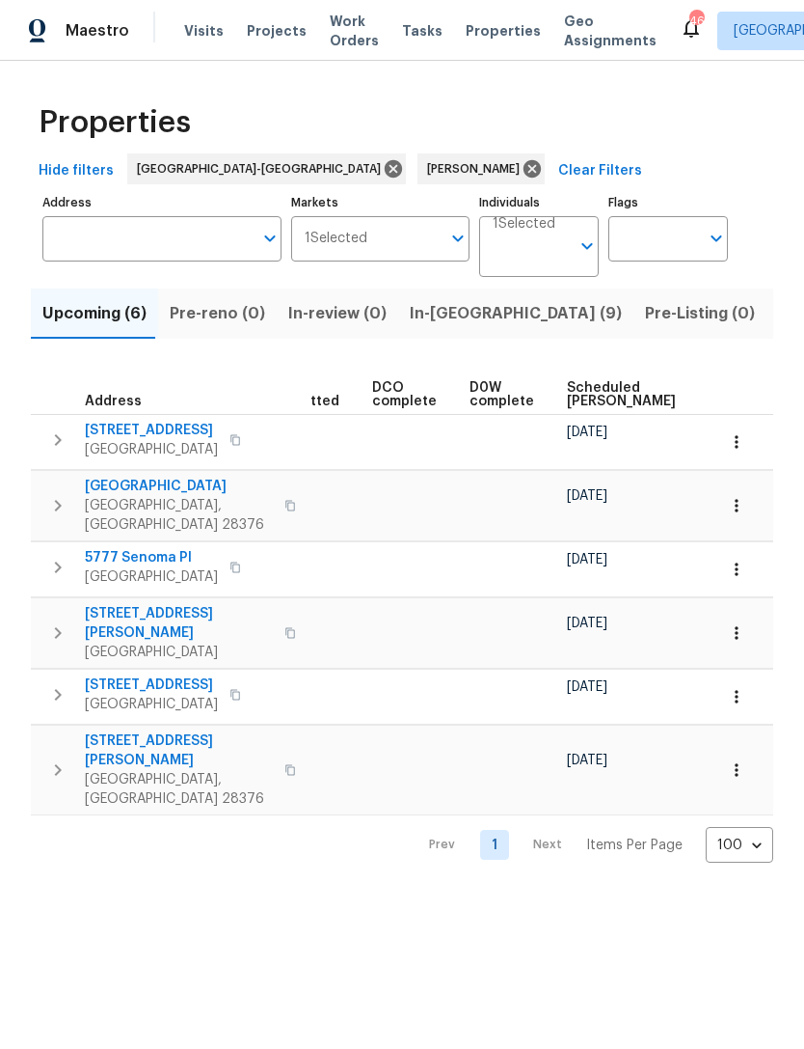
scroll to position [0, 374]
click at [601, 395] on span "Scheduled [PERSON_NAME]" at bounding box center [620, 394] width 109 height 27
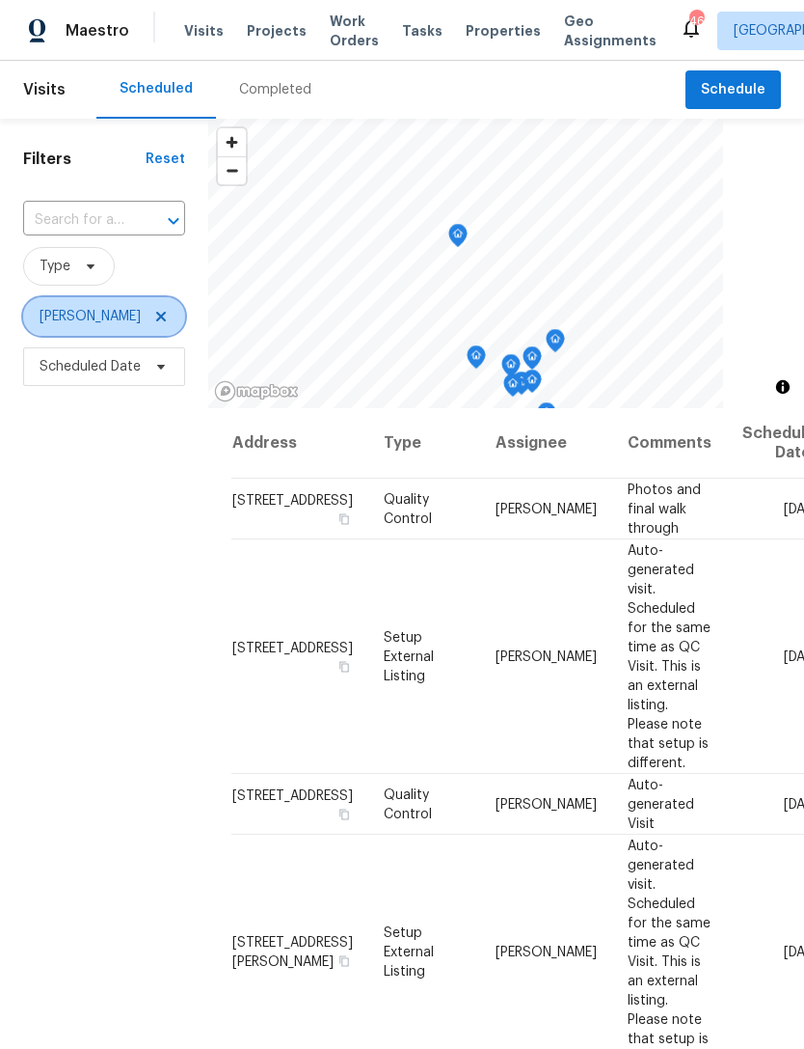
click at [148, 313] on span at bounding box center [158, 316] width 21 height 15
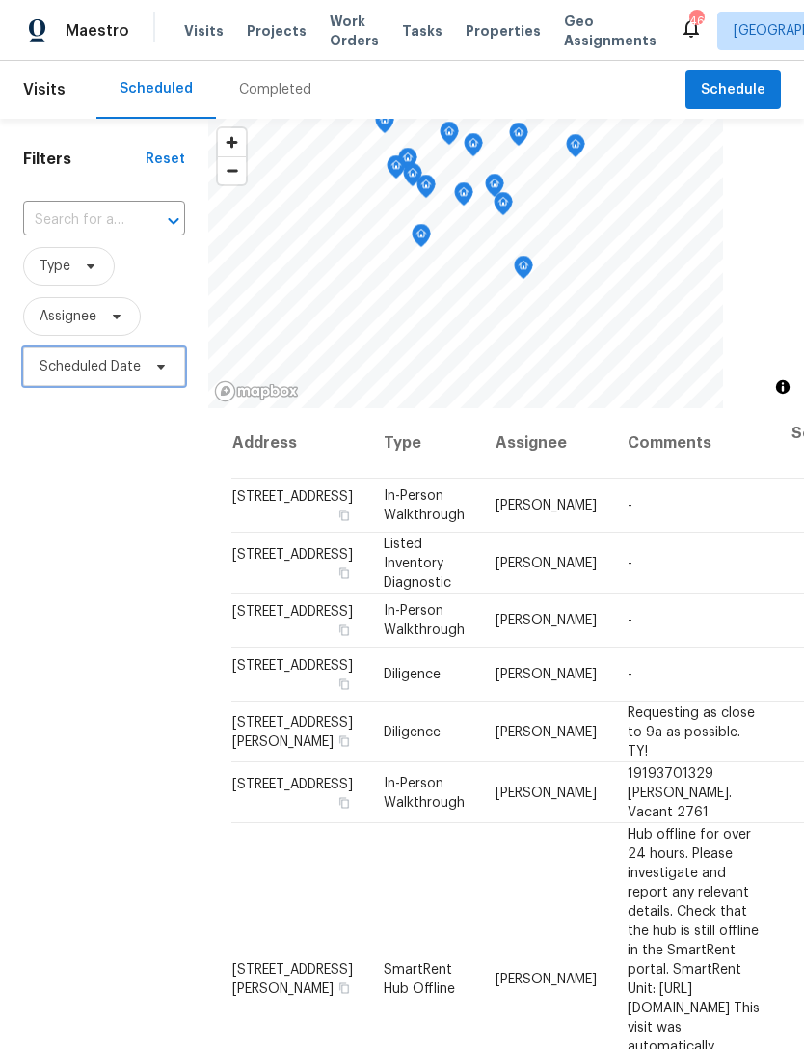
click at [77, 368] on span "Scheduled Date" at bounding box center [90, 366] width 101 height 19
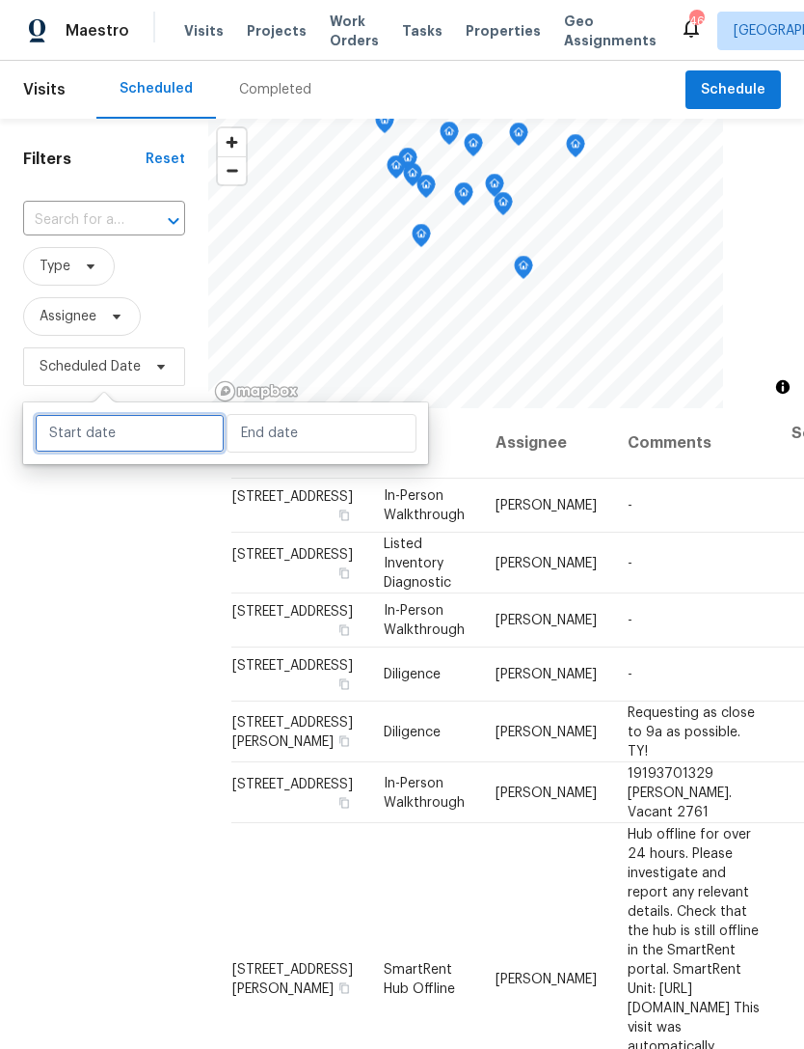
click at [123, 434] on input "text" at bounding box center [130, 433] width 190 height 39
select select "9"
select select "2025"
select select "10"
select select "2025"
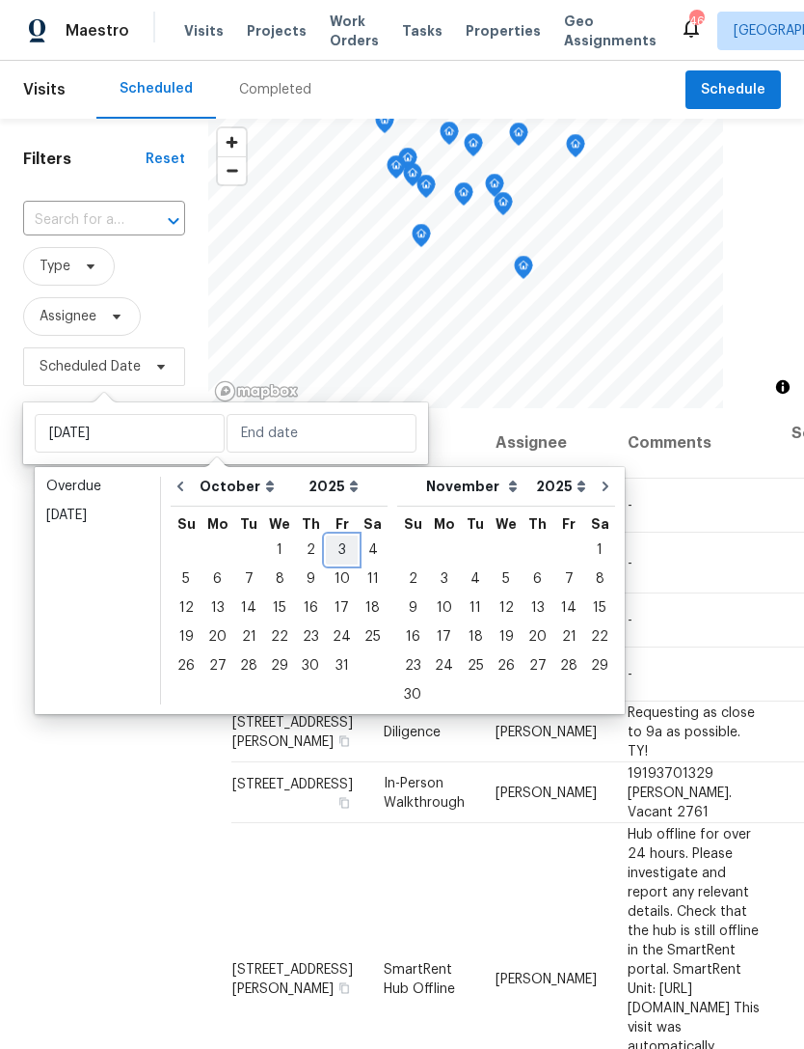
click at [337, 543] on div "3" at bounding box center [342, 549] width 32 height 27
type input "Fri, Oct 03"
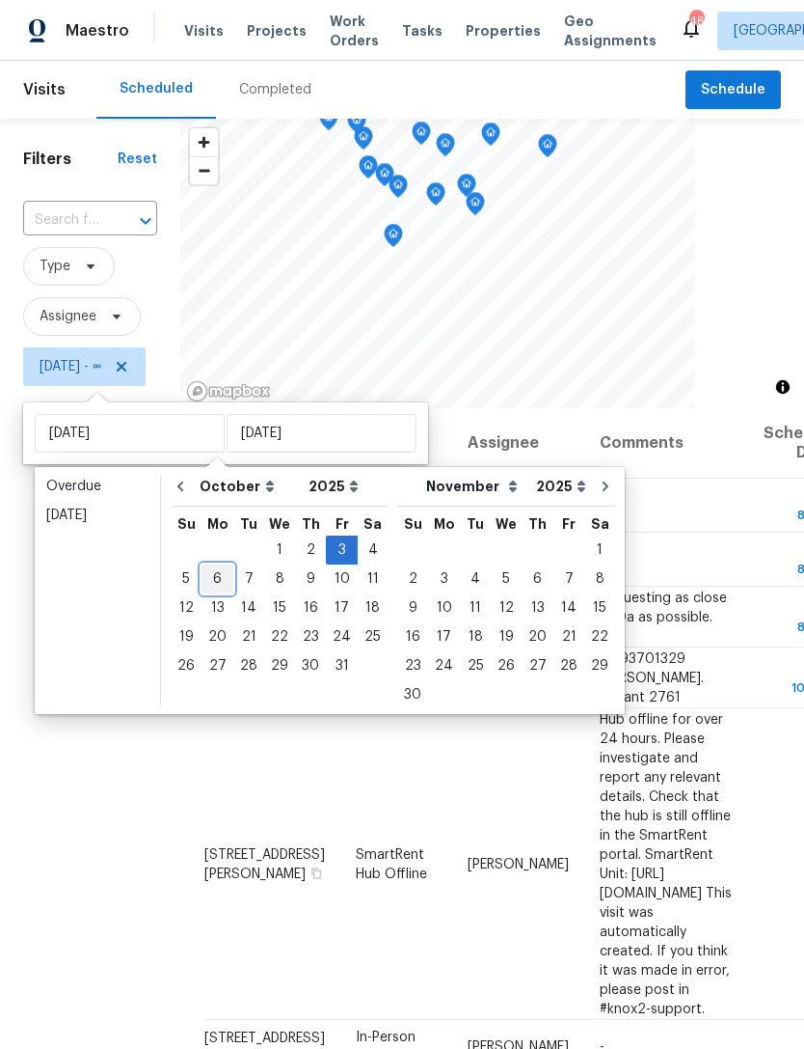
click at [217, 578] on div "6" at bounding box center [218, 578] width 32 height 27
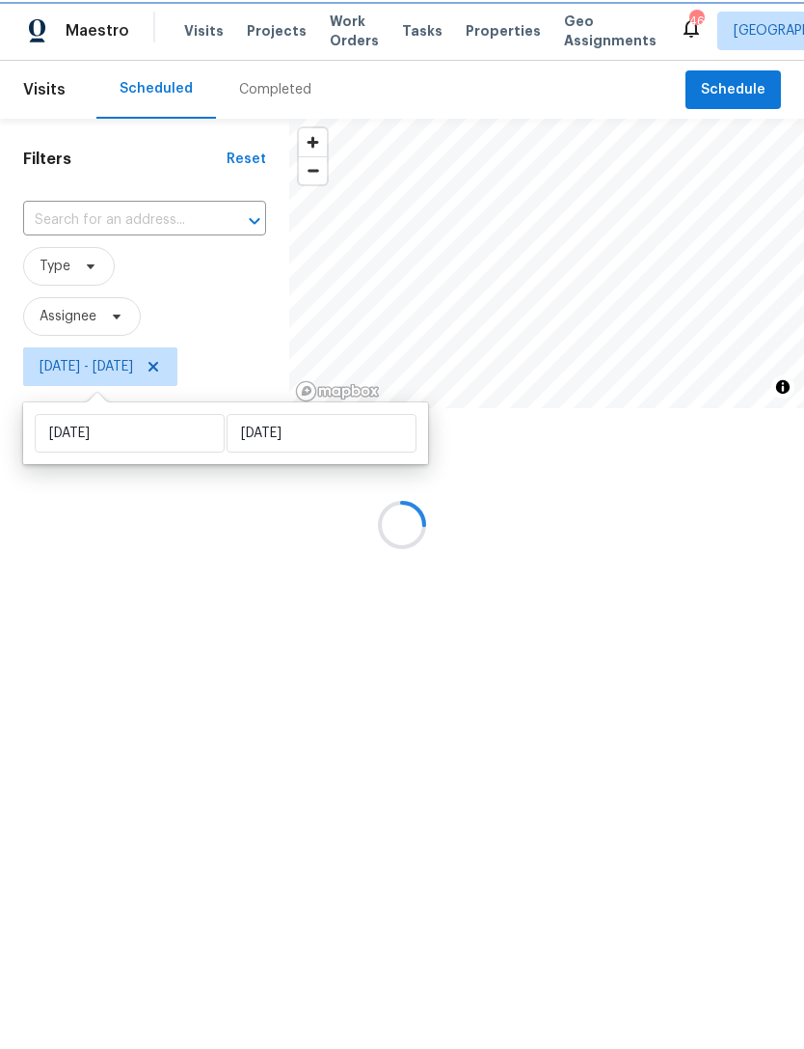
type input "Mon, Oct 06"
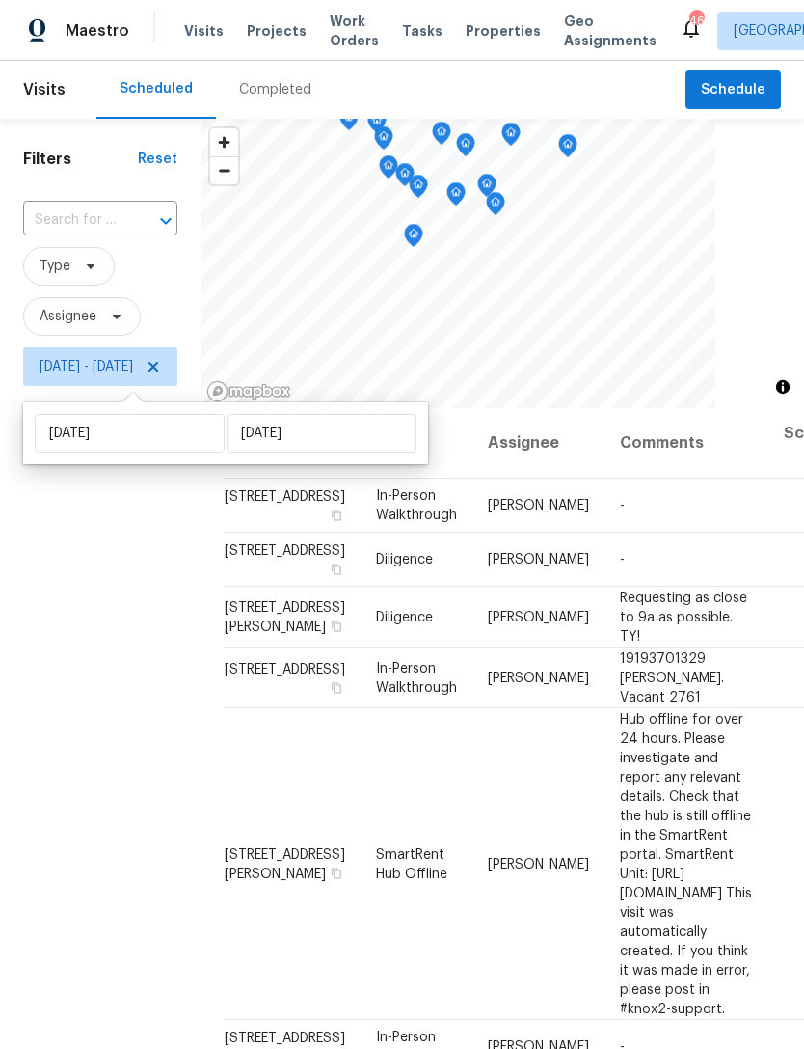
click at [125, 706] on div "Filters Reset ​ Type Assignee Fri, Oct 03 - Mon, Oct 06" at bounding box center [100, 683] width 201 height 1129
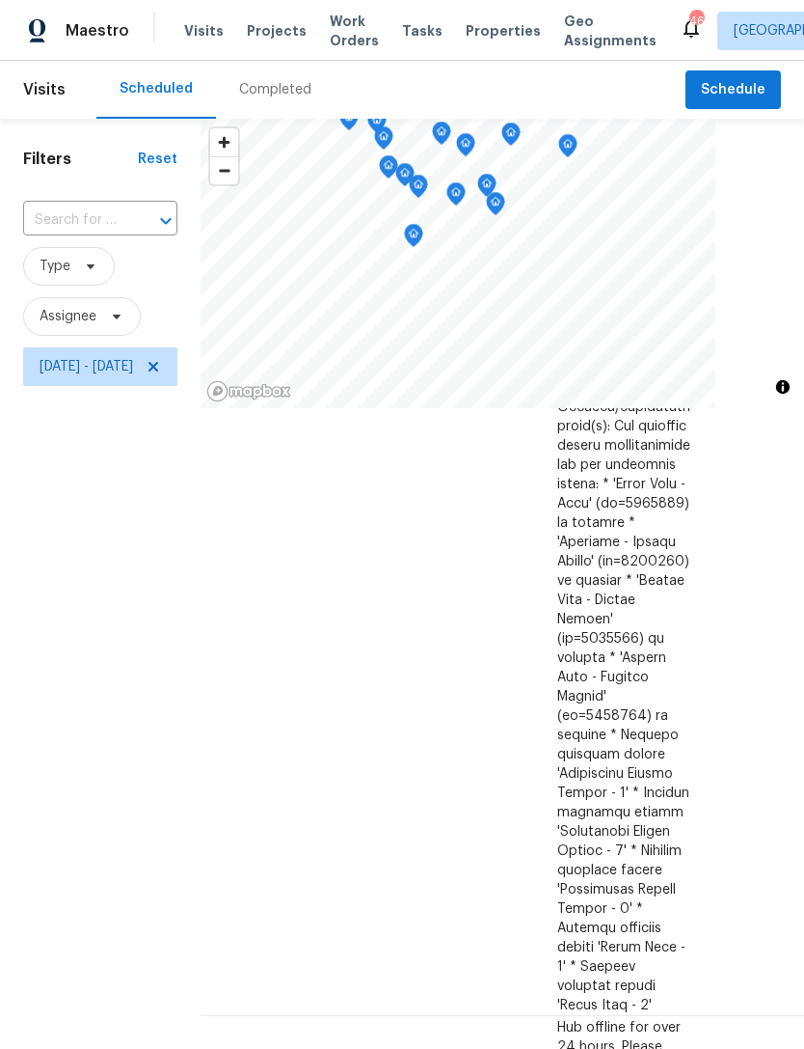
scroll to position [2086, 174]
click at [144, 831] on div "Filters Reset ​ Type Assignee Fri, Oct 03 - Mon, Oct 06" at bounding box center [100, 683] width 201 height 1129
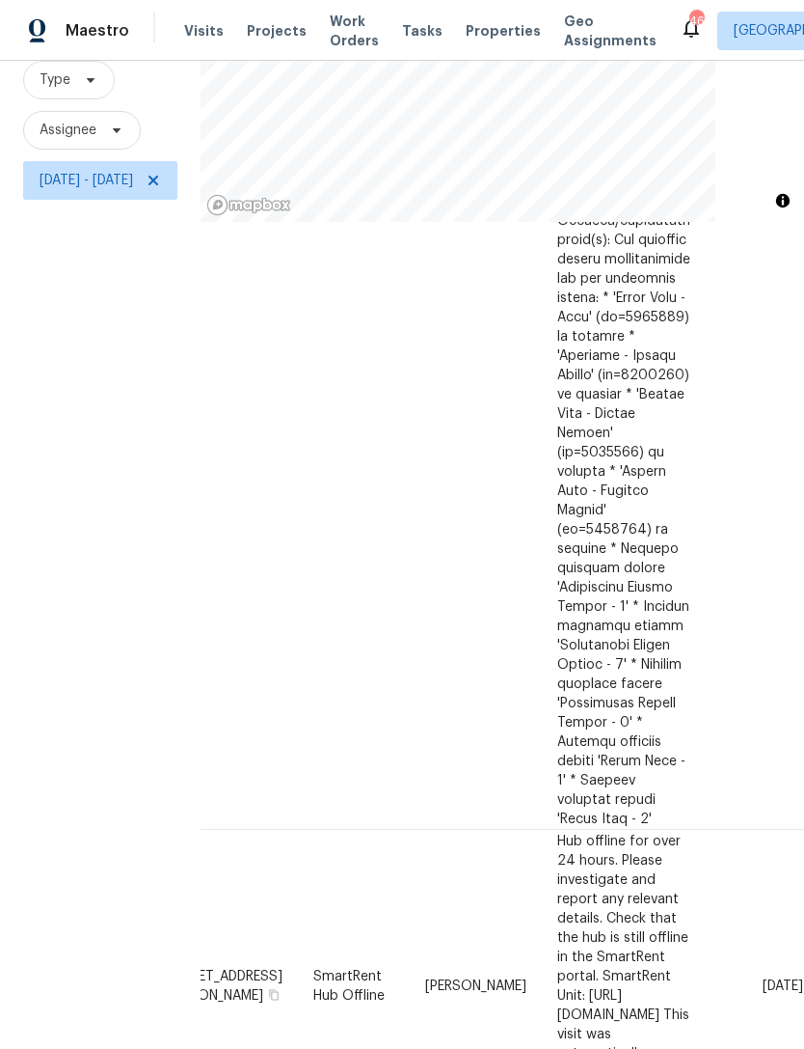
scroll to position [62, 0]
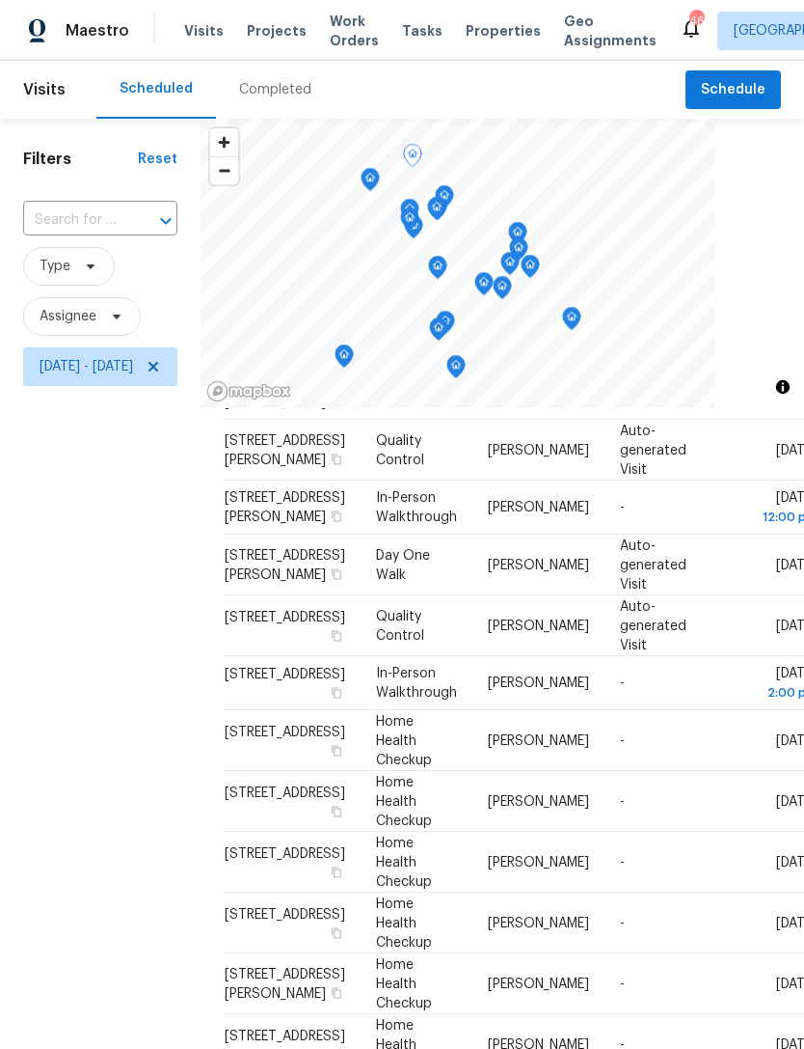
scroll to position [796, 0]
click at [161, 374] on icon at bounding box center [153, 366] width 15 height 15
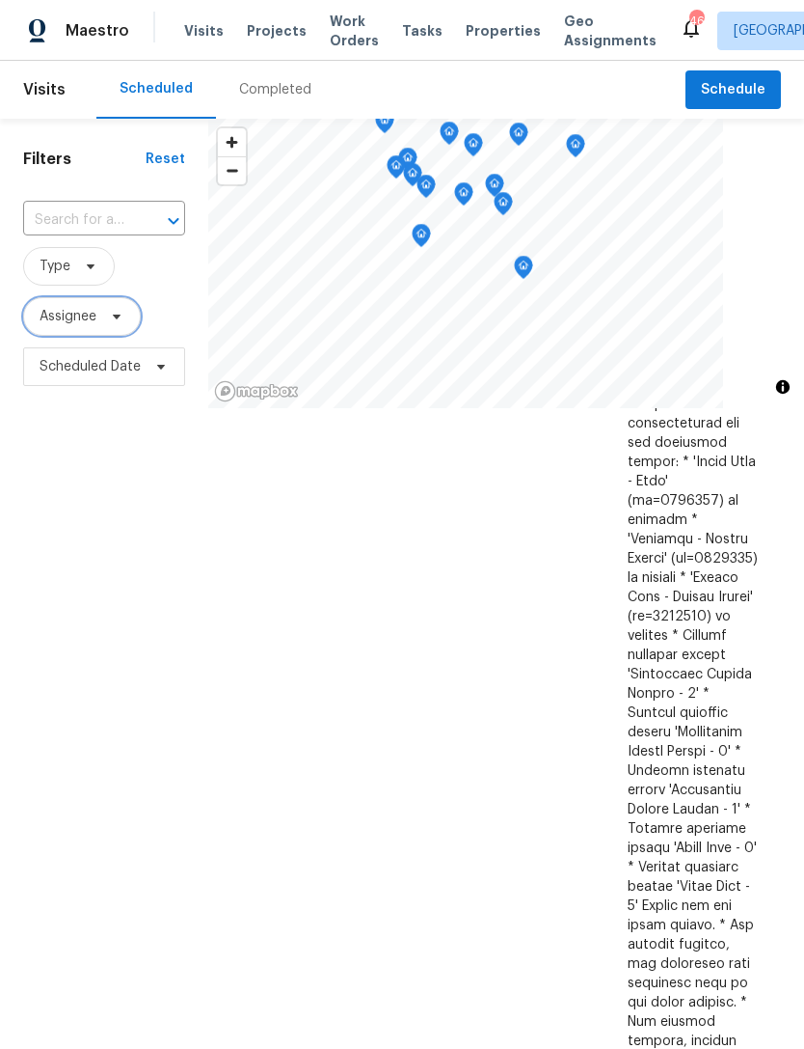
click at [86, 326] on span "Assignee" at bounding box center [68, 316] width 57 height 19
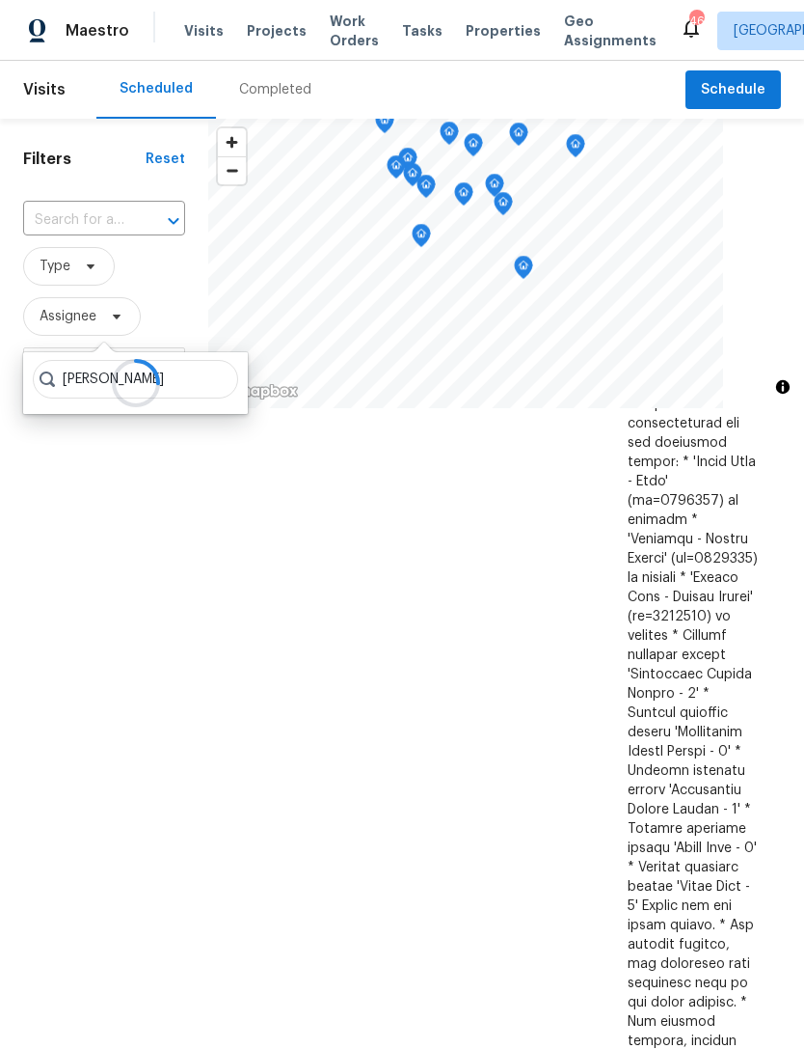
type input "Preston sexton"
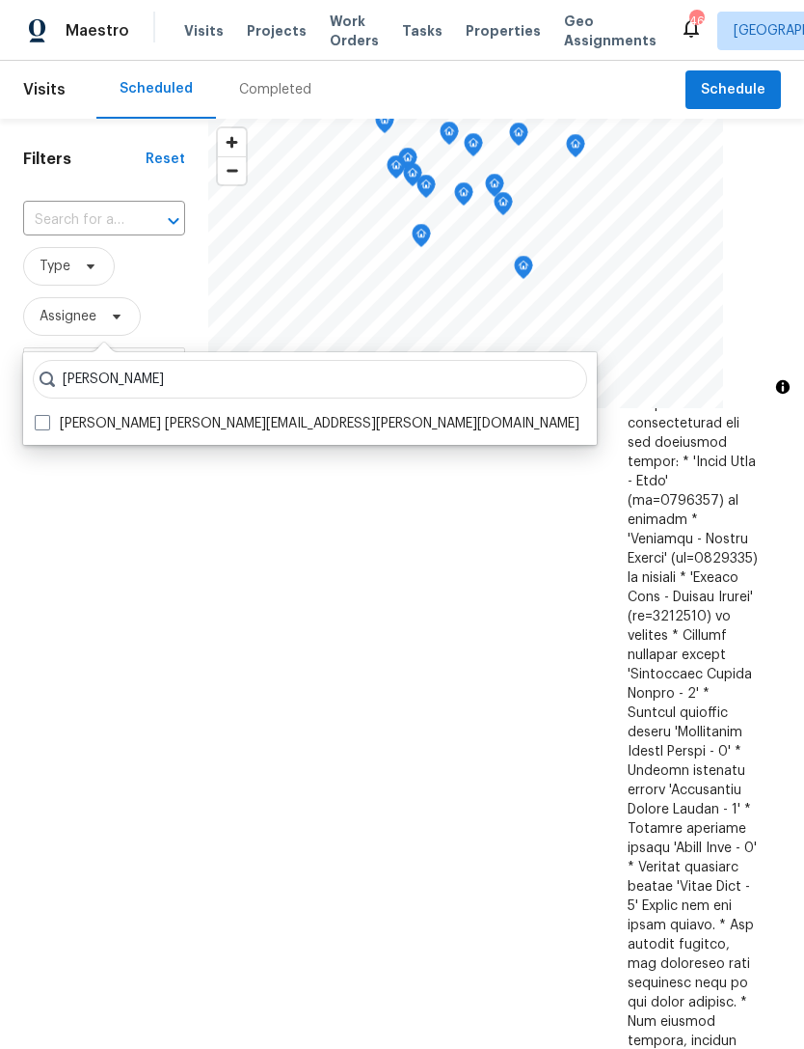
click at [127, 416] on label "Preston Sexton preston.sexton@opendoor.com" at bounding box center [307, 423] width 545 height 19
click at [47, 416] on input "Preston Sexton preston.sexton@opendoor.com" at bounding box center [41, 420] width 13 height 13
checkbox input "true"
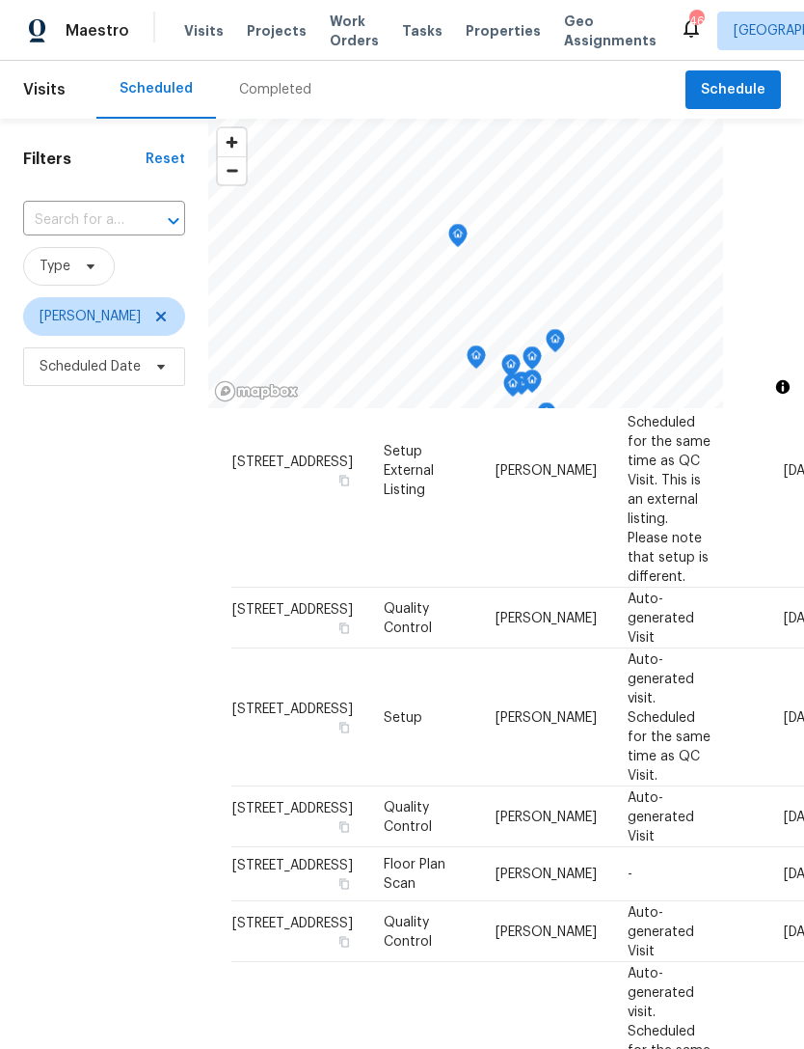
scroll to position [1540, 0]
